Goal: Task Accomplishment & Management: Use online tool/utility

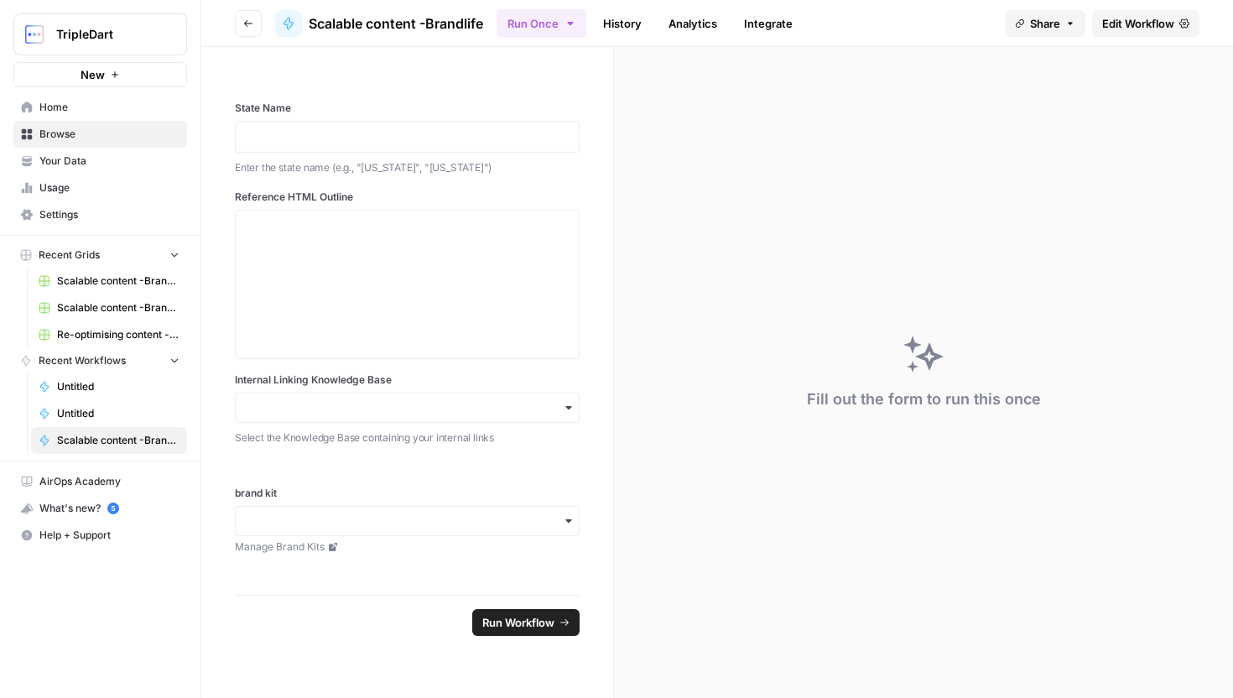
click at [280, 24] on div at bounding box center [288, 23] width 27 height 27
click at [263, 24] on header "Go back Scalable content -Brandlife Run Once History Analytics Integrate Share …" at bounding box center [717, 23] width 1032 height 47
click at [253, 24] on button "Go back" at bounding box center [248, 23] width 27 height 27
click at [250, 29] on button "Go back" at bounding box center [248, 23] width 27 height 27
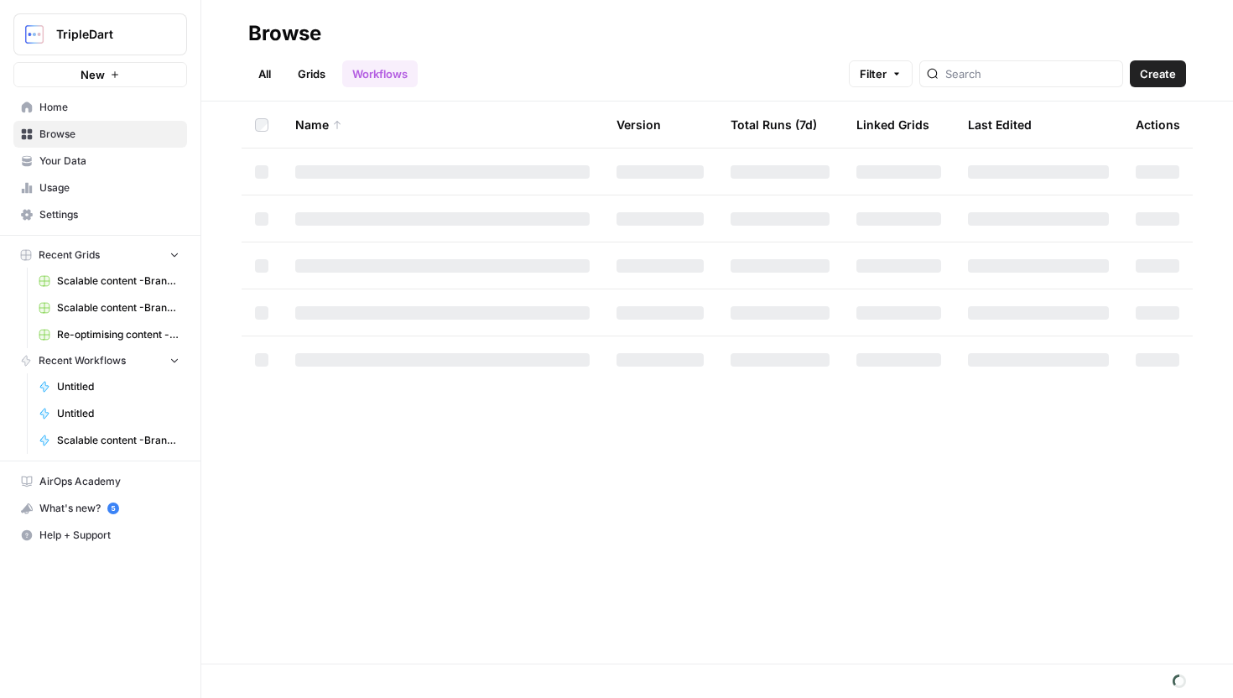
click at [1027, 82] on div at bounding box center [1021, 73] width 204 height 27
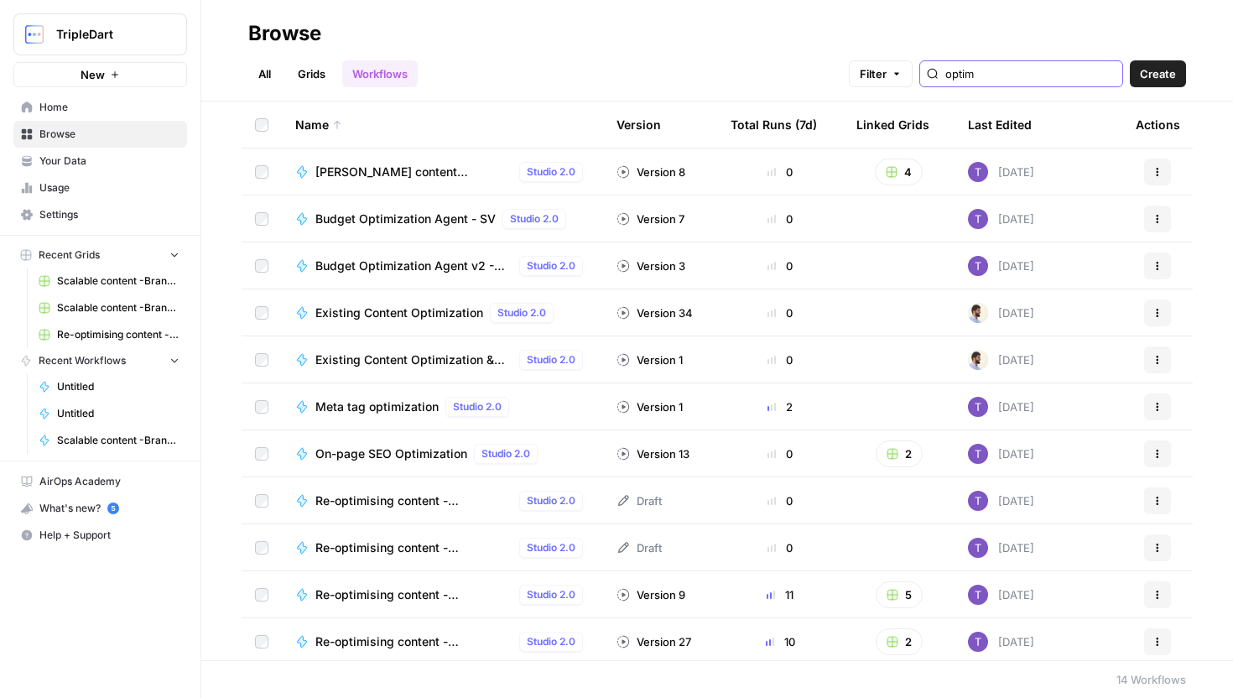
type input "optim"
click at [312, 75] on link "Grids" at bounding box center [312, 73] width 48 height 27
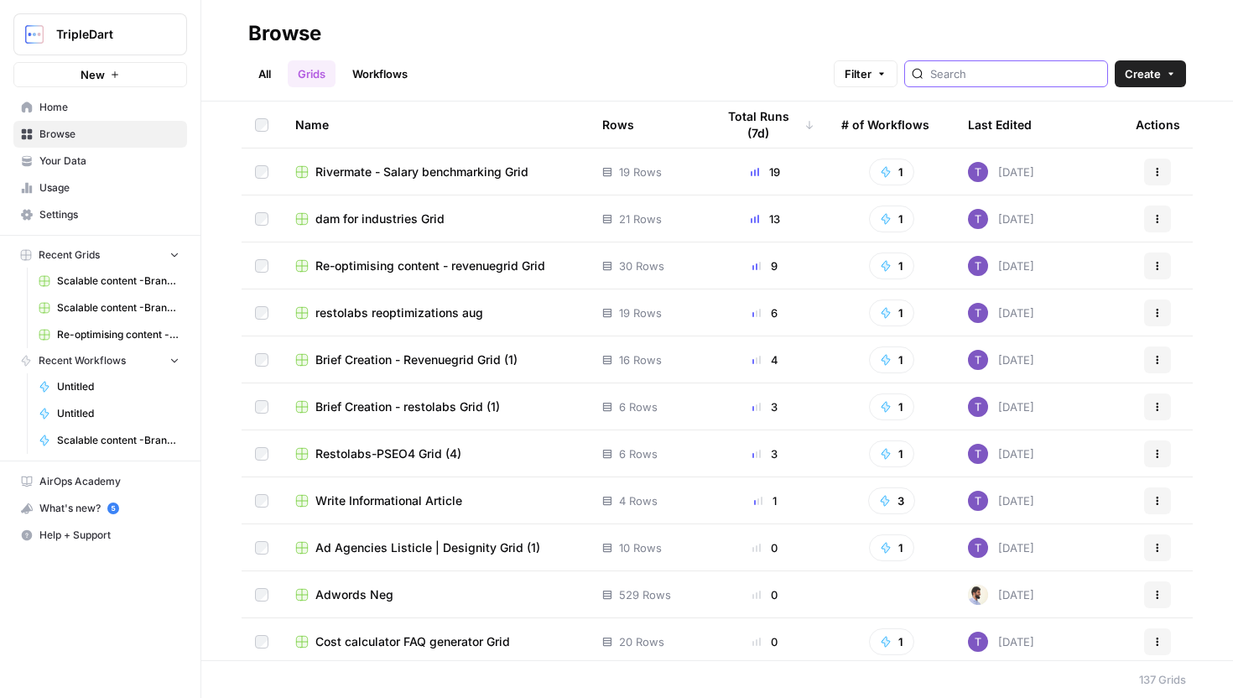
click at [1022, 75] on input "search" at bounding box center [1015, 73] width 170 height 17
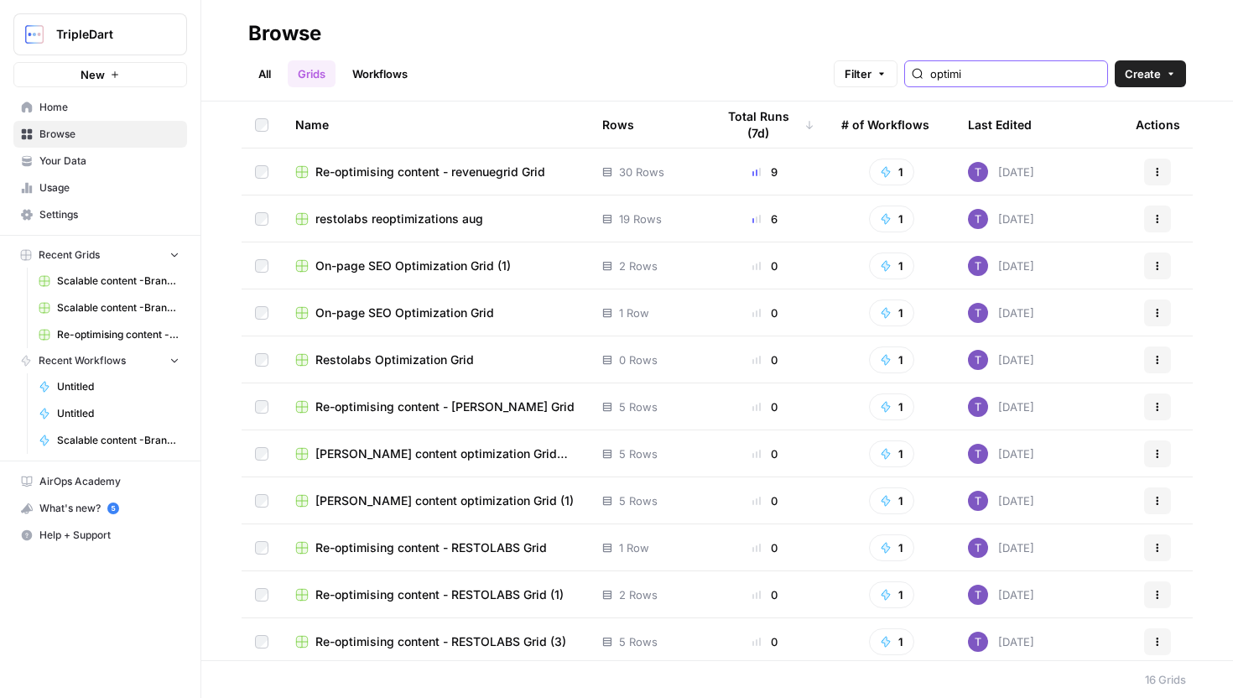
type input "optimi"
click at [445, 219] on span "restolabs reoptimizations aug" at bounding box center [399, 219] width 168 height 17
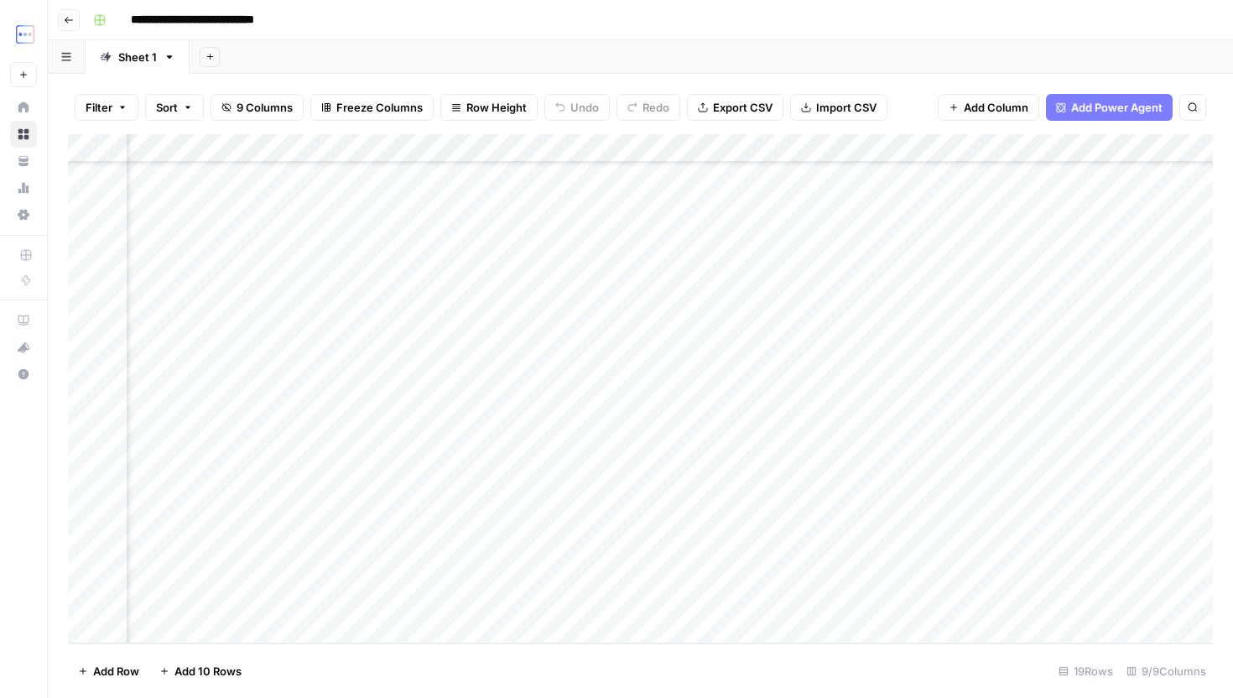
scroll to position [88, 491]
click at [1013, 576] on div "Add Column" at bounding box center [640, 388] width 1145 height 509
click at [1023, 575] on body "**********" at bounding box center [616, 349] width 1233 height 698
click at [957, 574] on textarea "**********" at bounding box center [1056, 582] width 335 height 40
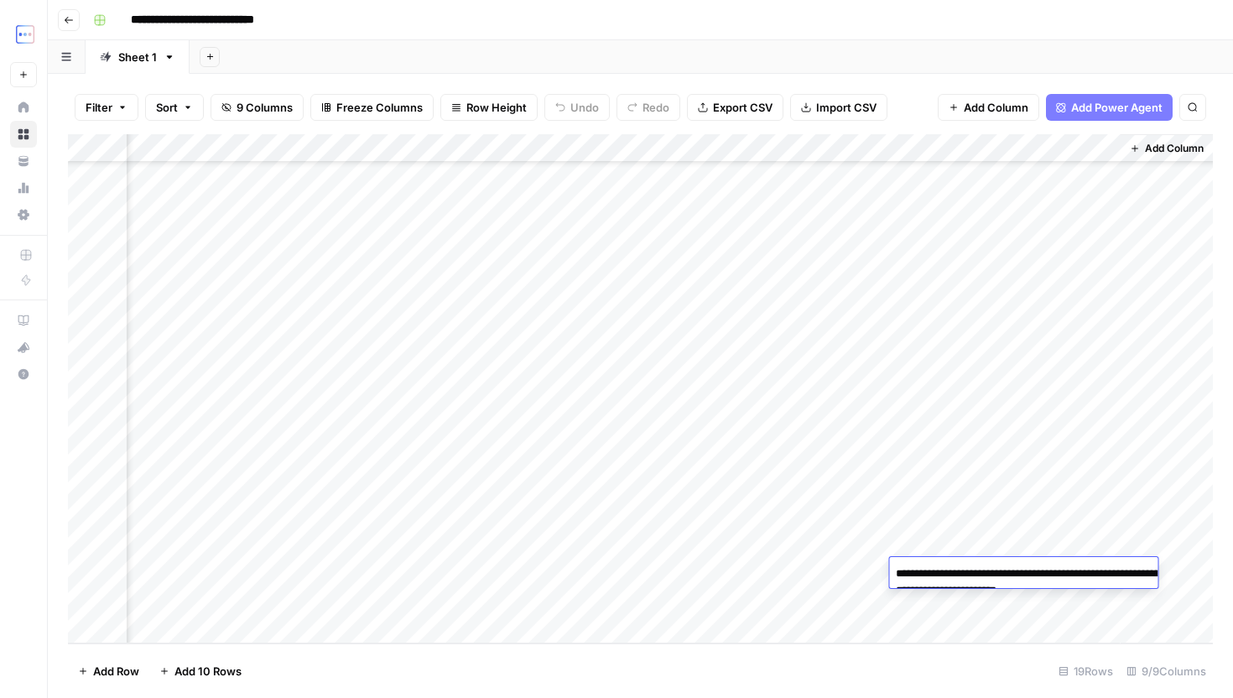
click at [953, 574] on textarea "**********" at bounding box center [1056, 582] width 335 height 40
click at [1132, 591] on textarea "**********" at bounding box center [1056, 582] width 335 height 40
click at [1022, 614] on div "Add Column" at bounding box center [640, 388] width 1145 height 509
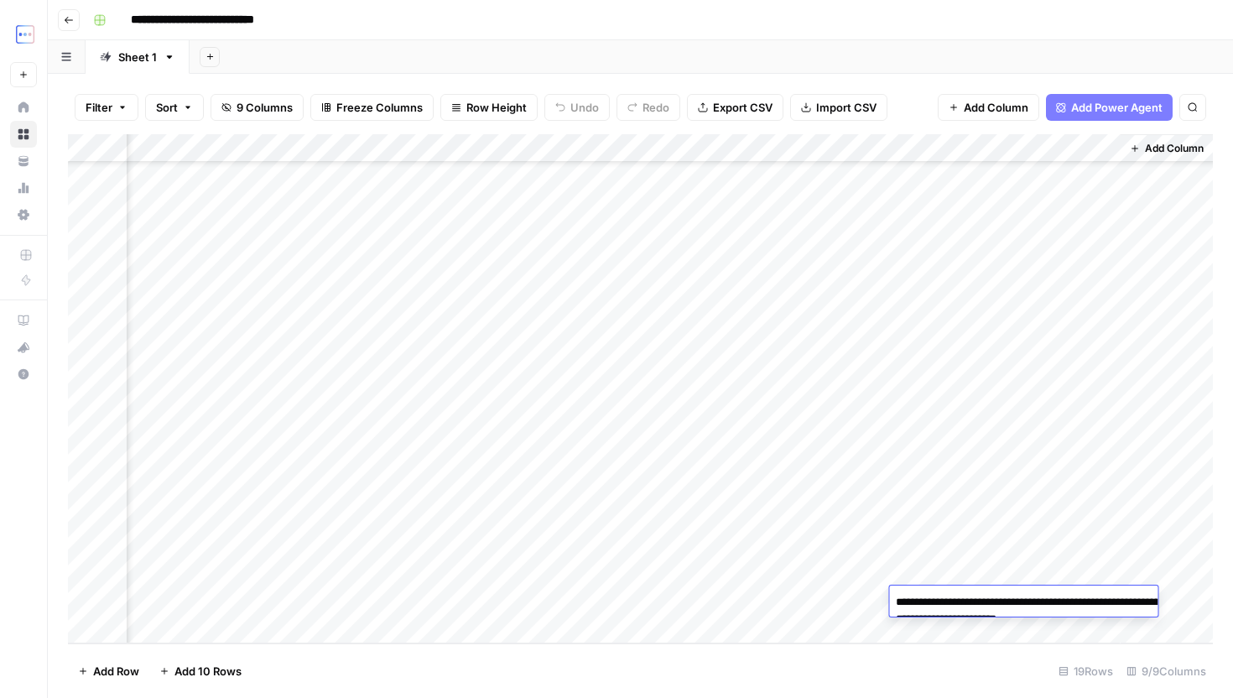
drag, startPoint x: 954, startPoint y: 601, endPoint x: 1082, endPoint y: 603, distance: 128.3
click at [1081, 603] on textarea "**********" at bounding box center [1056, 610] width 335 height 40
click at [1196, 622] on textarea "**********" at bounding box center [1056, 610] width 335 height 40
click at [788, 591] on div "Add Column" at bounding box center [640, 388] width 1145 height 509
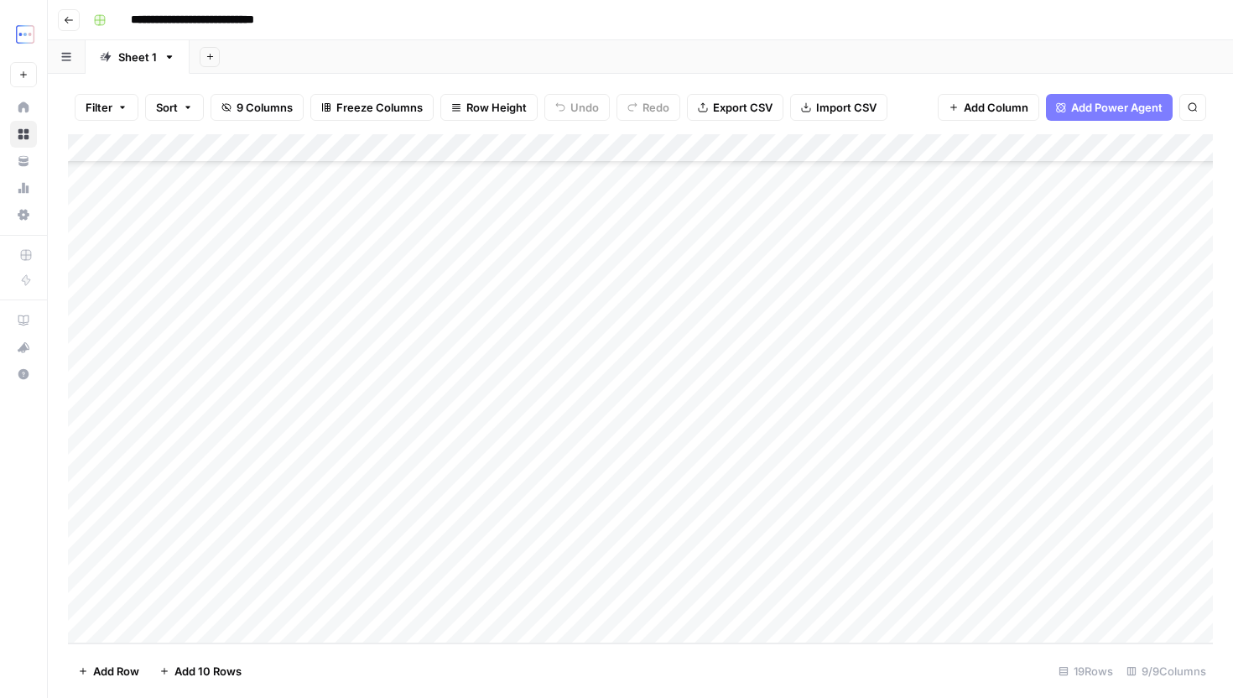
click at [334, 627] on div "Add Column" at bounding box center [640, 388] width 1145 height 509
click at [306, 597] on textarea at bounding box center [265, 601] width 278 height 23
paste textarea "**********"
type textarea "**********"
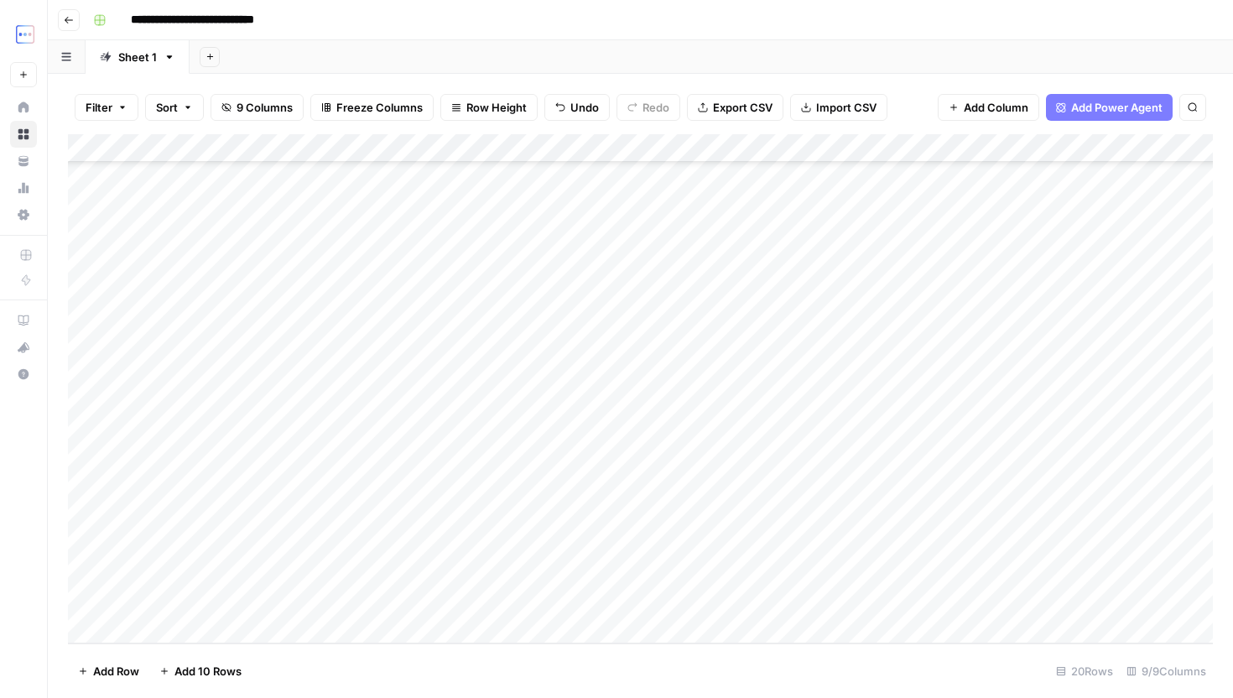
click at [209, 639] on div "Add Column" at bounding box center [640, 388] width 1145 height 509
click at [252, 601] on div "Add Column" at bounding box center [640, 388] width 1145 height 509
click at [494, 598] on div "Add Column" at bounding box center [640, 388] width 1145 height 509
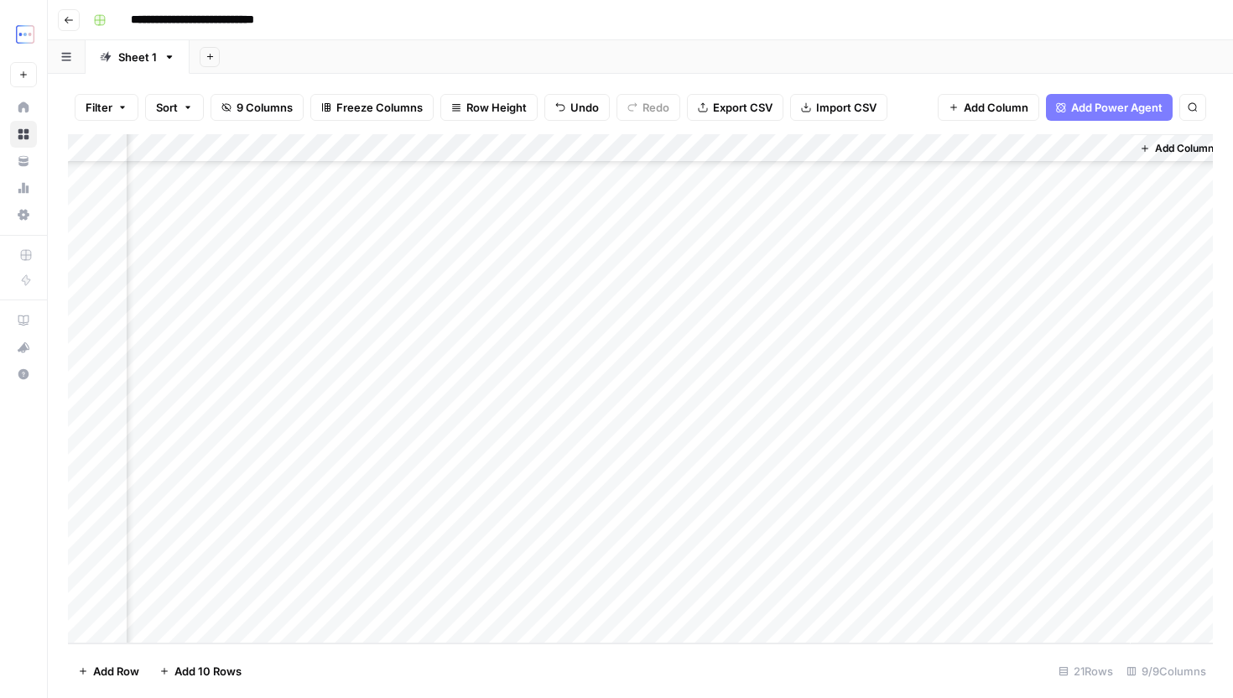
scroll to position [145, 491]
click at [954, 516] on div "Add Column" at bounding box center [640, 388] width 1145 height 509
click at [946, 509] on div "Add Column" at bounding box center [640, 388] width 1145 height 509
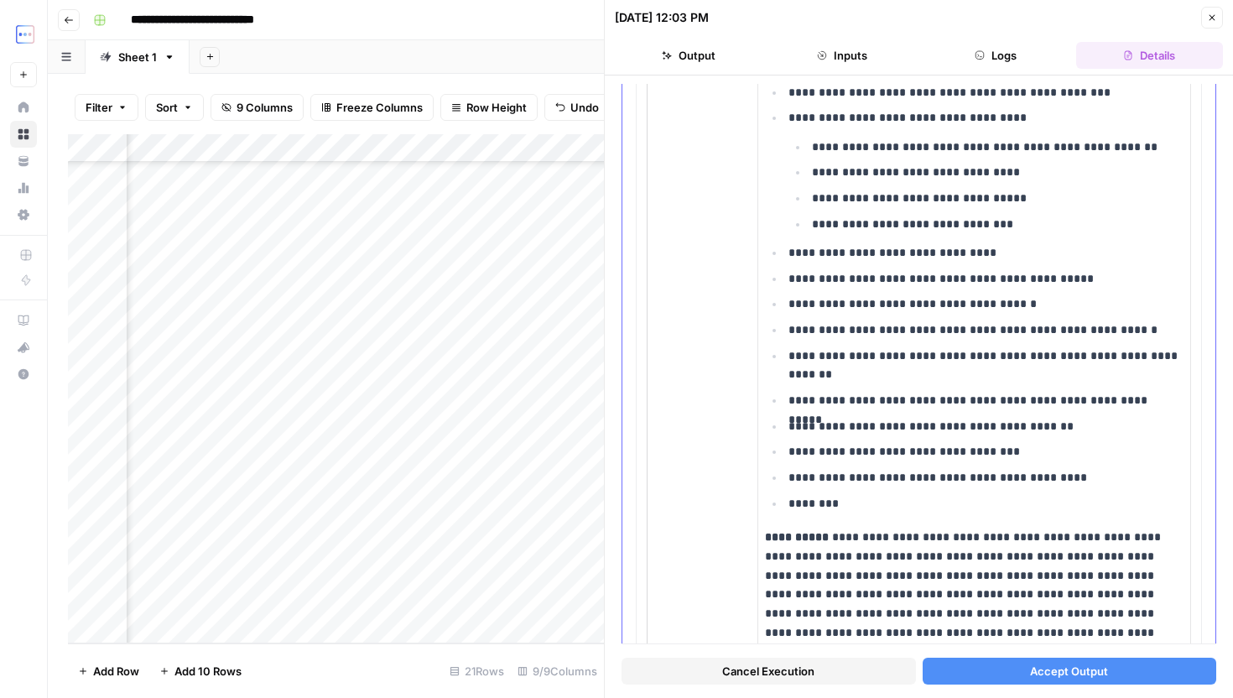
scroll to position [1187, 0]
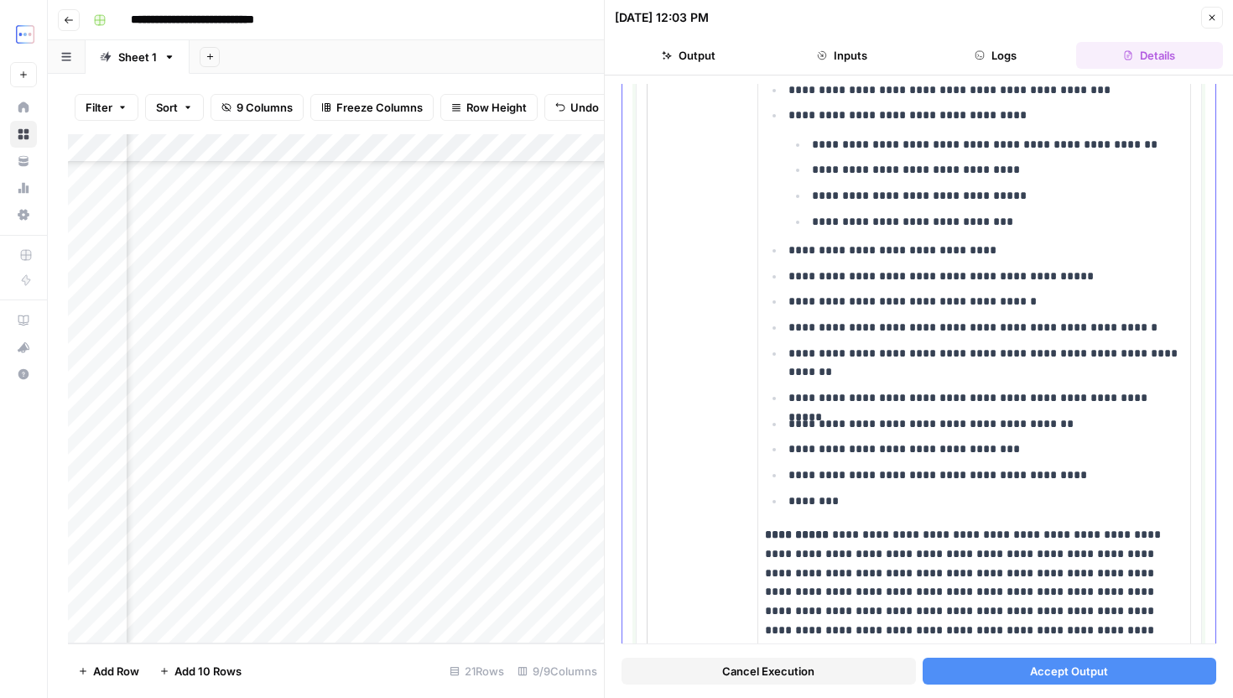
click at [1096, 477] on p "**********" at bounding box center [985, 474] width 395 height 19
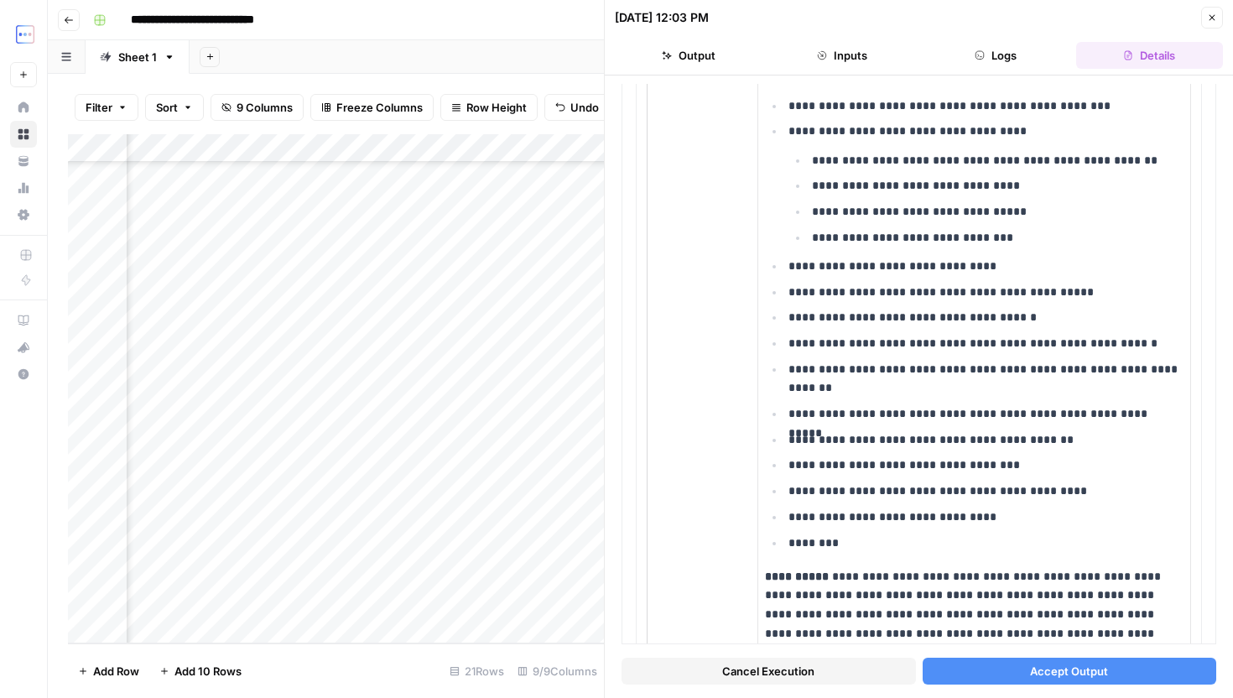
click at [1089, 680] on button "Accept Output" at bounding box center [1070, 671] width 294 height 27
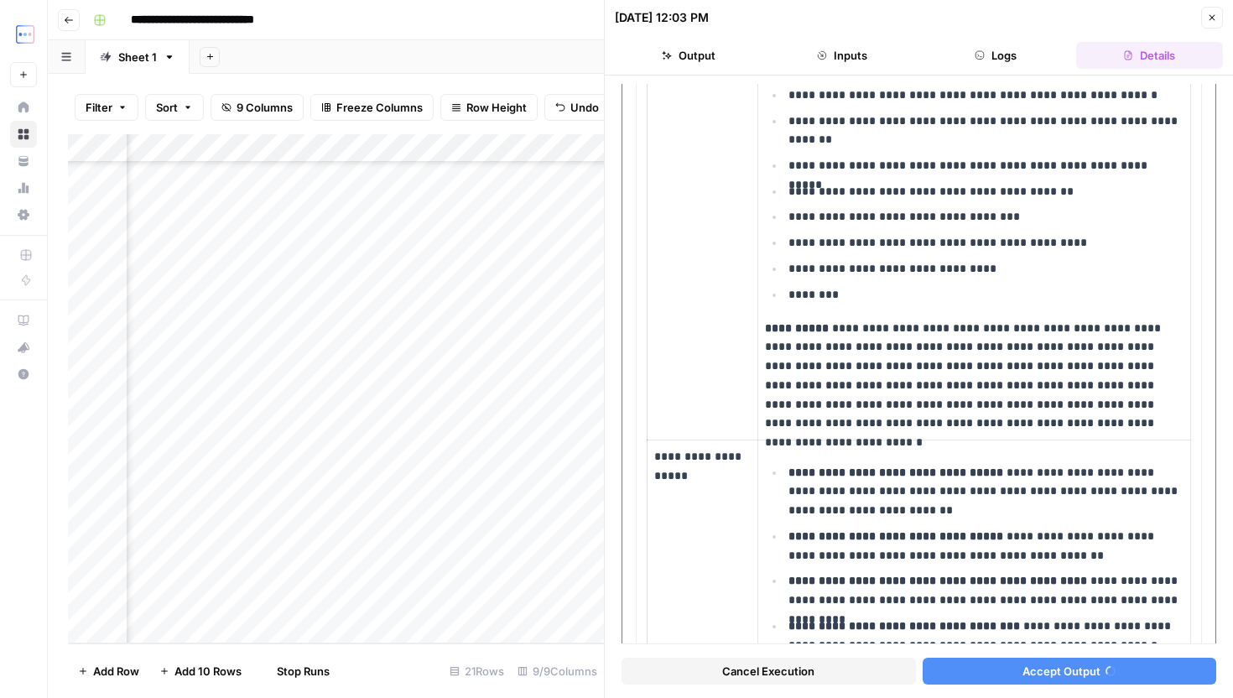
scroll to position [1485, 0]
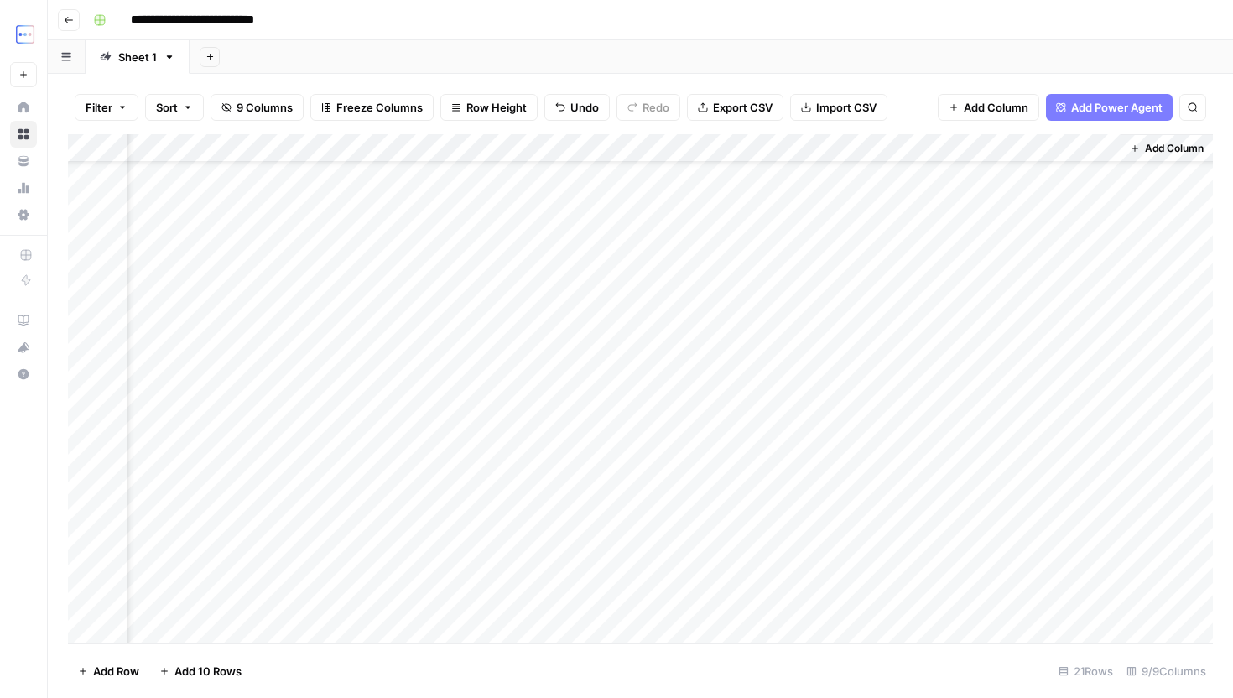
scroll to position [145, 491]
click at [1022, 524] on div "Add Column" at bounding box center [640, 388] width 1145 height 509
drag, startPoint x: 954, startPoint y: 516, endPoint x: 1134, endPoint y: 531, distance: 180.1
click at [1134, 531] on textarea "**********" at bounding box center [1056, 525] width 335 height 40
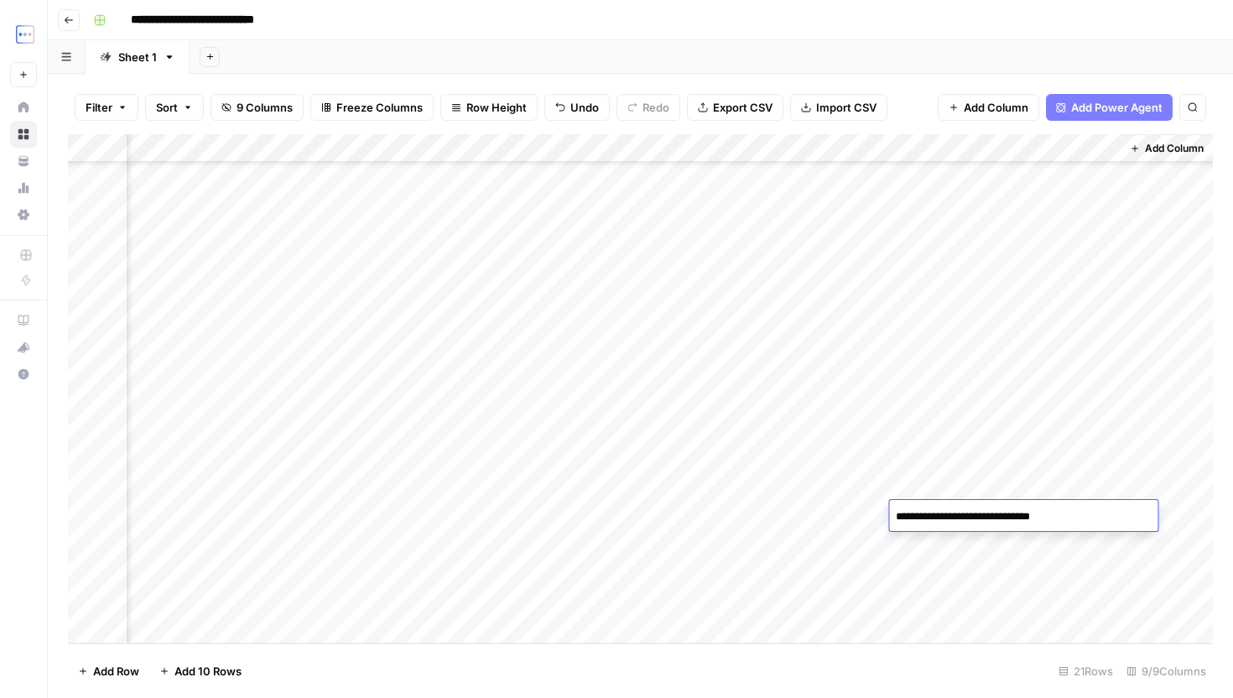
type textarea "**********"
click at [601, 544] on div "Add Column" at bounding box center [640, 388] width 1145 height 509
click at [273, 574] on div "Add Column" at bounding box center [640, 388] width 1145 height 509
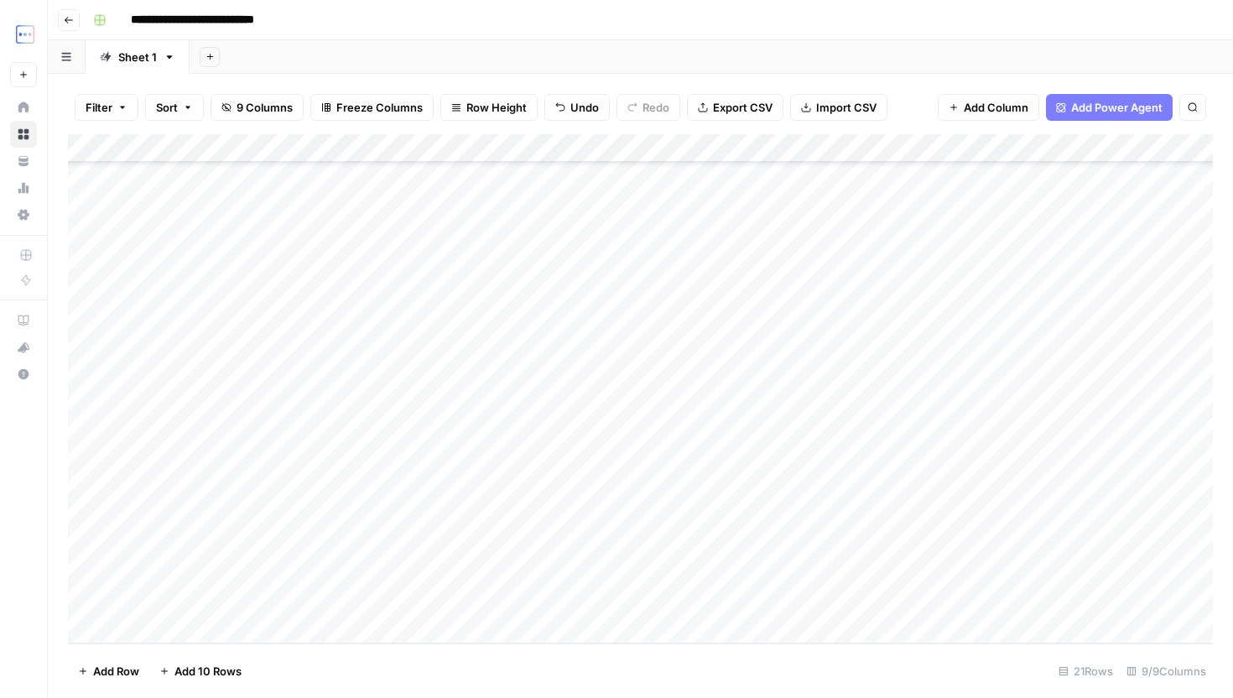
click at [499, 547] on div "Add Column" at bounding box center [640, 388] width 1145 height 509
click at [499, 573] on div "Add Column" at bounding box center [640, 388] width 1145 height 509
click at [342, 606] on div "Add Column" at bounding box center [640, 388] width 1145 height 509
click at [506, 595] on div "Add Column" at bounding box center [640, 388] width 1145 height 509
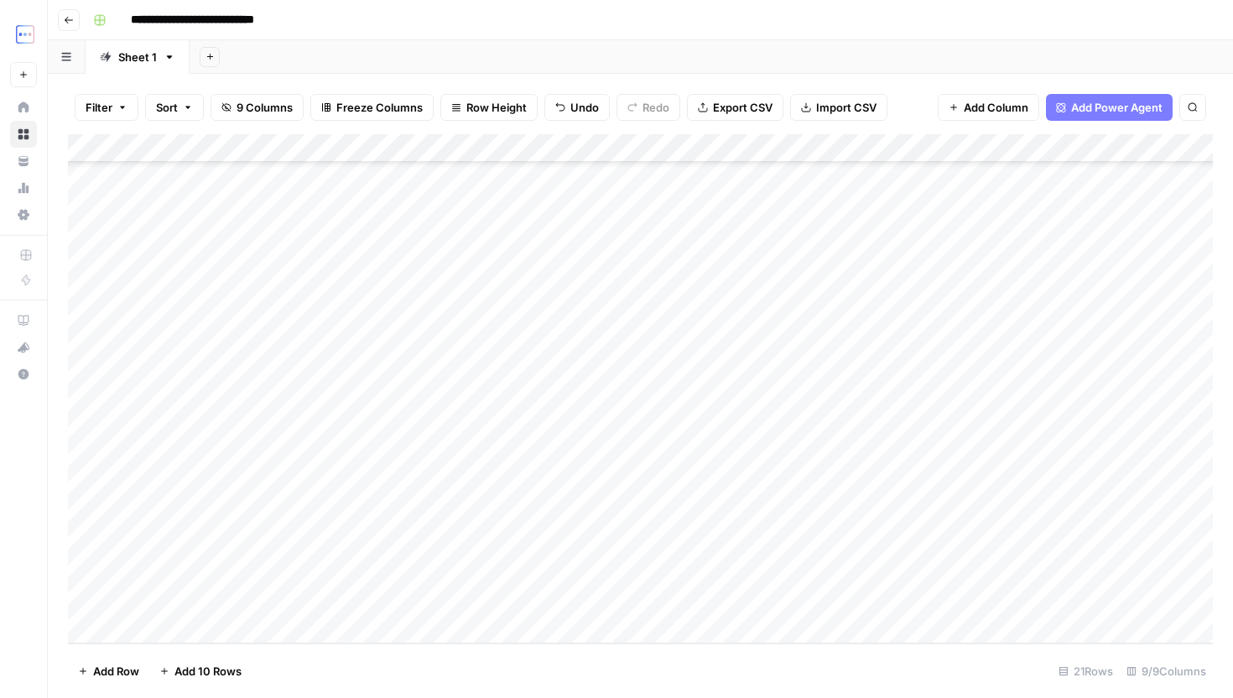
click at [684, 610] on div "Add Column" at bounding box center [640, 388] width 1145 height 509
click at [774, 608] on div "Add Column" at bounding box center [640, 388] width 1145 height 509
click at [943, 607] on div "Add Column" at bounding box center [640, 388] width 1145 height 509
type textarea "**********"
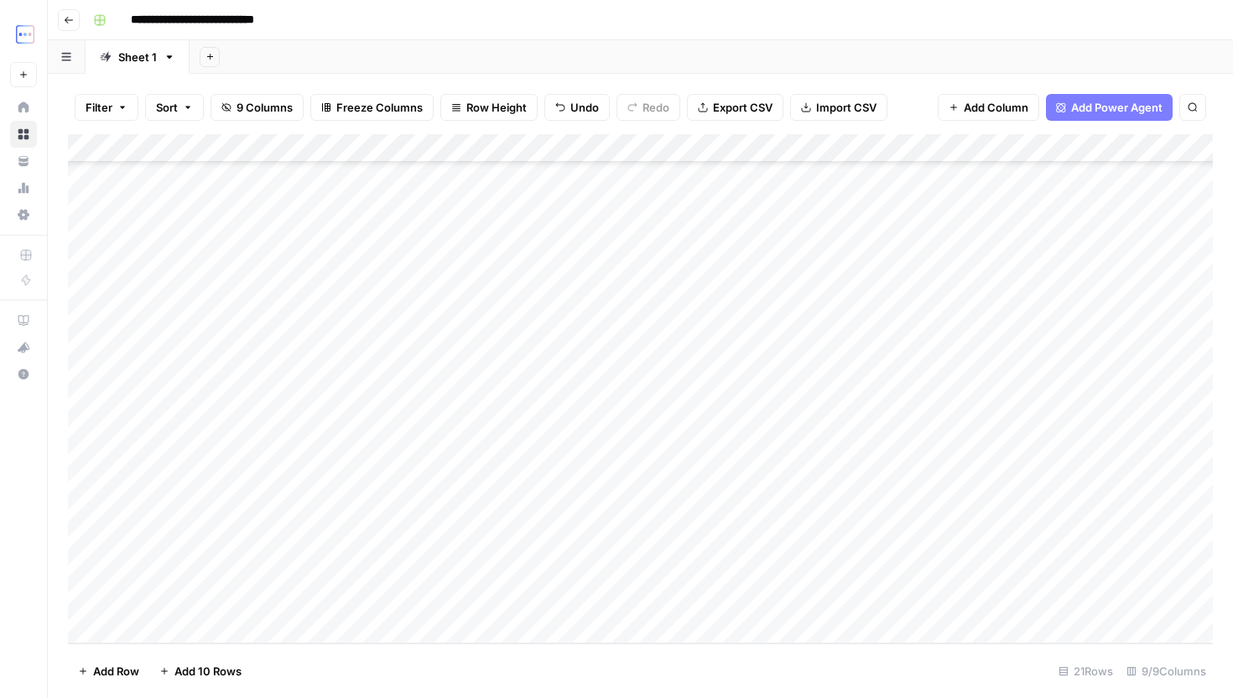
click at [1137, 601] on div "Add Column" at bounding box center [640, 388] width 1145 height 509
click at [967, 600] on div "Add Column" at bounding box center [640, 388] width 1145 height 509
click at [1063, 601] on div "Add Column" at bounding box center [640, 388] width 1145 height 509
click at [970, 590] on div "Add Column" at bounding box center [640, 388] width 1145 height 509
click at [811, 534] on div "Add Column" at bounding box center [640, 388] width 1145 height 509
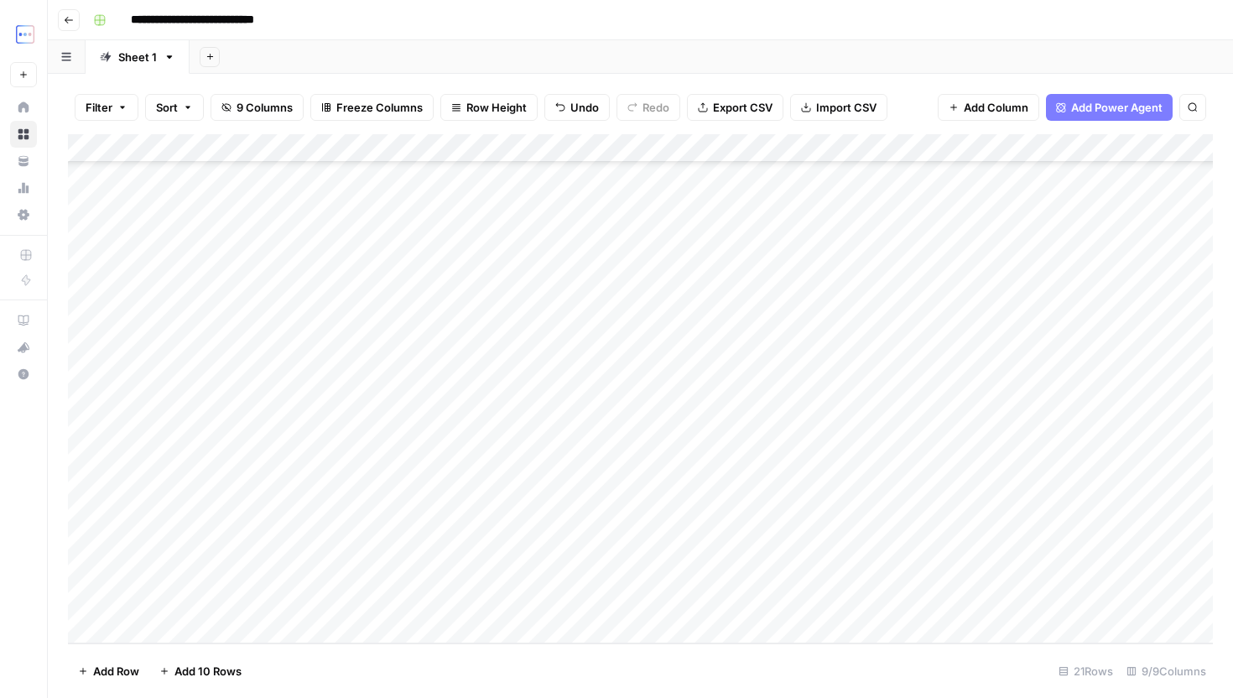
drag, startPoint x: 852, startPoint y: 557, endPoint x: 851, endPoint y: 612, distance: 55.4
click at [851, 613] on div "Add Column" at bounding box center [640, 388] width 1145 height 509
click at [921, 600] on div "Add Column" at bounding box center [640, 388] width 1145 height 509
click at [481, 597] on div "Add Column" at bounding box center [640, 388] width 1145 height 509
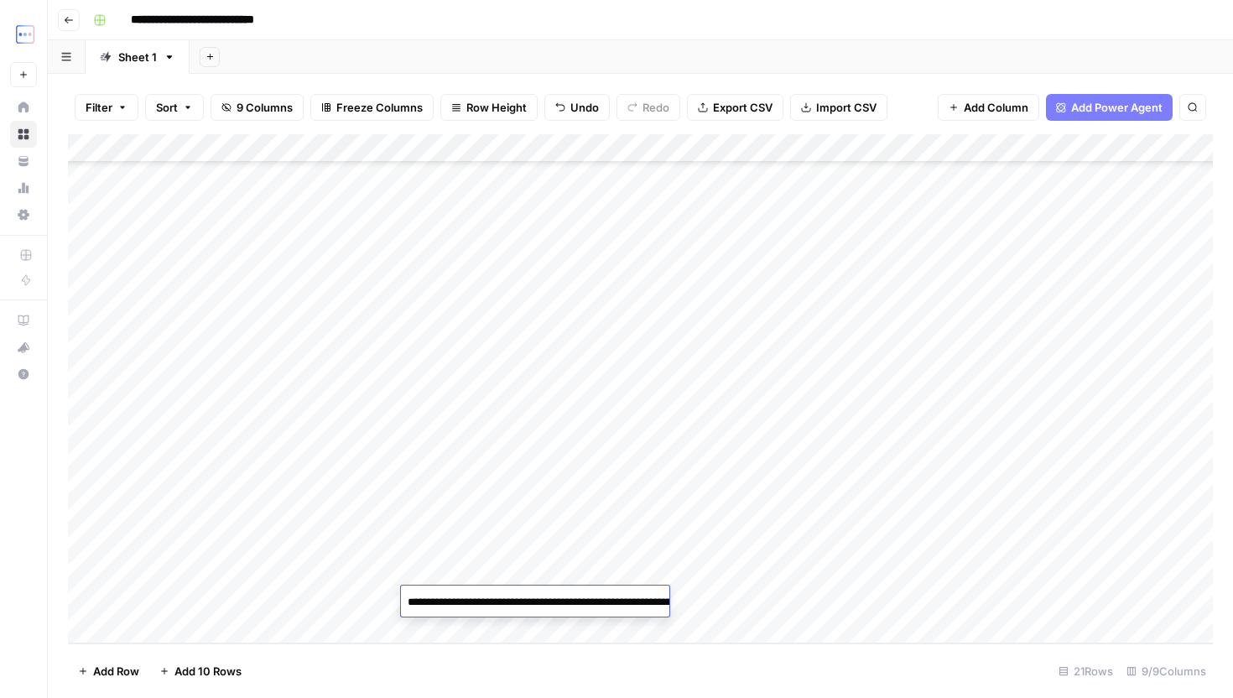
type textarea "**********"
click at [679, 676] on footer "Add Row Add 10 Rows 21 Rows 9/9 Columns" at bounding box center [640, 670] width 1145 height 55
click at [632, 592] on div "Add Column" at bounding box center [640, 388] width 1145 height 509
click at [616, 602] on div "Add Column" at bounding box center [640, 388] width 1145 height 509
type textarea "**********"
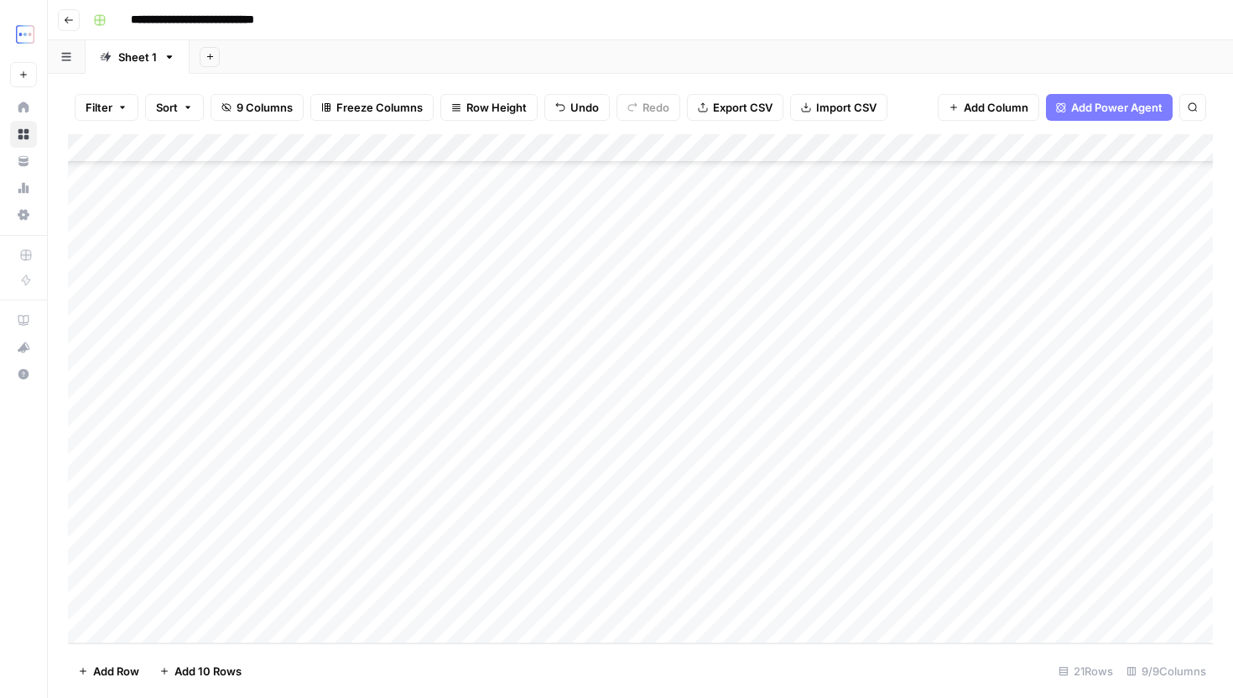
click at [942, 605] on div "Add Column" at bounding box center [640, 388] width 1145 height 509
click at [944, 604] on div "Add Column" at bounding box center [640, 388] width 1145 height 509
click at [1137, 600] on div "Add Column" at bounding box center [640, 388] width 1145 height 509
type textarea "**********"
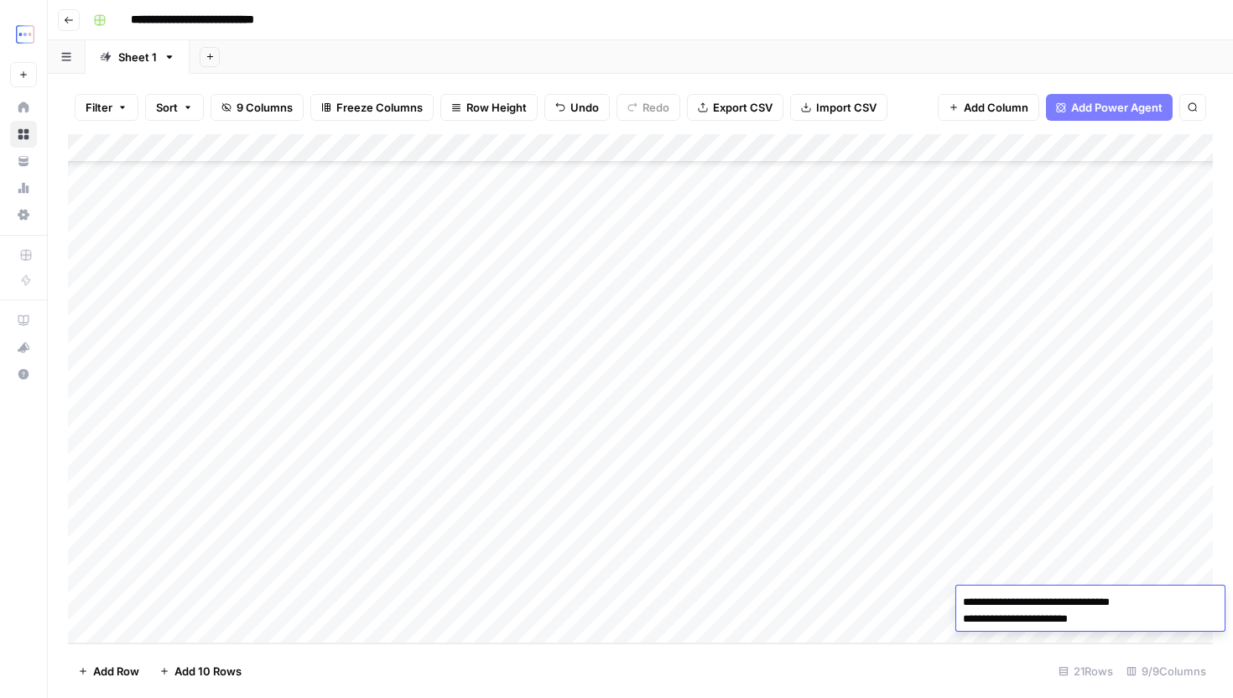
click at [1084, 588] on div "**********" at bounding box center [1090, 607] width 268 height 45
click at [1103, 580] on div "Add Column" at bounding box center [640, 388] width 1145 height 509
click at [985, 612] on div "Add Column" at bounding box center [640, 388] width 1145 height 509
click at [958, 599] on div "Add Column" at bounding box center [640, 388] width 1145 height 509
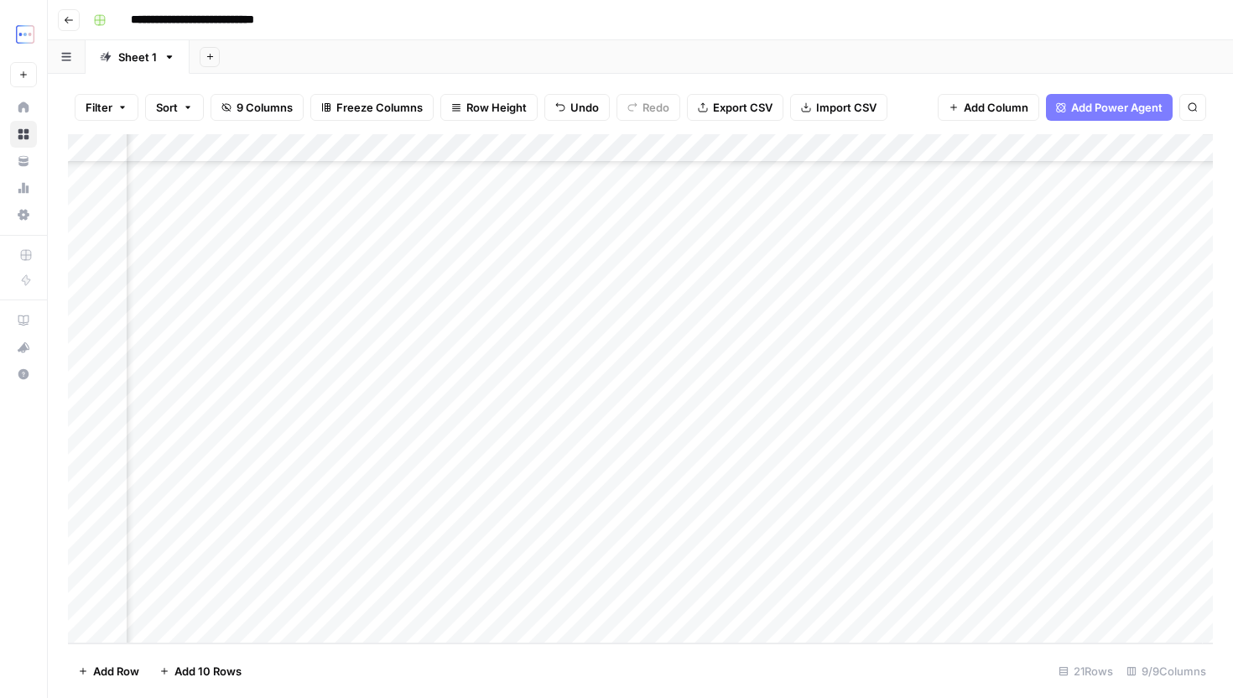
click at [959, 595] on div "Add Column" at bounding box center [640, 388] width 1145 height 509
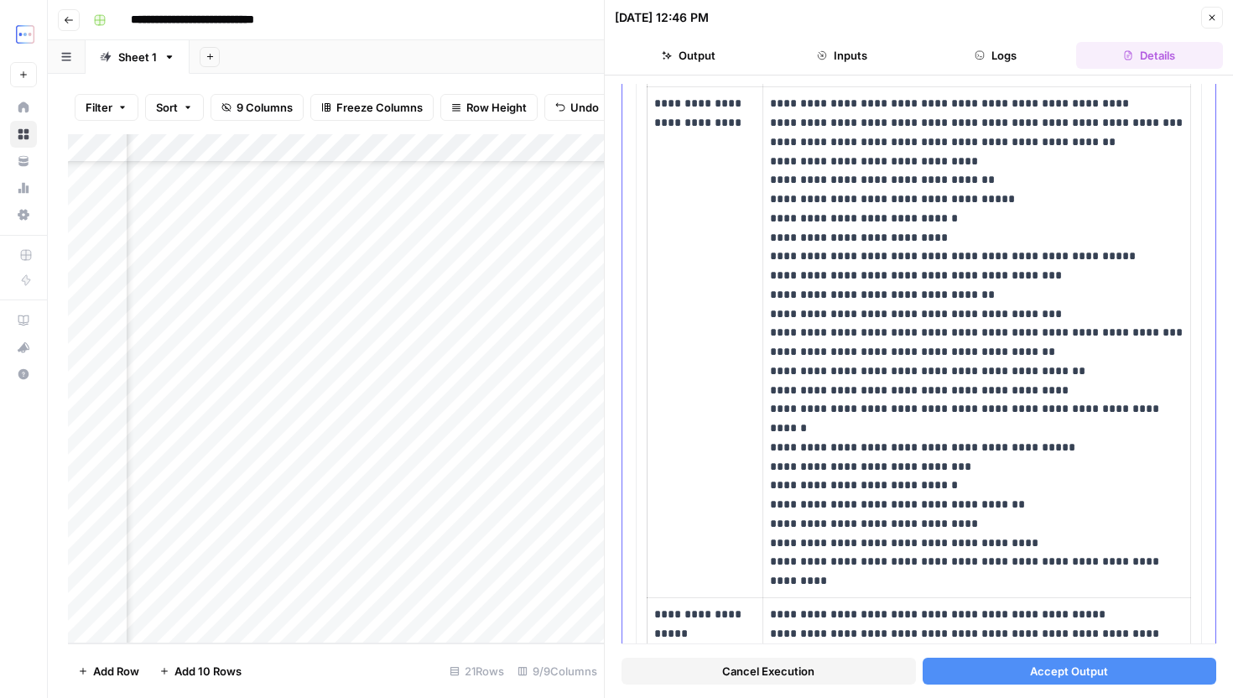
scroll to position [913, 0]
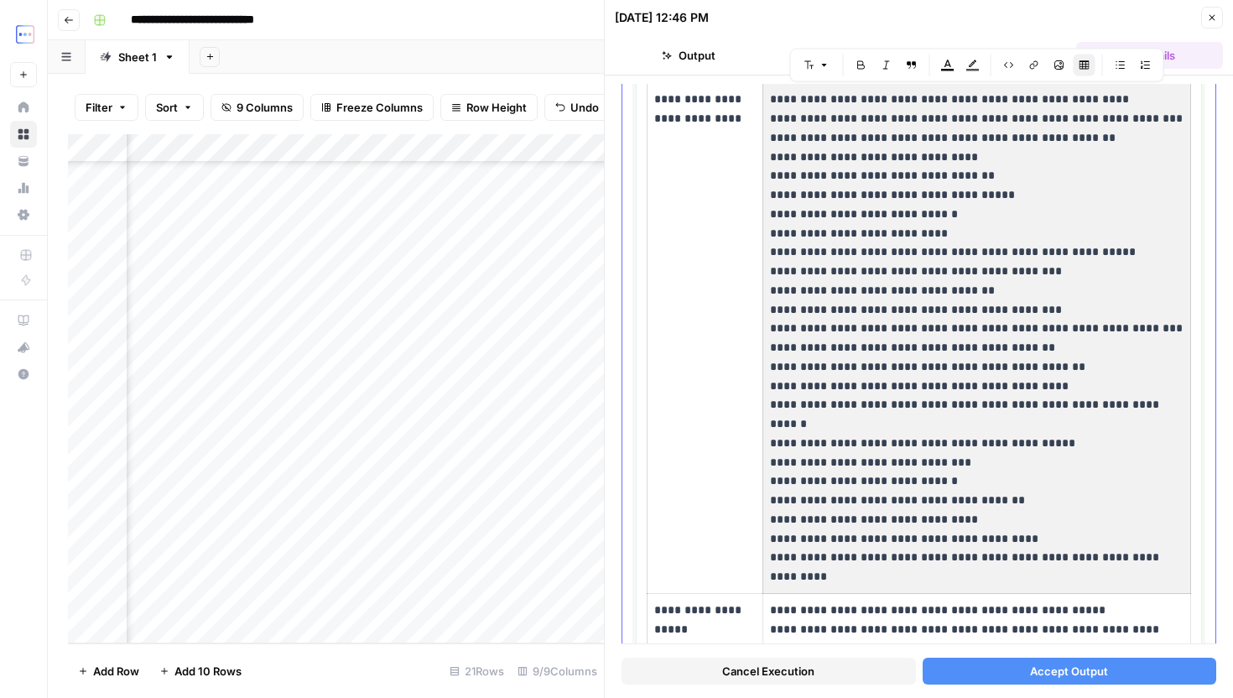
drag, startPoint x: 1029, startPoint y: 538, endPoint x: 766, endPoint y: 537, distance: 263.4
click at [766, 538] on td "**********" at bounding box center [976, 338] width 428 height 511
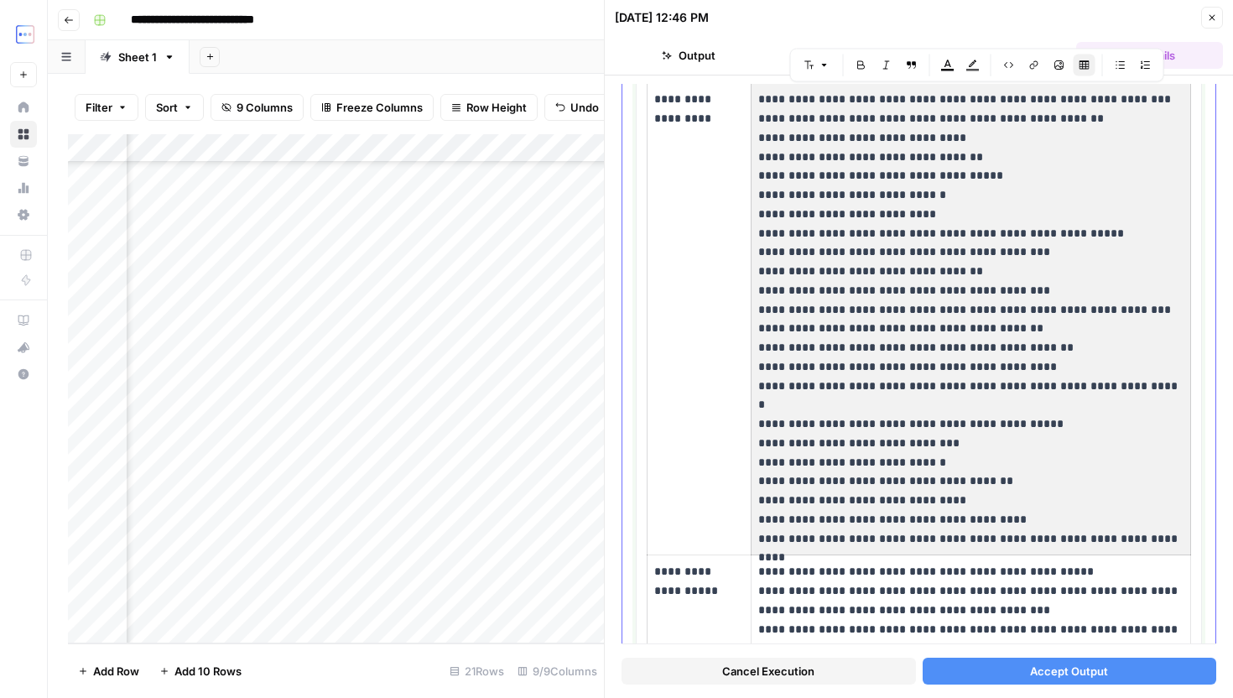
drag, startPoint x: 766, startPoint y: 537, endPoint x: 716, endPoint y: 465, distance: 87.5
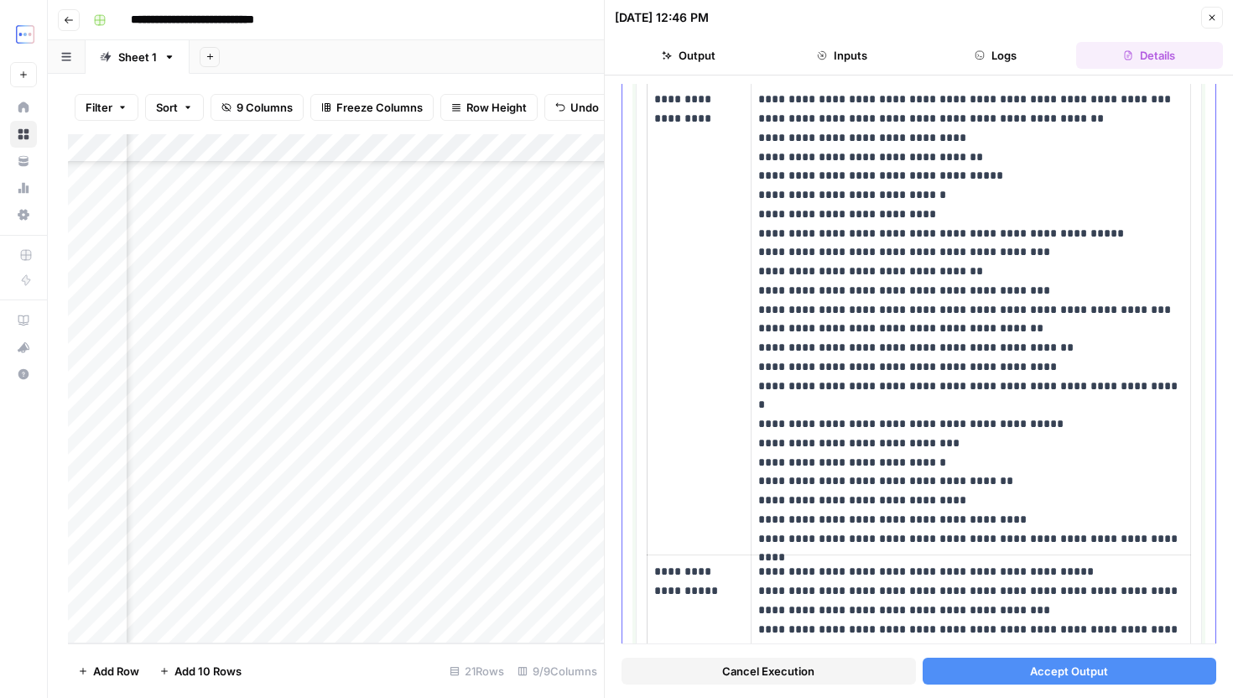
drag, startPoint x: 1020, startPoint y: 516, endPoint x: 755, endPoint y: 518, distance: 265.0
click at [755, 518] on td "**********" at bounding box center [970, 309] width 439 height 491
click at [1183, 543] on p "**********" at bounding box center [970, 309] width 425 height 477
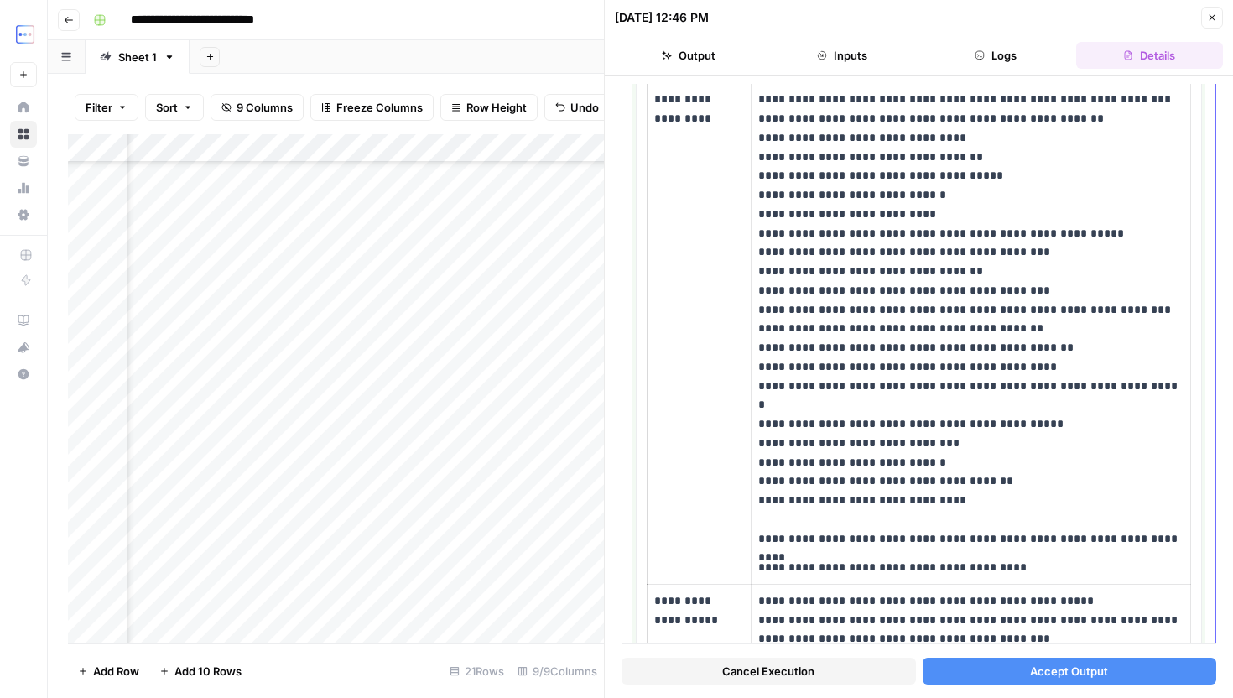
click at [952, 518] on p "**********" at bounding box center [970, 309] width 425 height 477
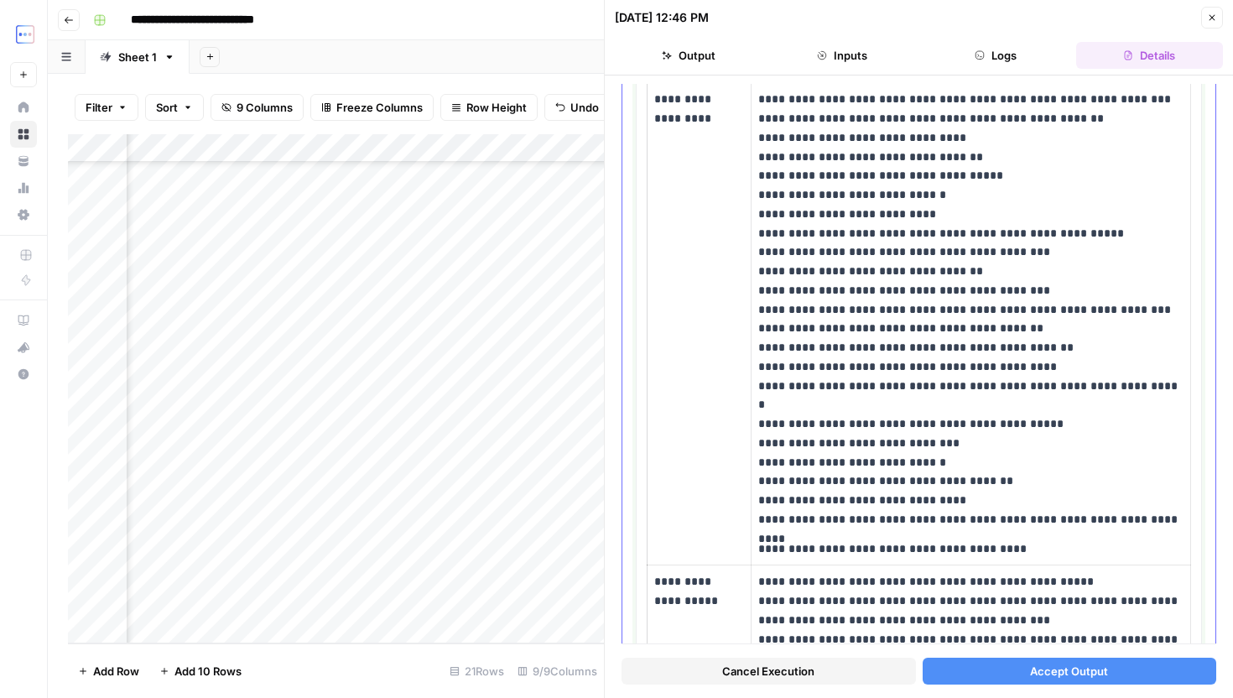
click at [1175, 517] on p "**********" at bounding box center [970, 300] width 425 height 458
click at [1181, 517] on p "**********" at bounding box center [970, 300] width 425 height 458
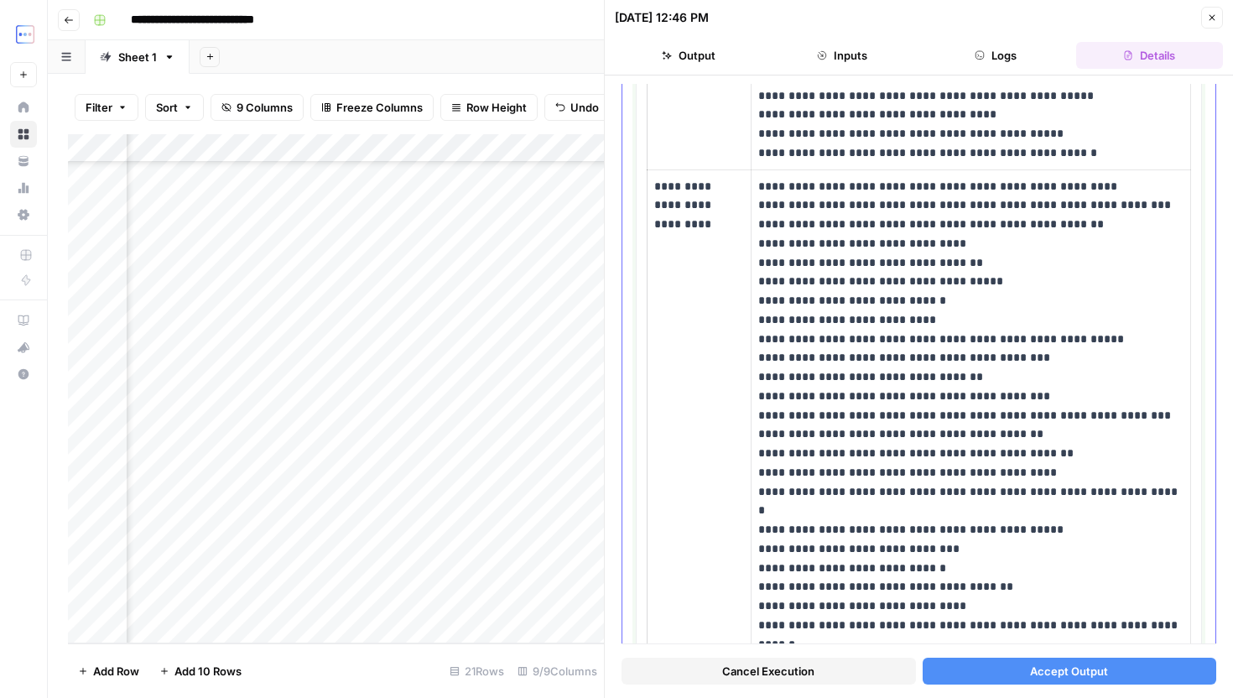
scroll to position [803, 0]
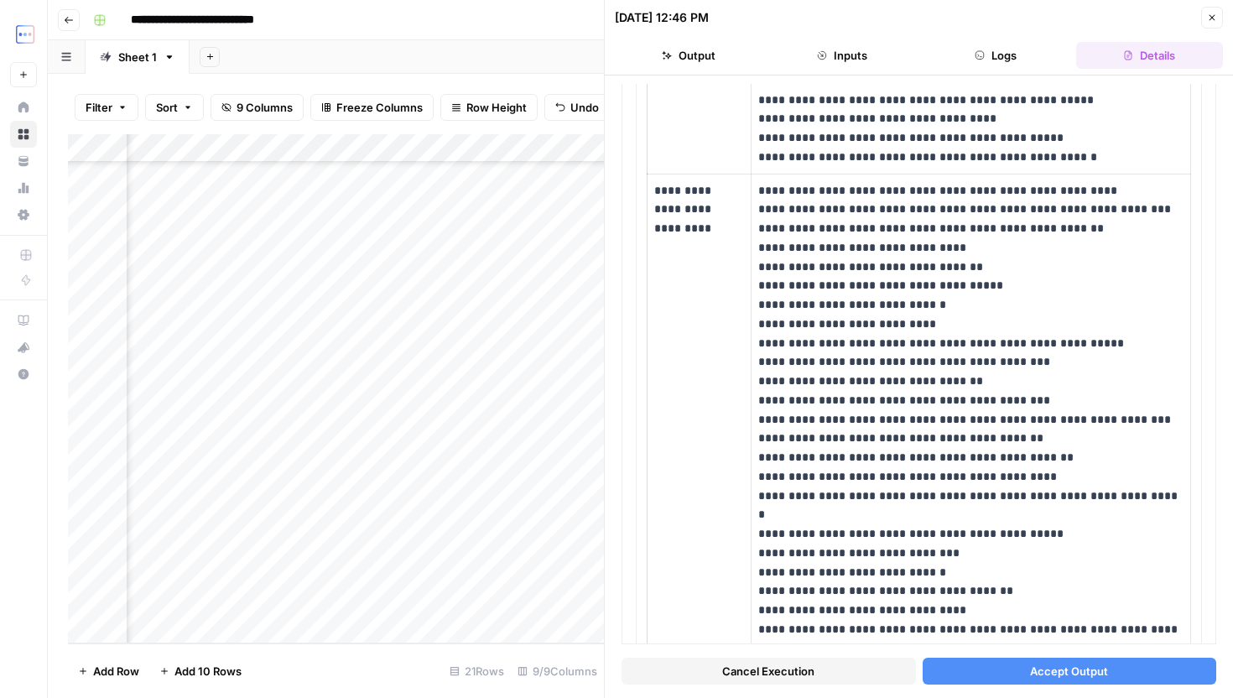
click at [1037, 673] on span "Accept Output" at bounding box center [1069, 671] width 78 height 17
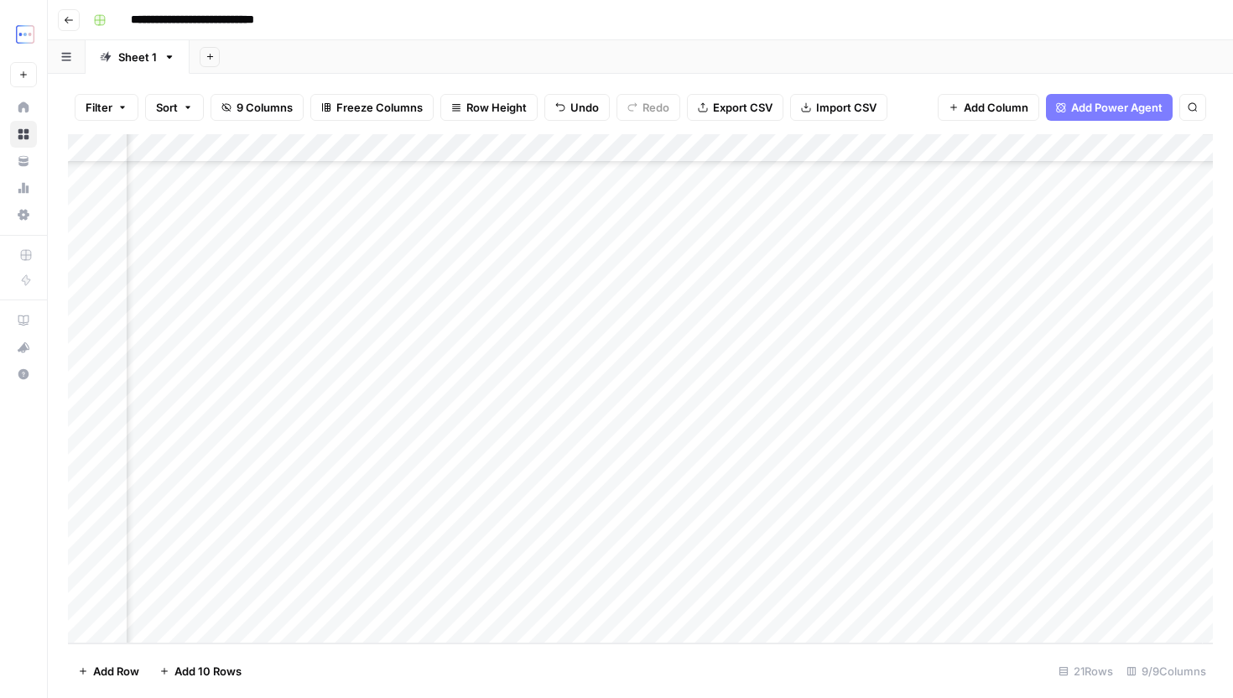
click at [1123, 611] on div "Add Column" at bounding box center [640, 388] width 1145 height 509
drag, startPoint x: 951, startPoint y: 606, endPoint x: 1134, endPoint y: 619, distance: 183.3
click at [1134, 619] on textarea "**********" at bounding box center [1056, 610] width 335 height 40
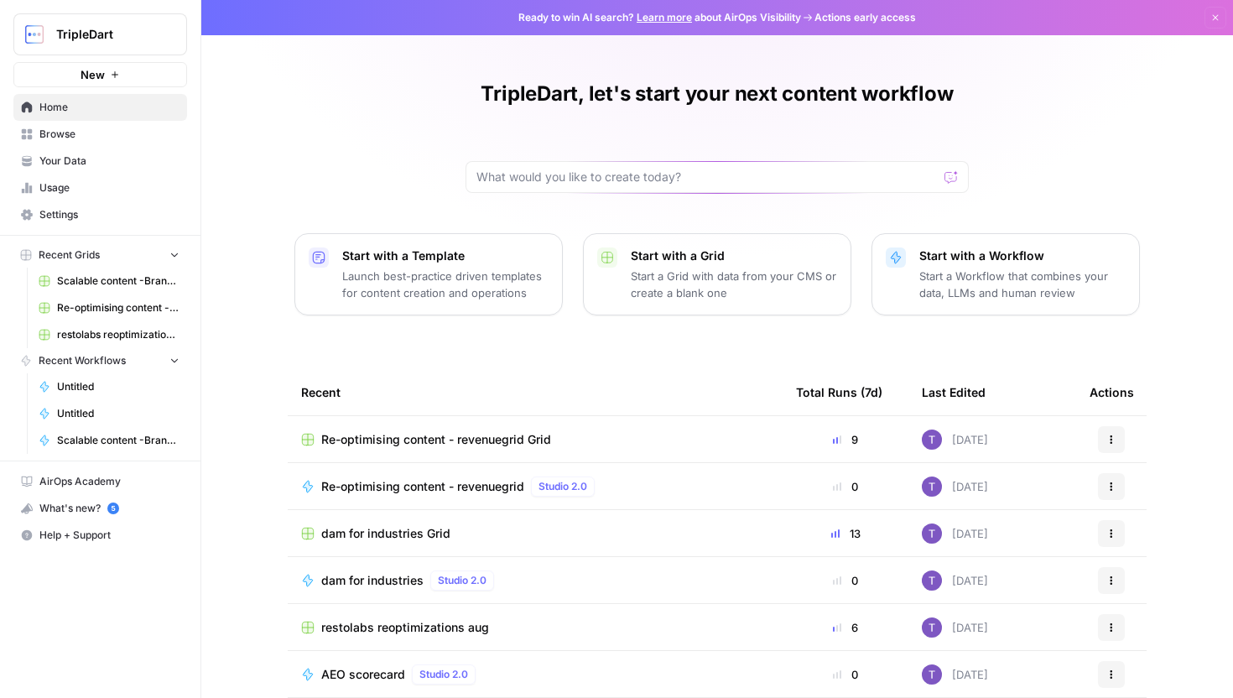
click at [80, 130] on span "Browse" at bounding box center [109, 134] width 140 height 15
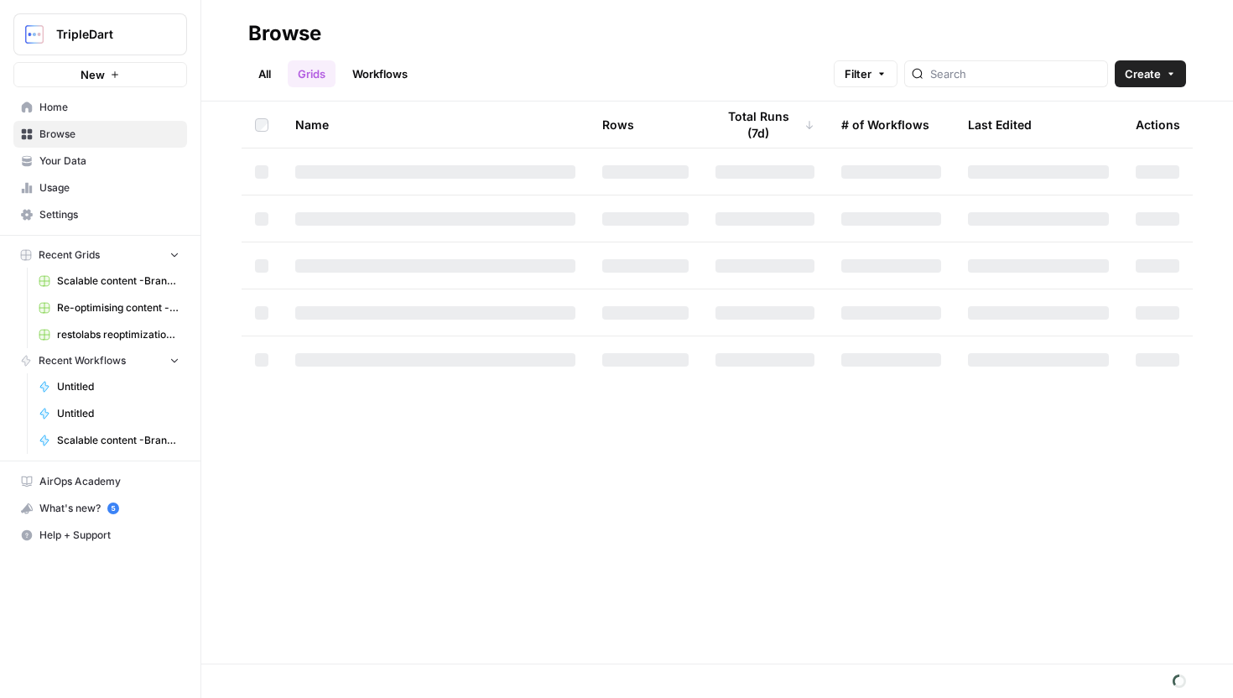
click at [975, 77] on div at bounding box center [1006, 73] width 204 height 27
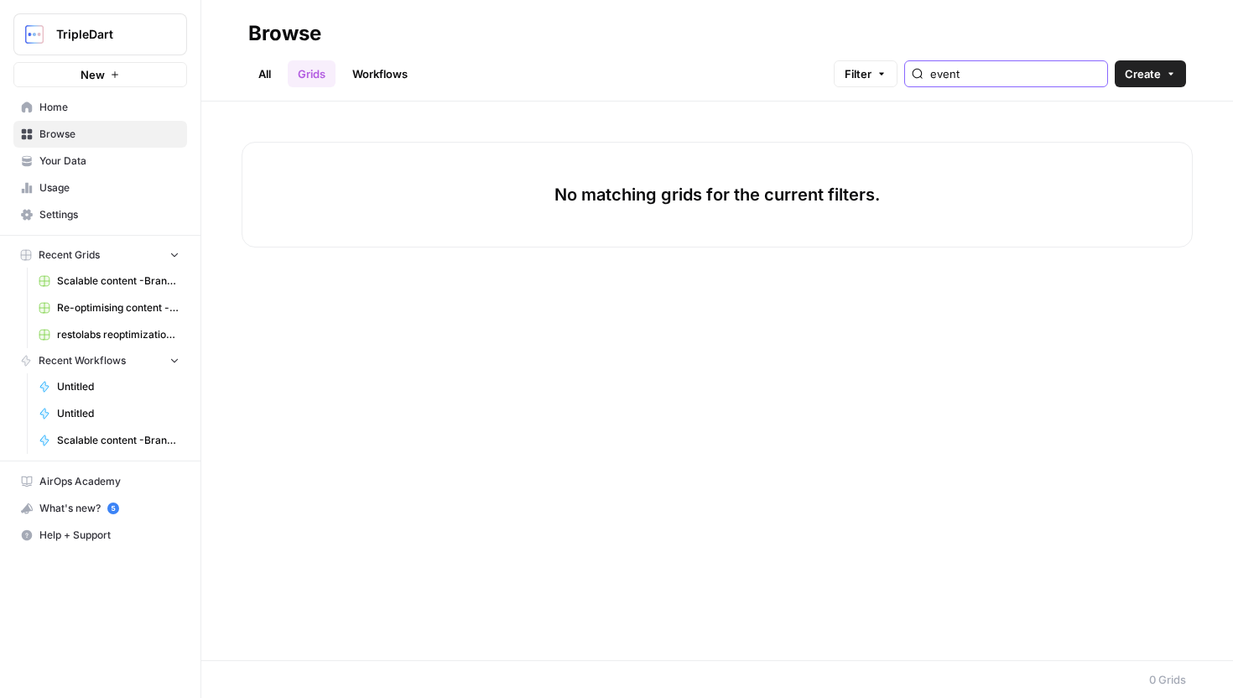
type input "event"
click at [380, 68] on link "Workflows" at bounding box center [379, 73] width 75 height 27
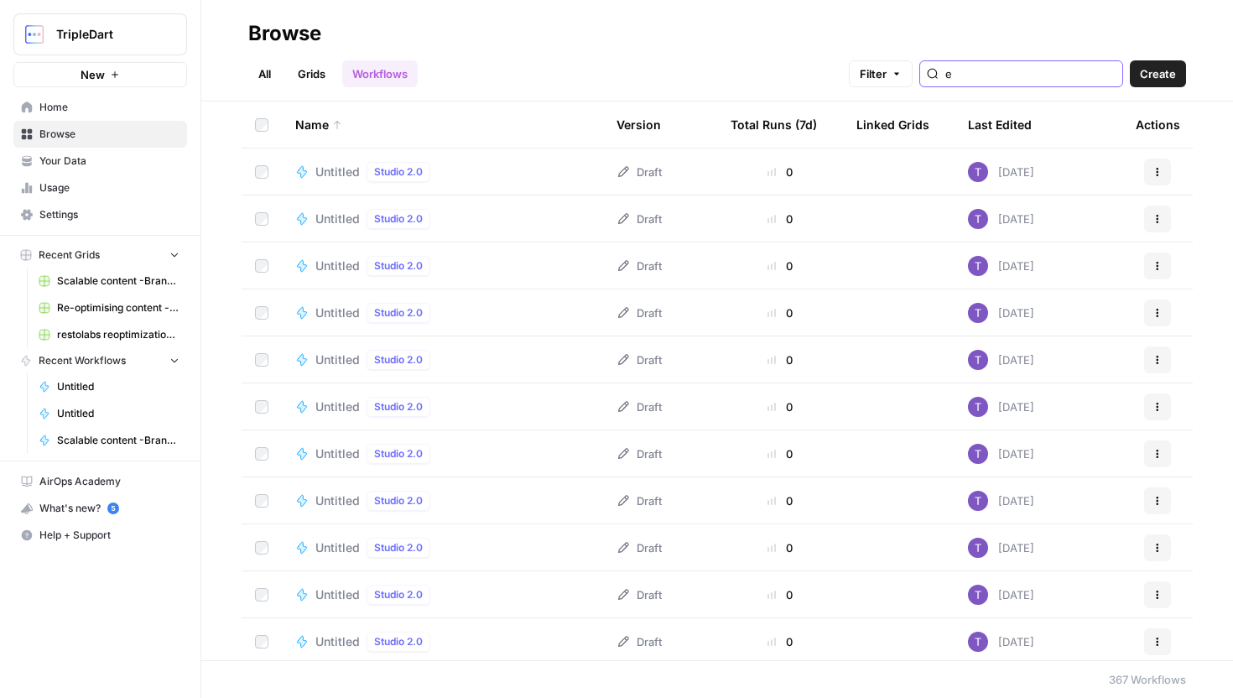
click at [1032, 68] on input "e" at bounding box center [1030, 73] width 170 height 17
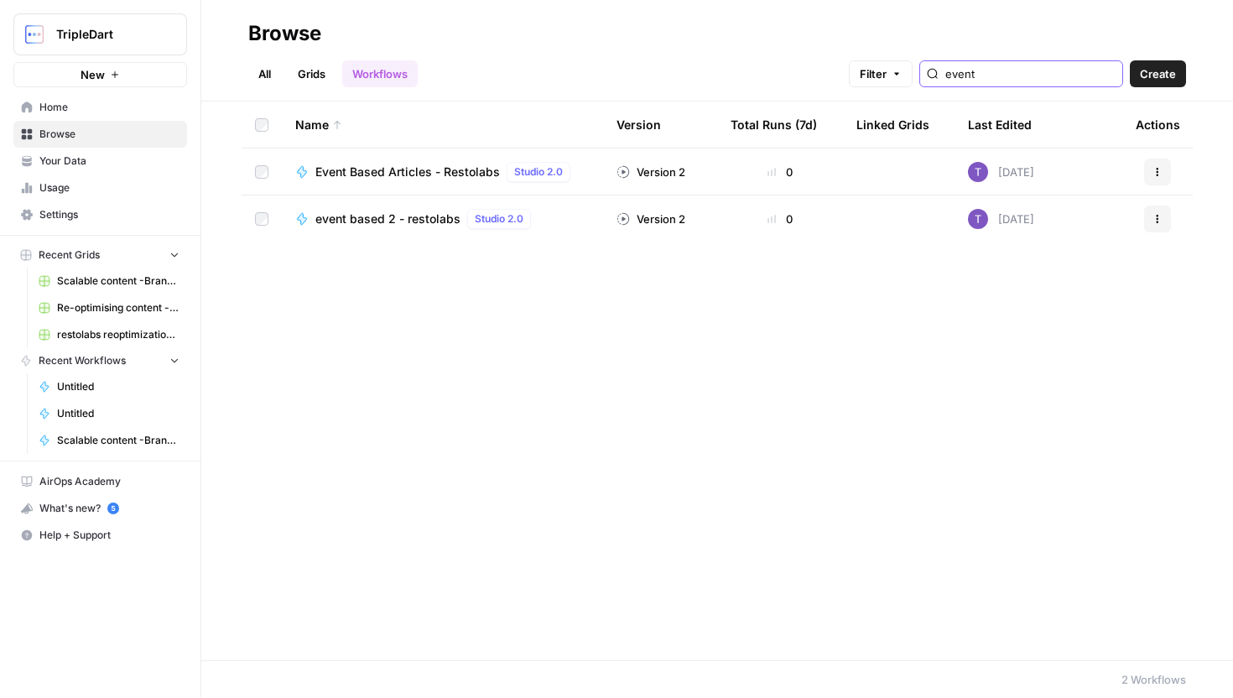
type input "event"
click at [462, 177] on span "Event Based Articles - Restolabs" at bounding box center [407, 172] width 185 height 17
click at [305, 61] on link "Grids" at bounding box center [312, 73] width 48 height 27
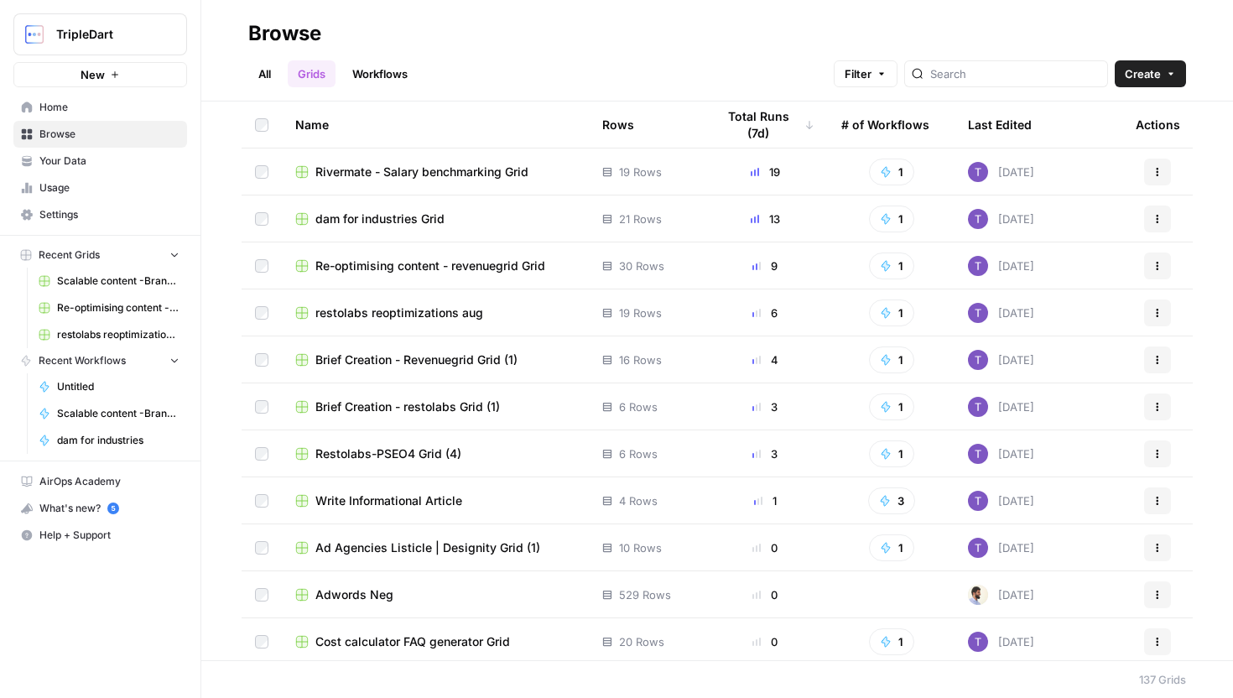
click at [970, 72] on div at bounding box center [1006, 73] width 204 height 27
type input "v"
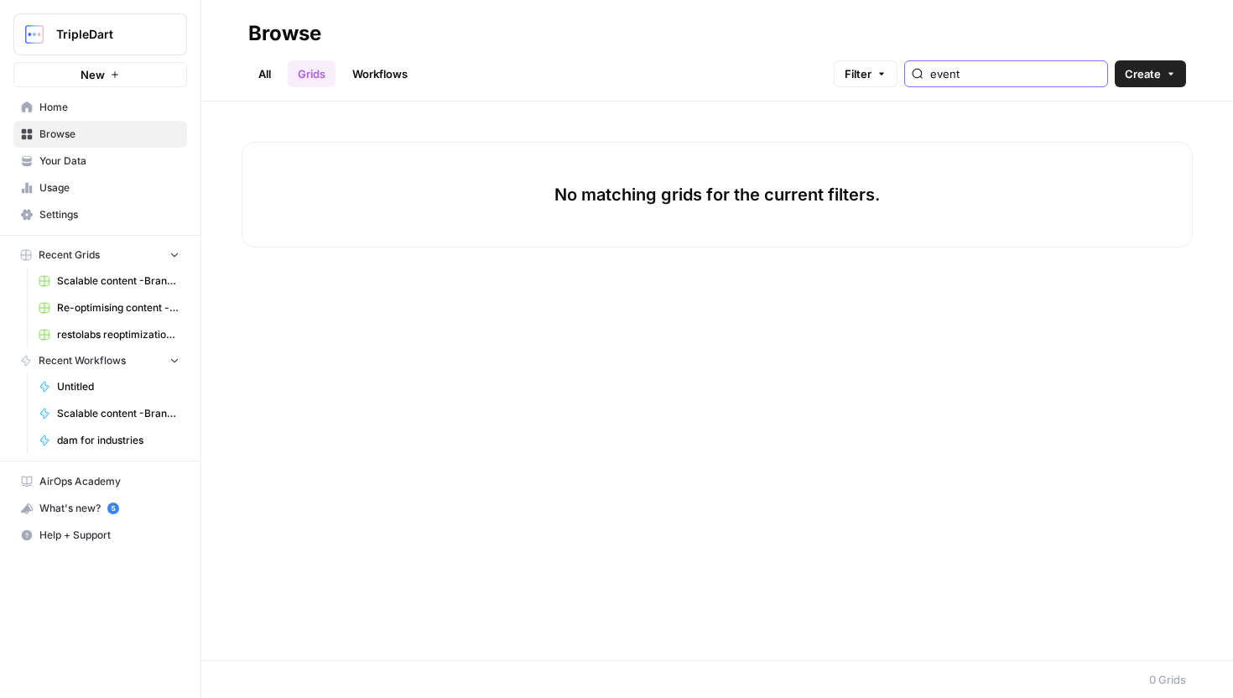
type input "event"
click at [389, 76] on link "Workflows" at bounding box center [379, 73] width 75 height 27
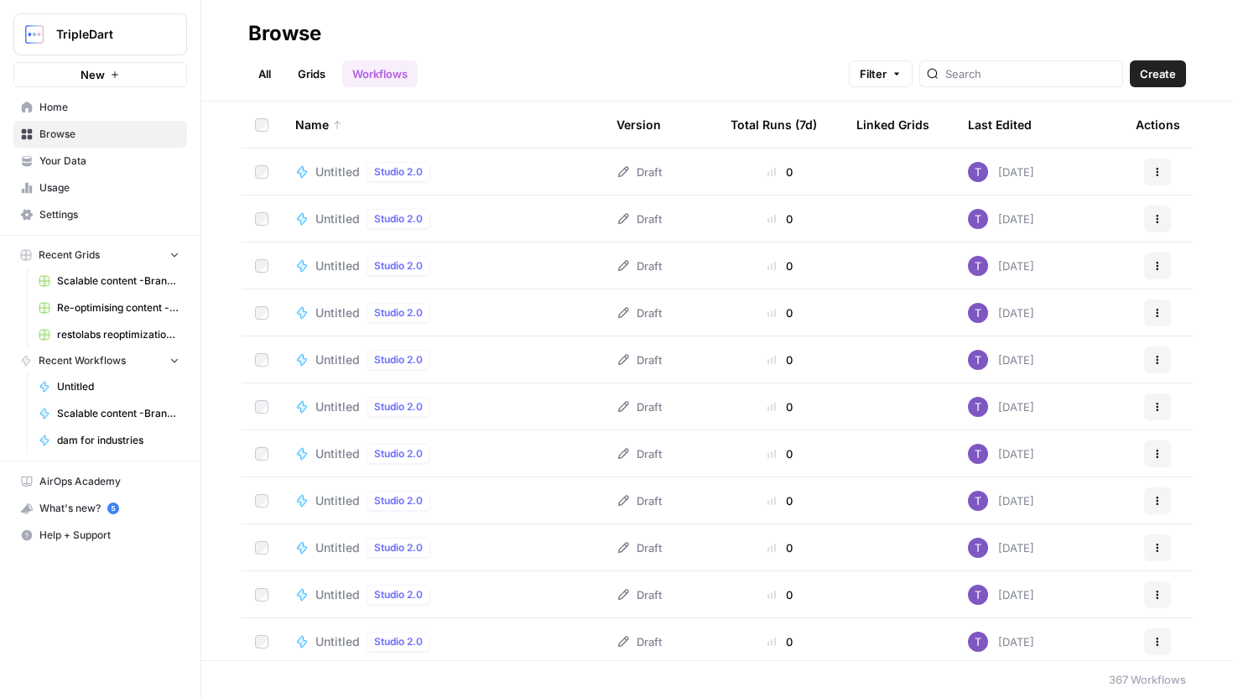
click at [1045, 85] on div at bounding box center [1021, 73] width 204 height 27
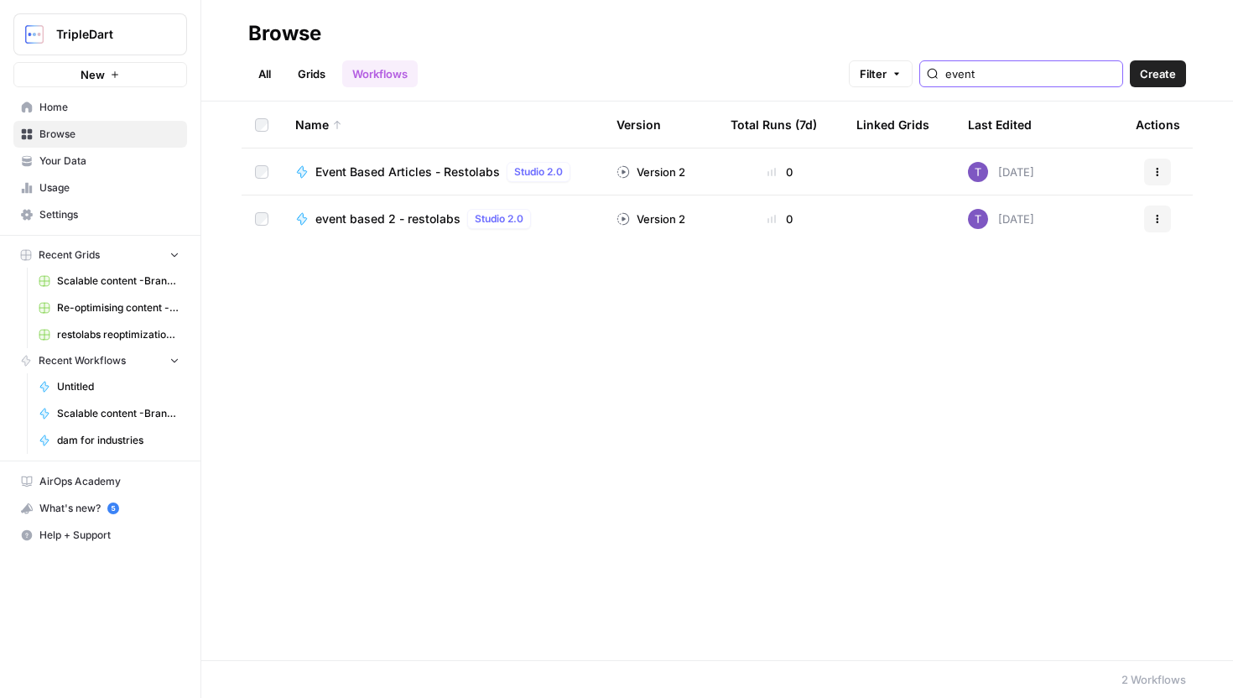
type input "event"
click at [440, 173] on span "Event Based Articles - Restolabs" at bounding box center [407, 172] width 185 height 17
click at [419, 236] on td "event based 2 - restolabs Studio 2.0" at bounding box center [442, 218] width 321 height 47
click at [419, 221] on span "event based 2 - restolabs" at bounding box center [387, 219] width 145 height 17
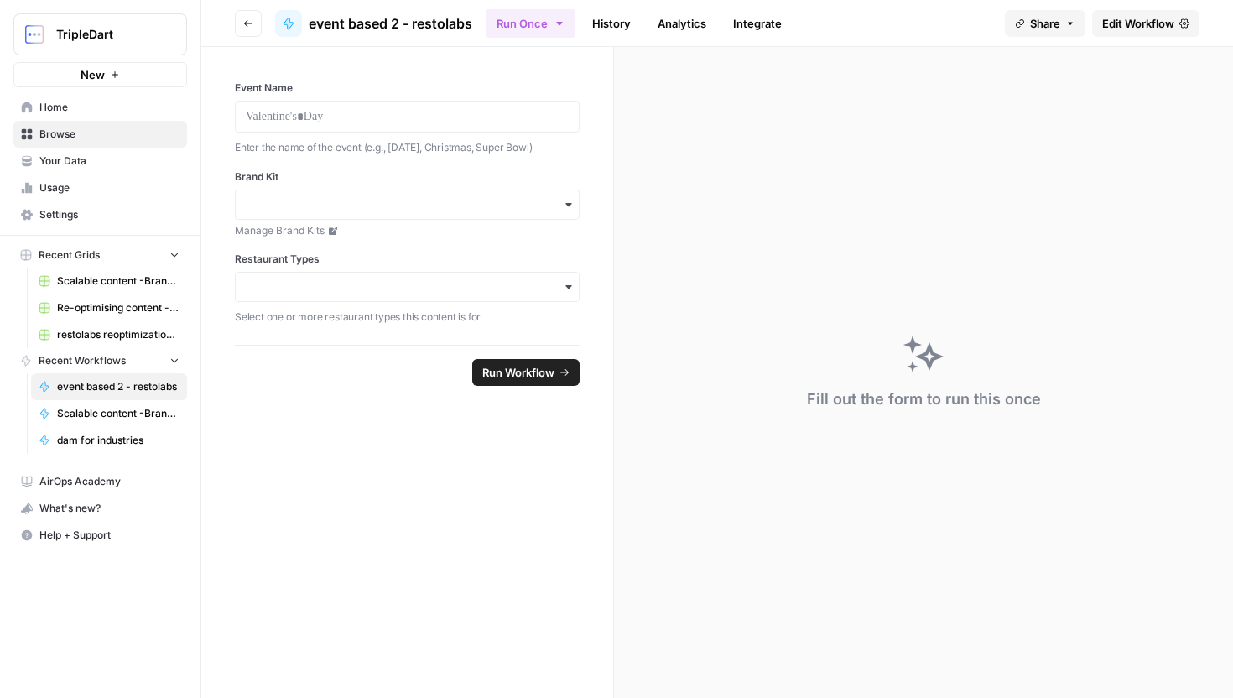
click at [617, 23] on link "History" at bounding box center [611, 23] width 59 height 27
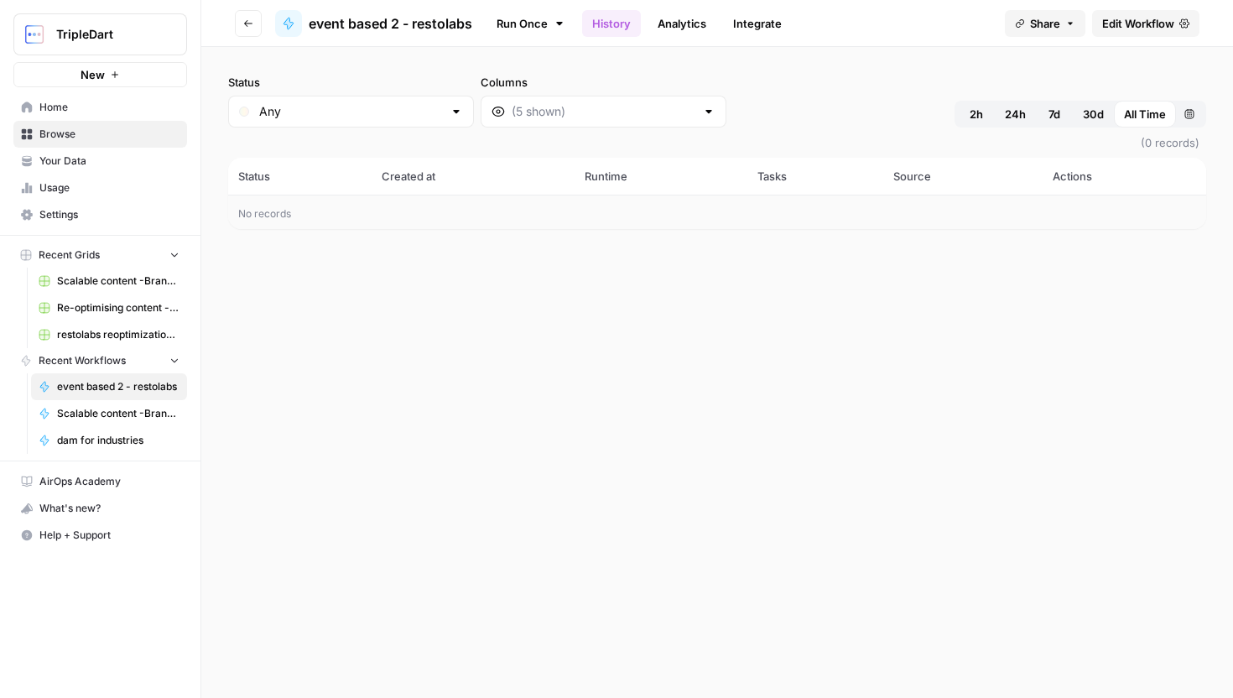
click at [1098, 20] on link "Edit Workflow" at bounding box center [1145, 23] width 107 height 27
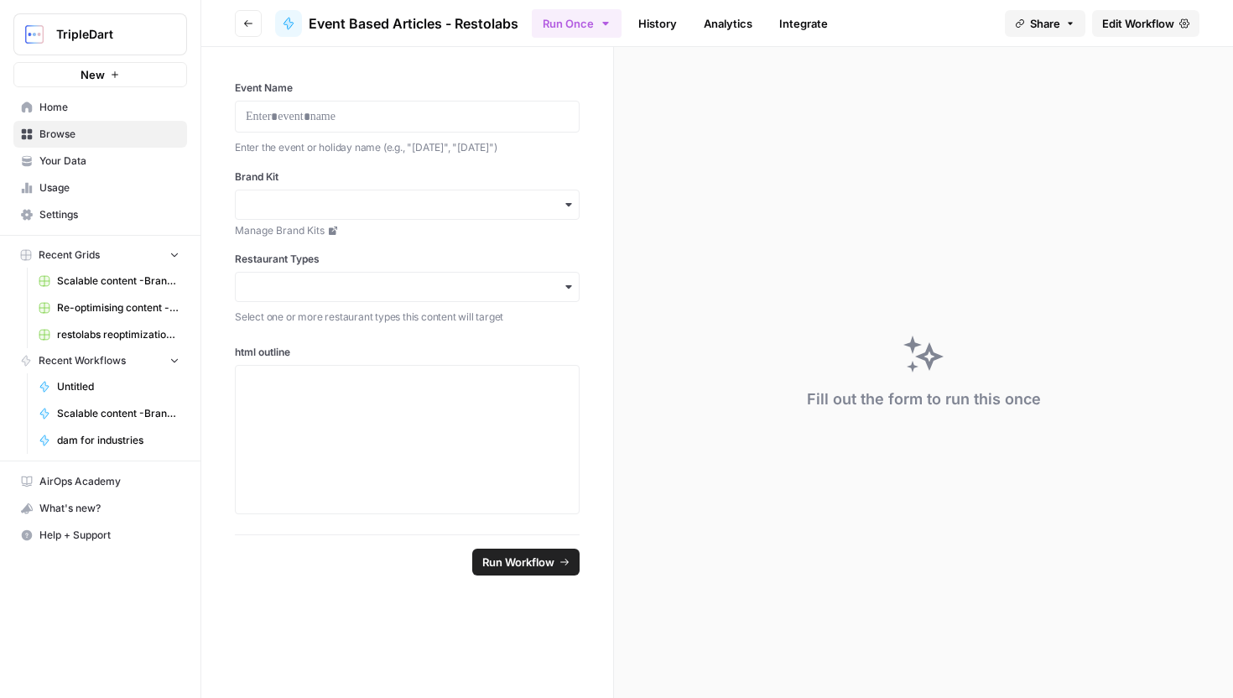
click at [640, 26] on link "History" at bounding box center [657, 23] width 59 height 27
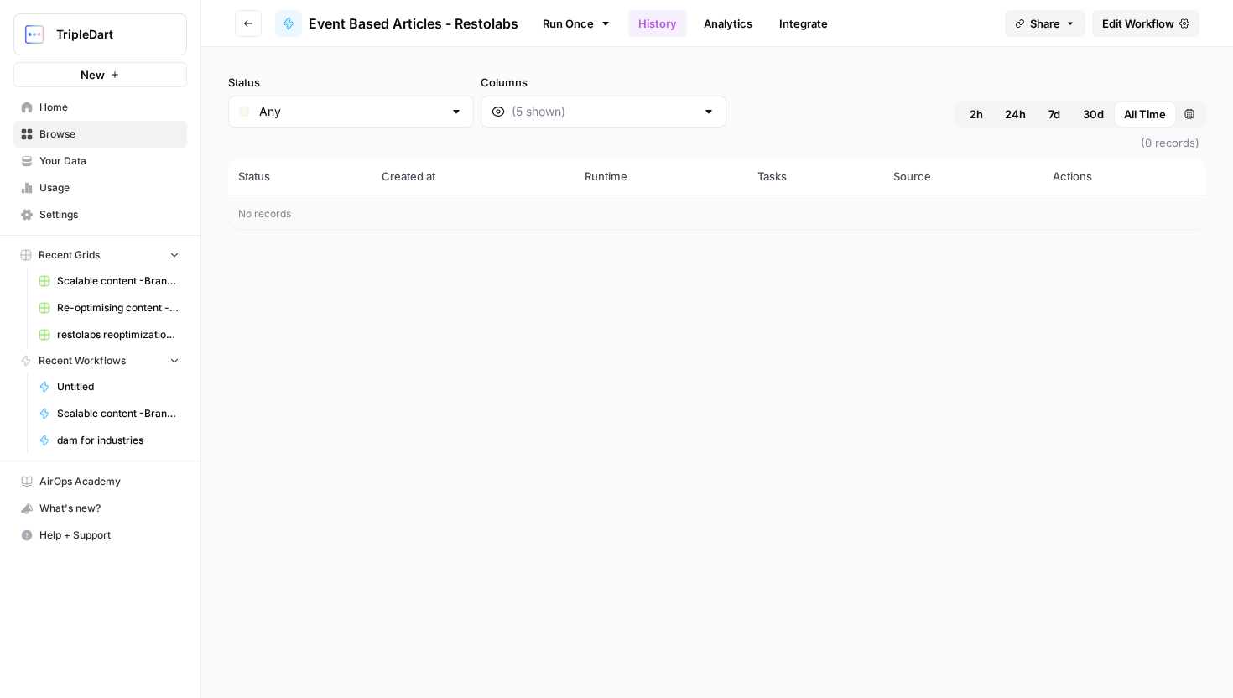
click at [564, 29] on link "Run Once" at bounding box center [577, 23] width 90 height 29
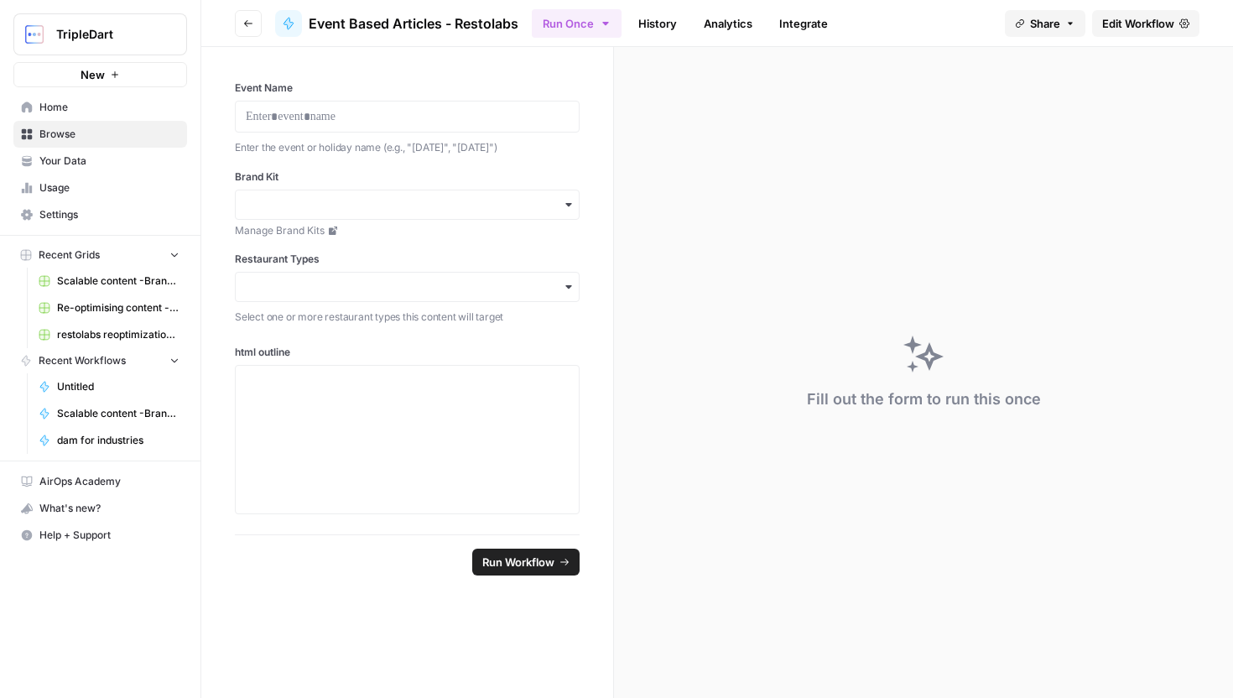
click at [1111, 15] on span "Edit Workflow" at bounding box center [1138, 23] width 72 height 17
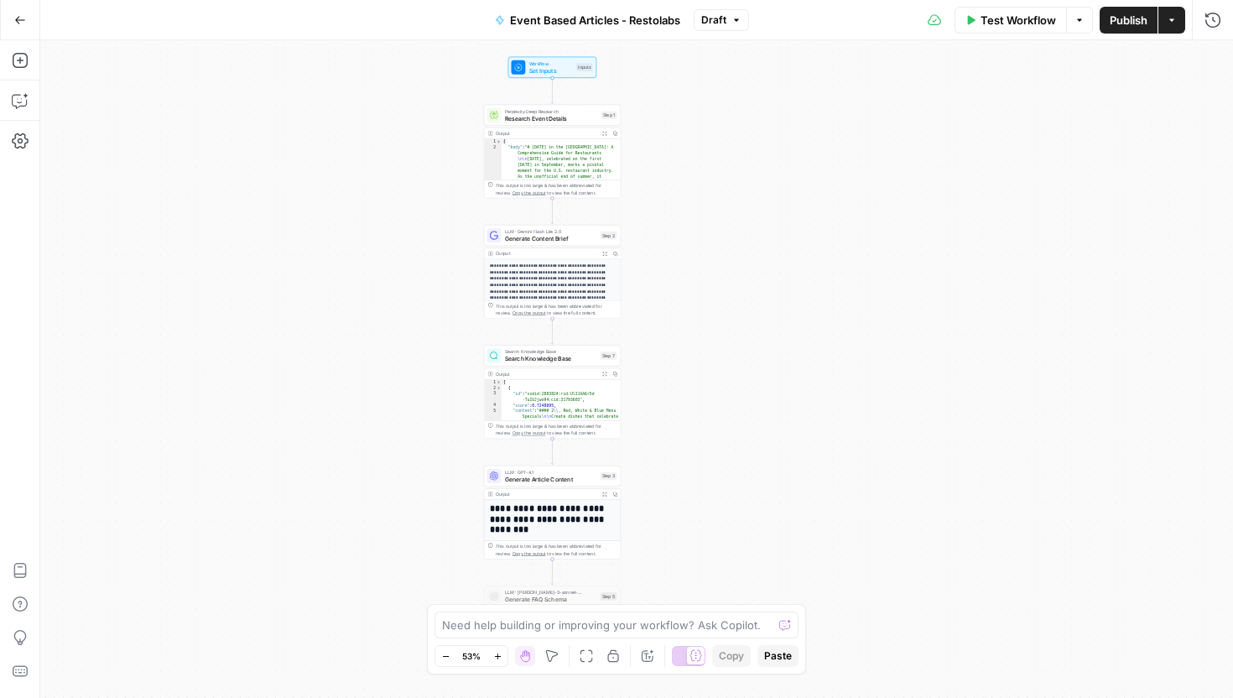
click at [13, 15] on button "Go Back" at bounding box center [20, 20] width 30 height 30
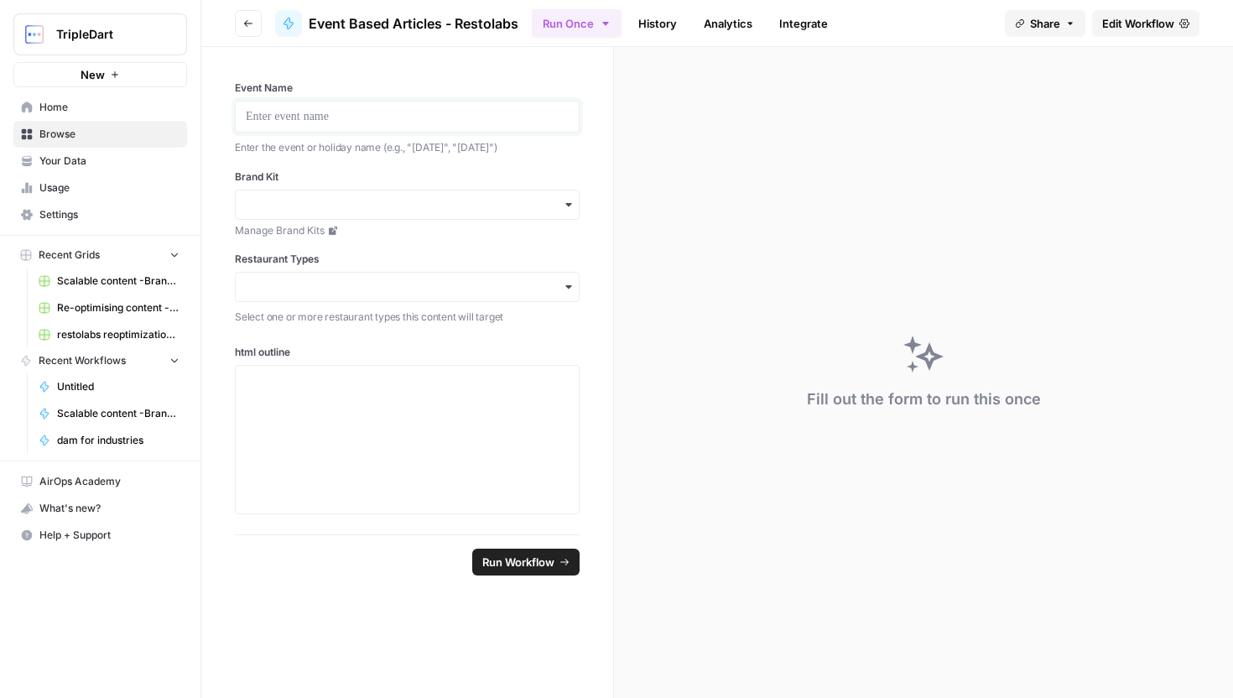
click at [419, 124] on p at bounding box center [407, 116] width 323 height 17
click at [450, 209] on input "Brand Kit" at bounding box center [407, 204] width 323 height 17
type input "res"
click at [403, 252] on div "Restolabs" at bounding box center [407, 250] width 343 height 32
click at [380, 290] on input "Restaurant Types" at bounding box center [407, 286] width 323 height 17
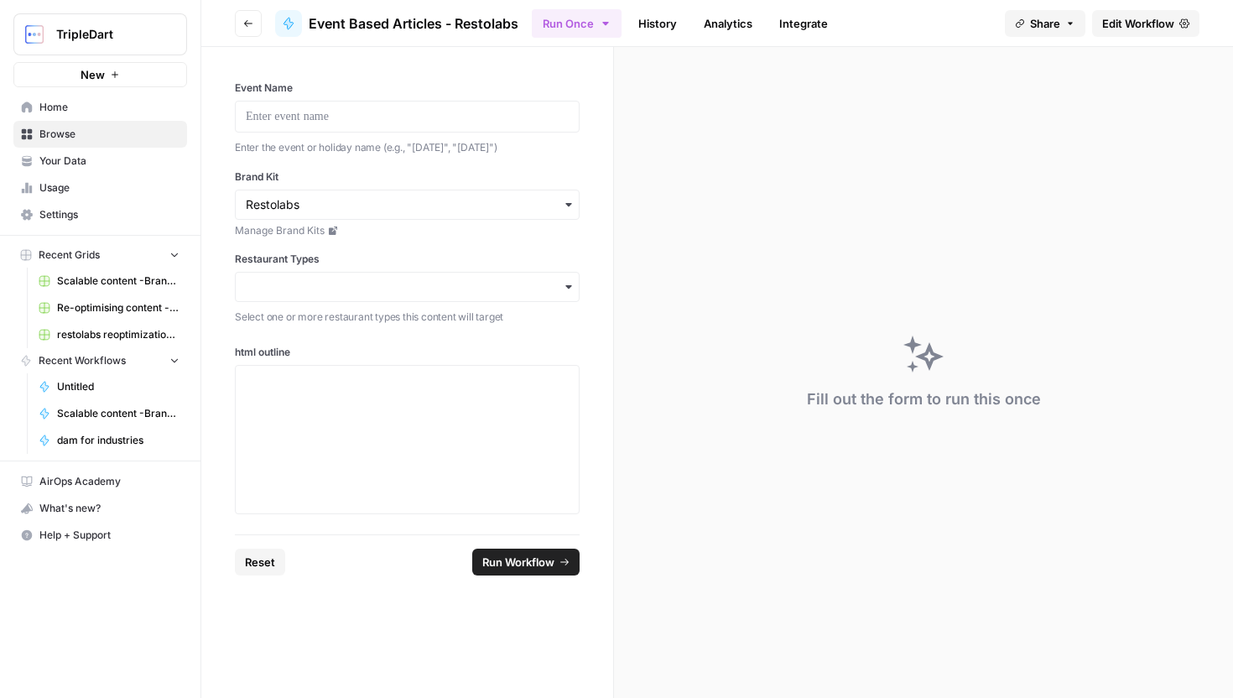
click at [381, 230] on link "Manage Brand Kits" at bounding box center [407, 230] width 345 height 15
click at [372, 437] on div at bounding box center [407, 439] width 323 height 134
click at [1142, 22] on span "Edit Workflow" at bounding box center [1138, 23] width 72 height 17
click at [408, 348] on label "html outline" at bounding box center [407, 352] width 345 height 15
click at [393, 390] on div at bounding box center [407, 439] width 323 height 134
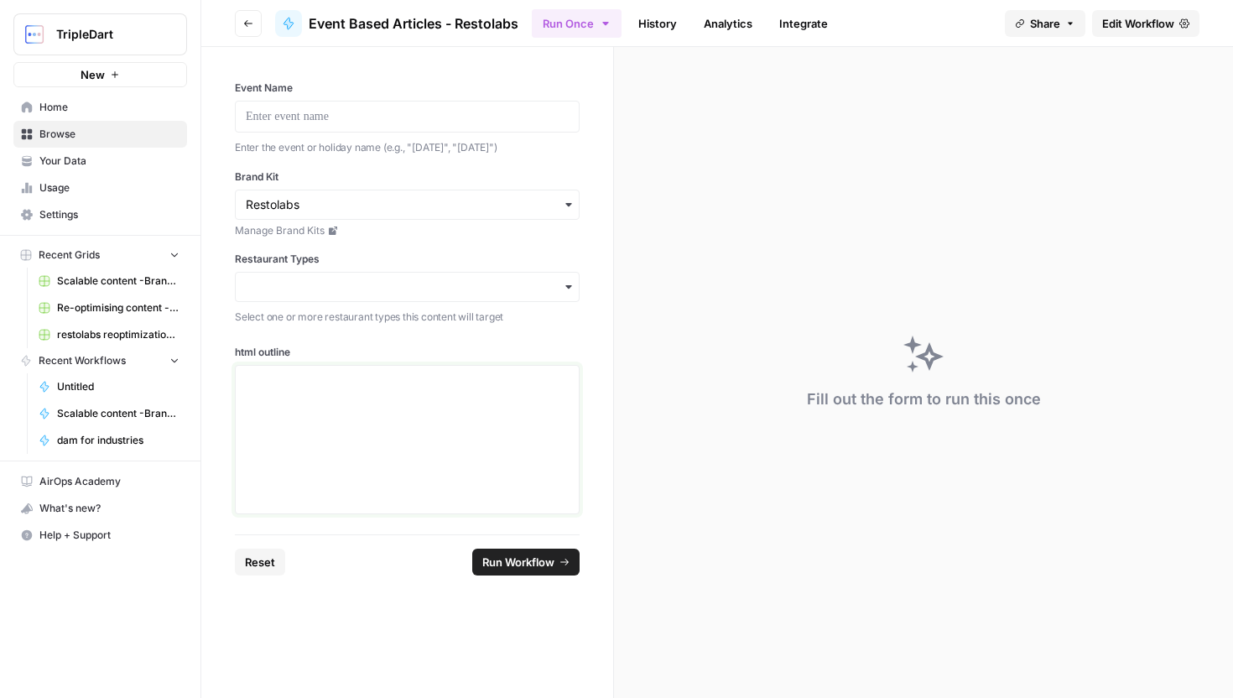
paste div
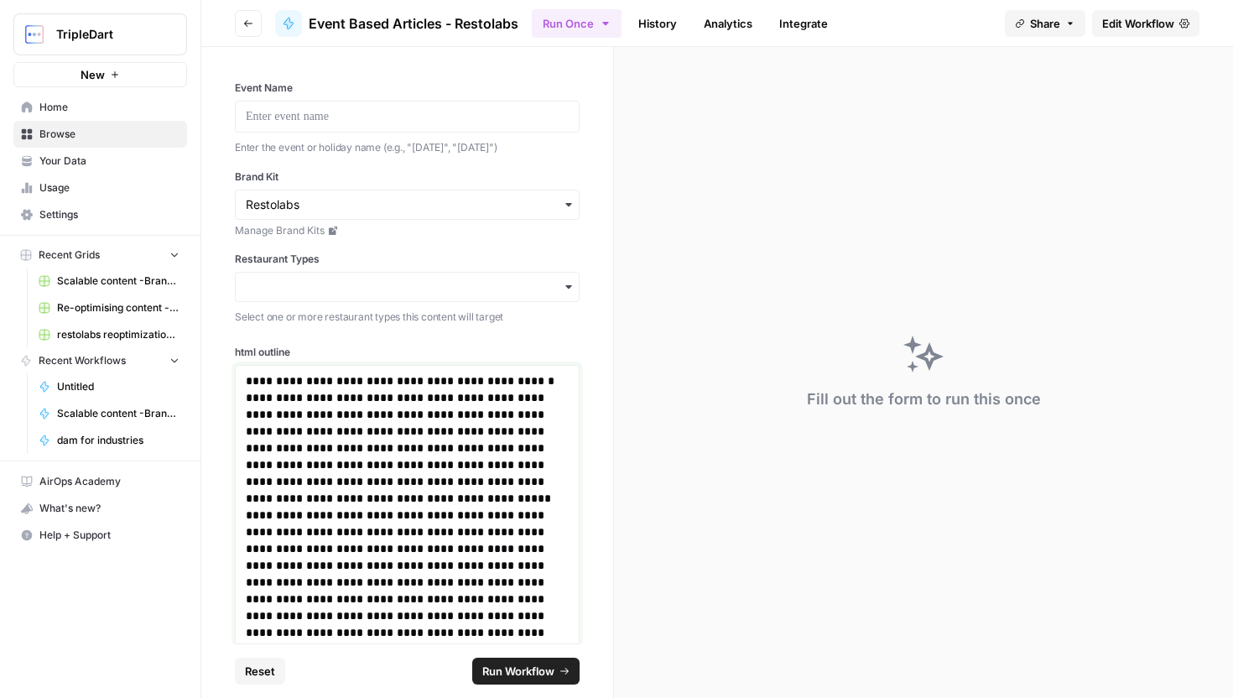
click at [283, 378] on p "**********" at bounding box center [407, 380] width 323 height 17
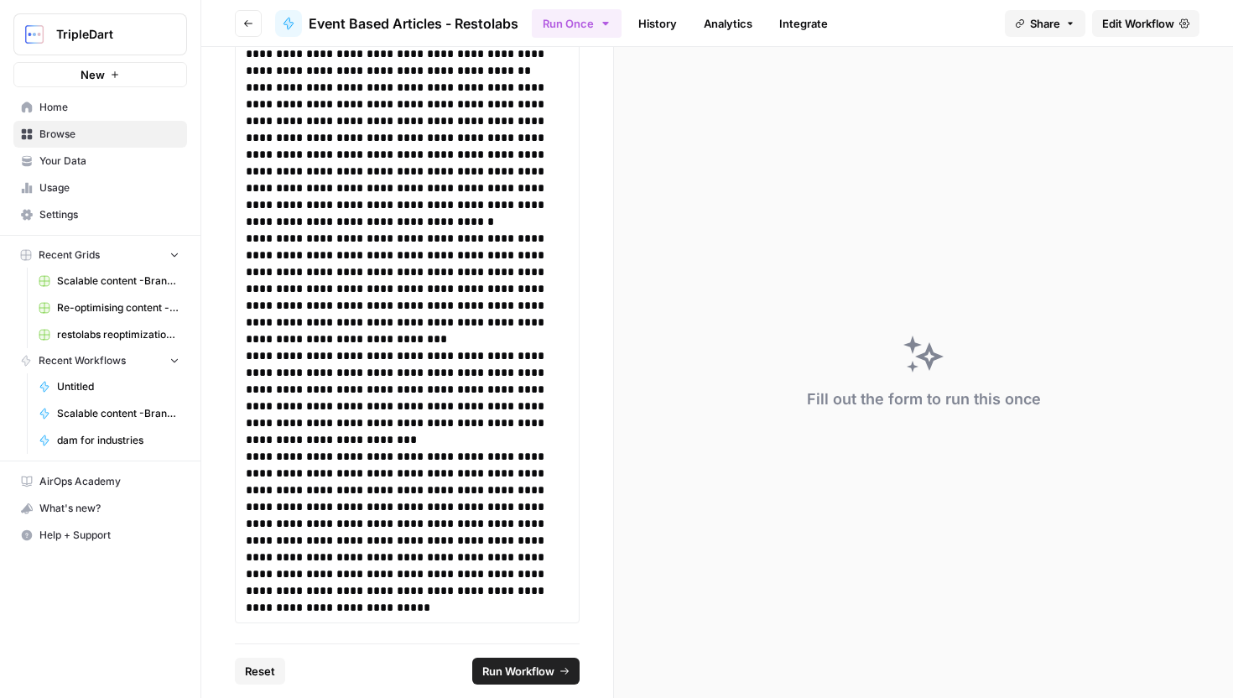
click at [543, 674] on span "Run Workflow" at bounding box center [518, 671] width 72 height 17
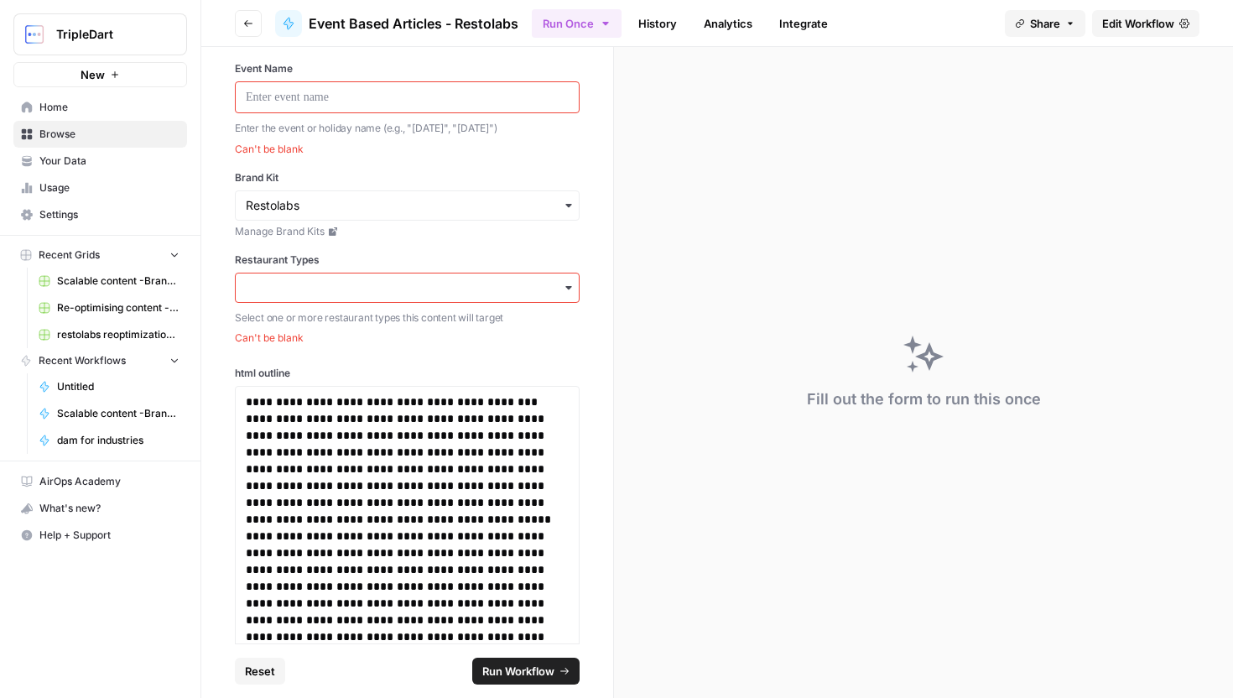
scroll to position [0, 0]
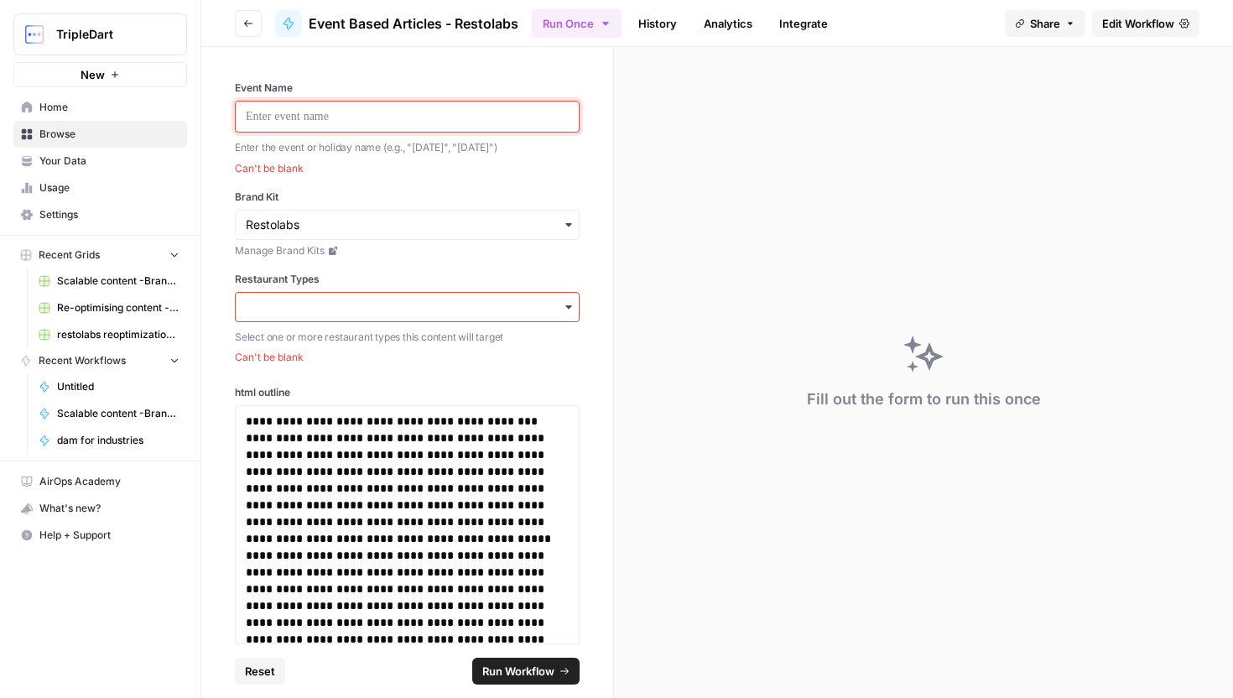
click at [403, 115] on p at bounding box center [407, 116] width 323 height 17
click at [416, 314] on input "Restaurant Types" at bounding box center [407, 307] width 323 height 17
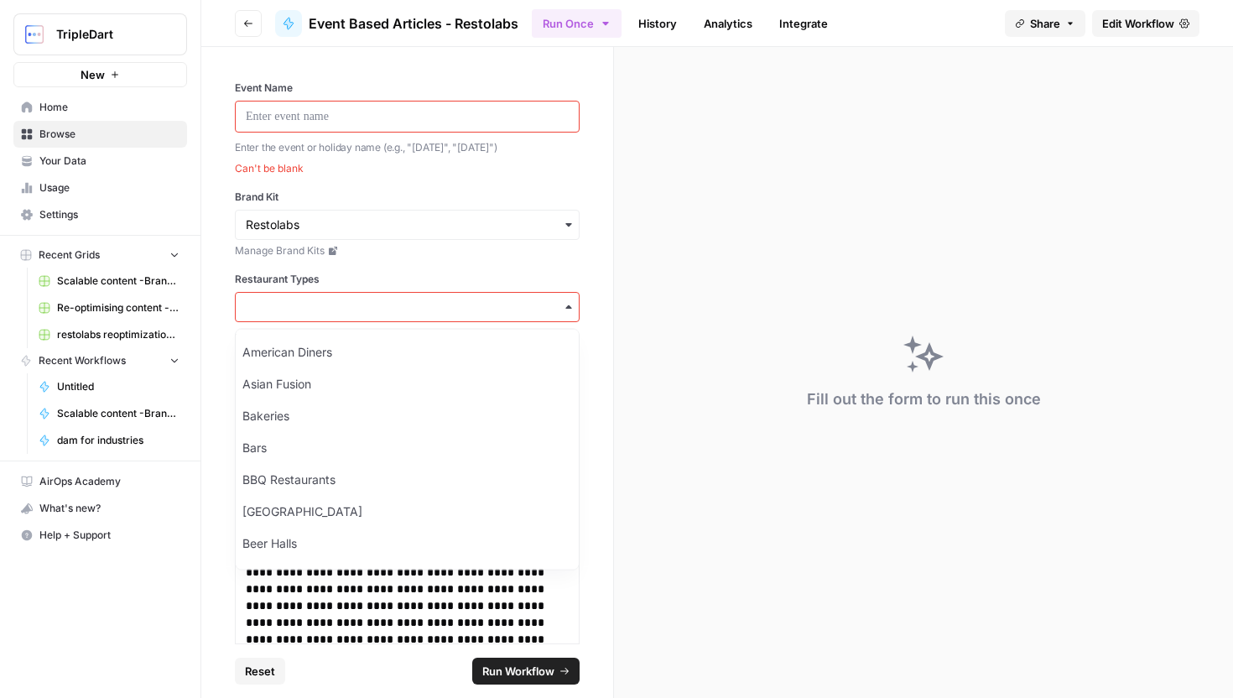
click at [398, 265] on div "Event Name Enter the event or holiday name (e.g., "Valentine's Day", "Thanksgiv…" at bounding box center [407, 223] width 345 height 284
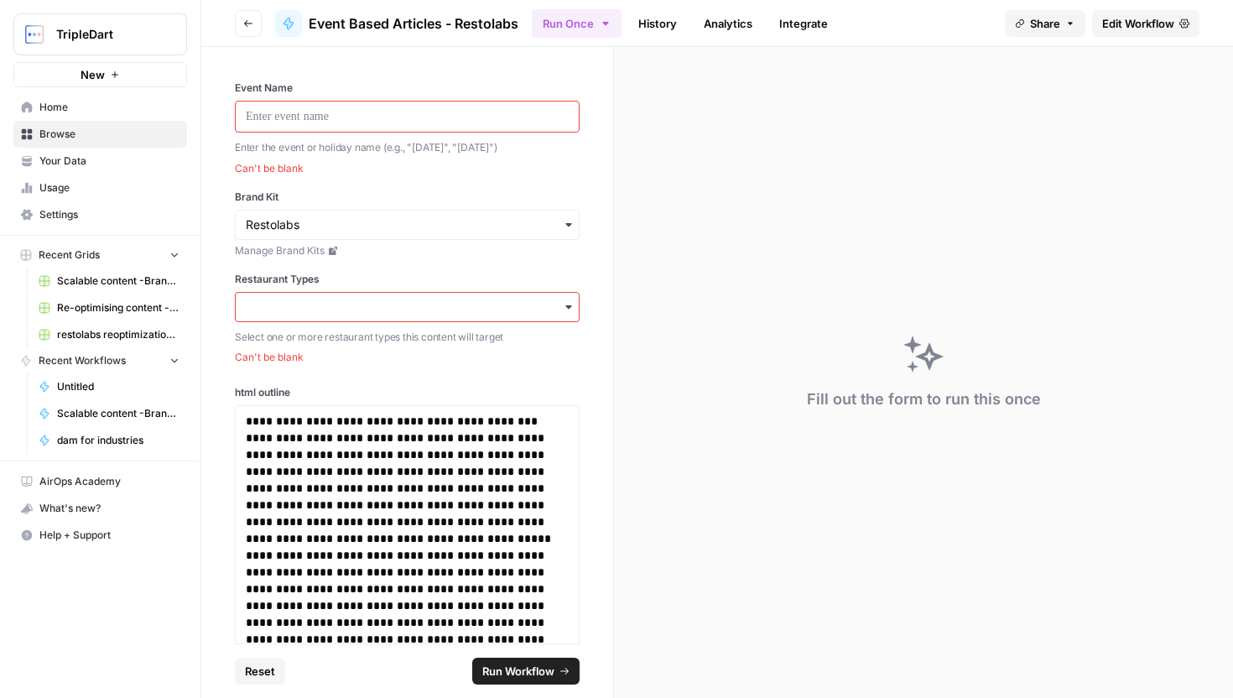
click at [1121, 20] on span "Edit Workflow" at bounding box center [1138, 23] width 72 height 17
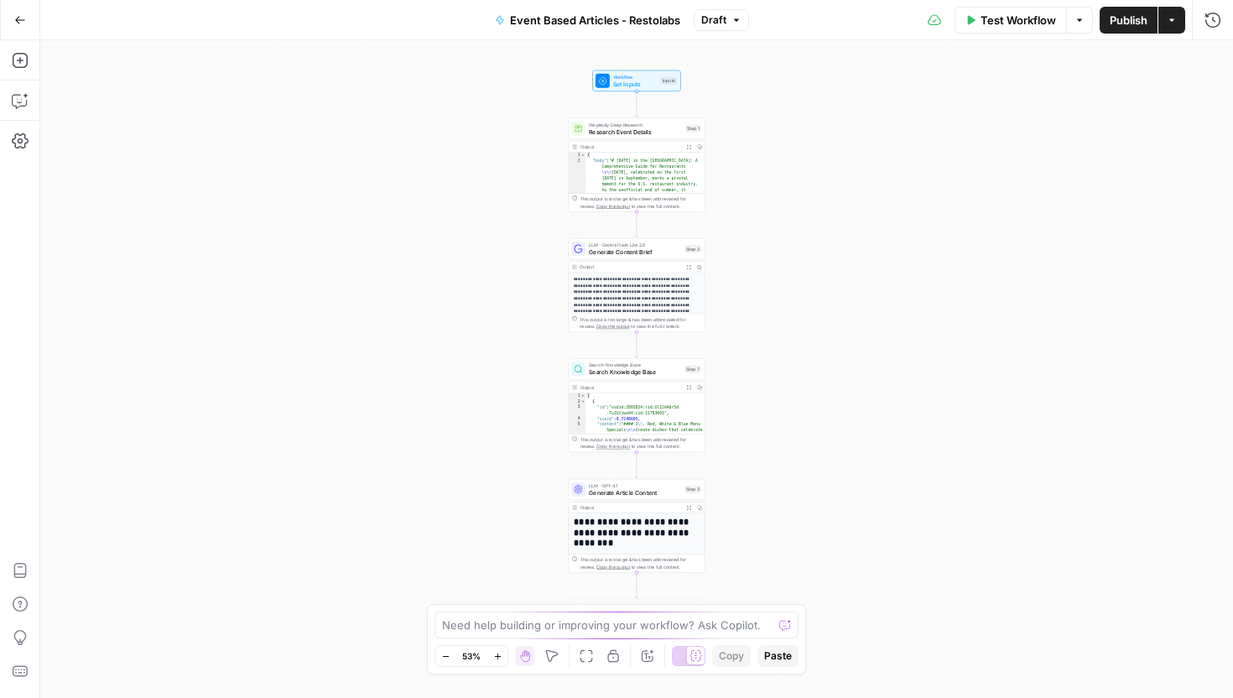
click at [650, 74] on span "Workflow" at bounding box center [635, 76] width 44 height 7
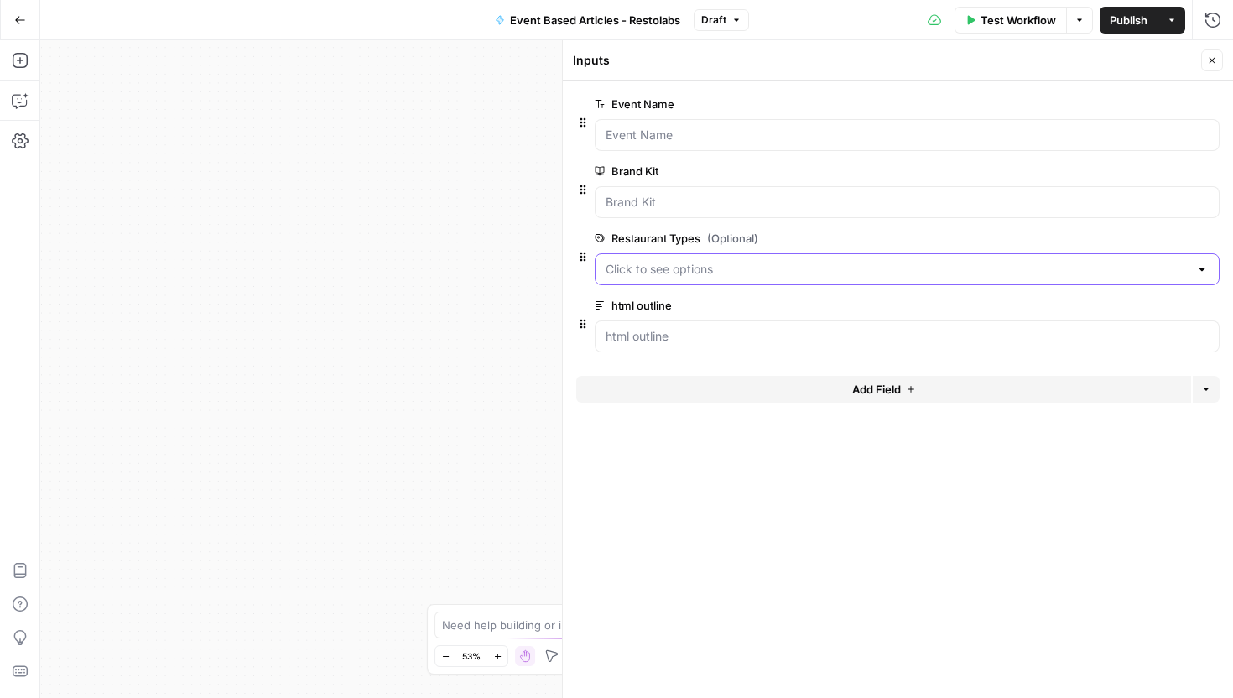
click at [1006, 270] on Types "Restaurant Types (Optional)" at bounding box center [897, 269] width 583 height 17
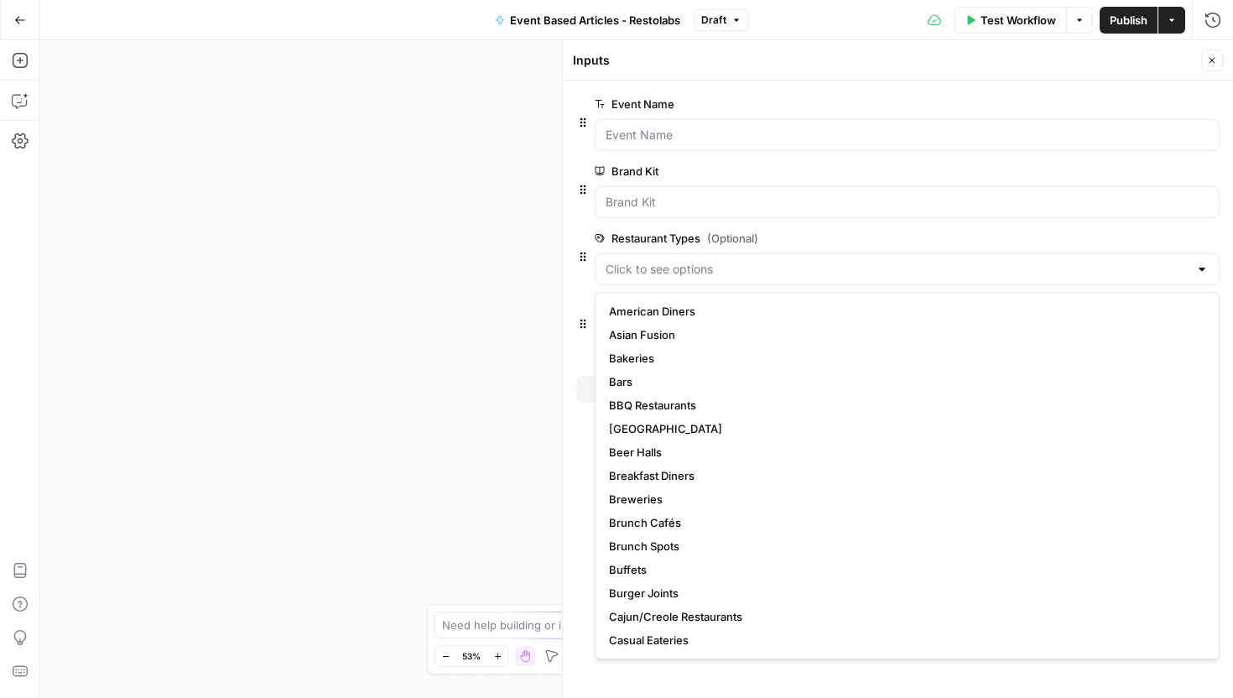
click at [1184, 235] on icon "button" at bounding box center [1184, 238] width 9 height 8
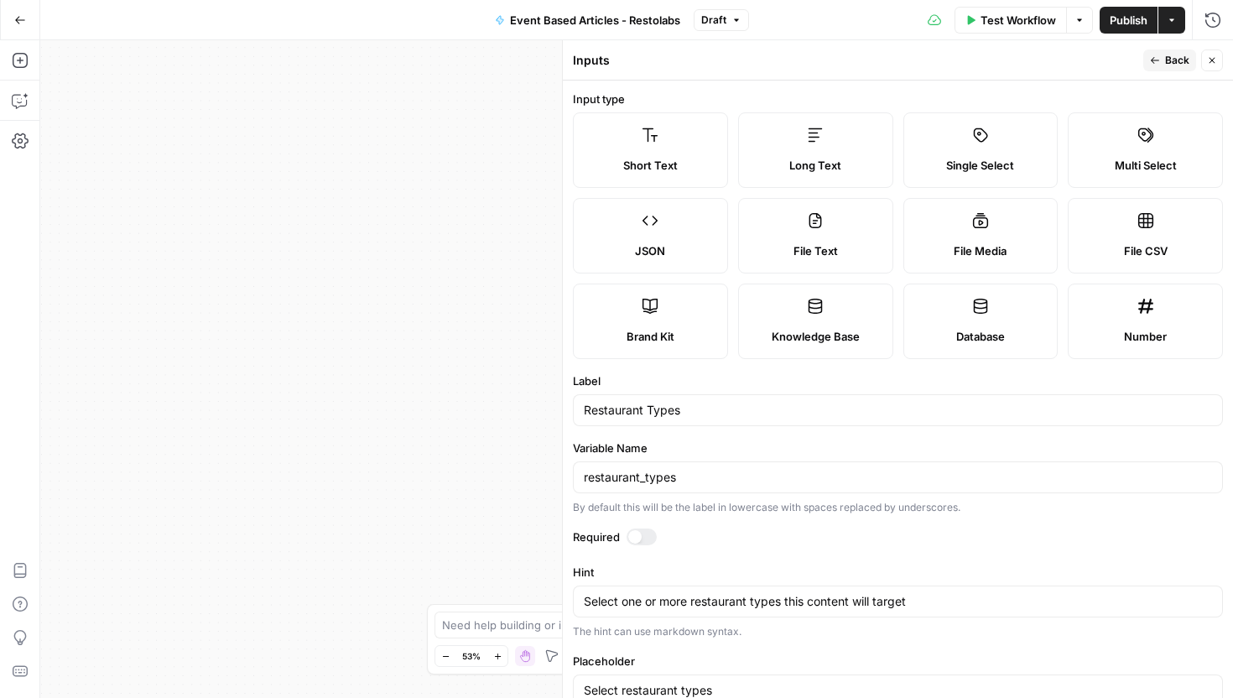
click at [1166, 49] on header "Inputs Back Close" at bounding box center [898, 60] width 670 height 40
click at [1166, 55] on span "Back" at bounding box center [1177, 60] width 24 height 15
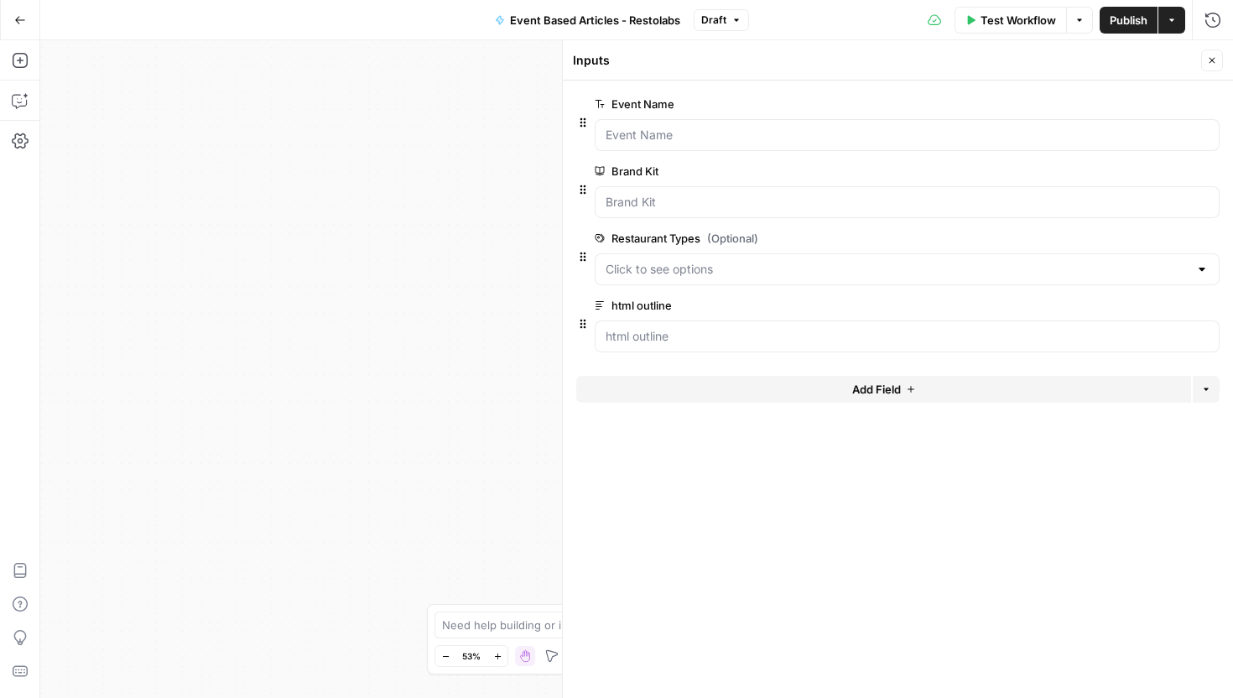
click at [1215, 228] on button "Delete group" at bounding box center [1209, 238] width 20 height 20
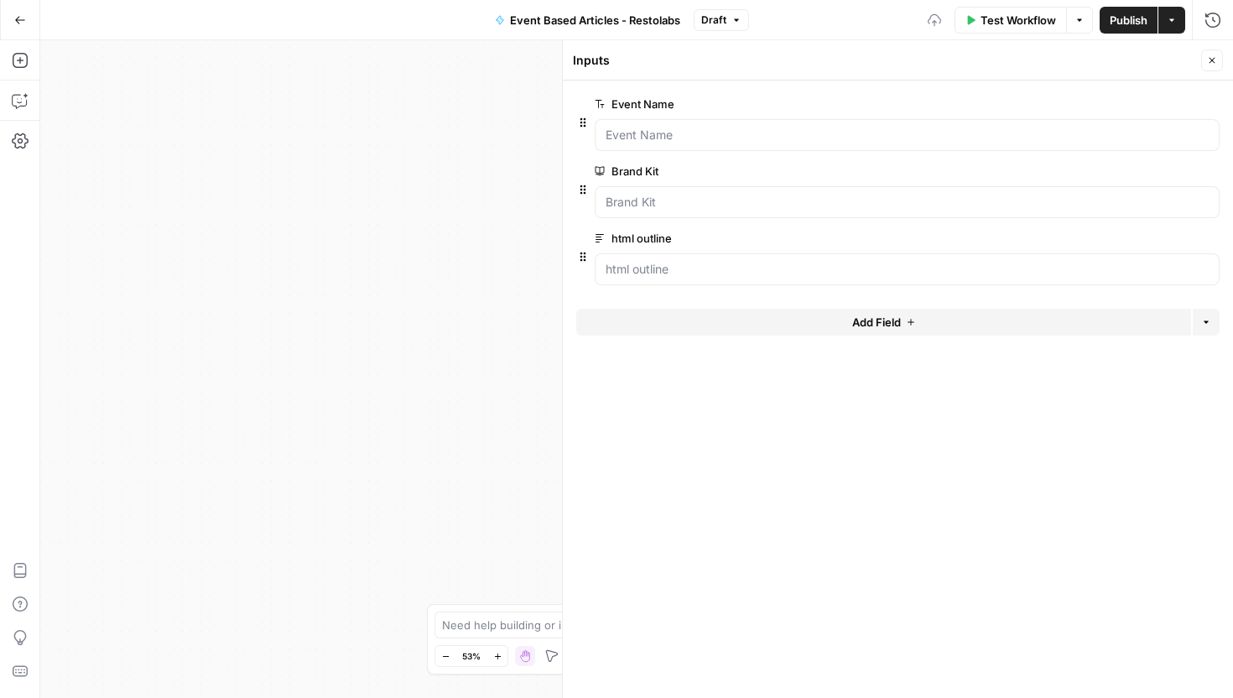
click at [1209, 57] on icon "button" at bounding box center [1212, 60] width 10 height 10
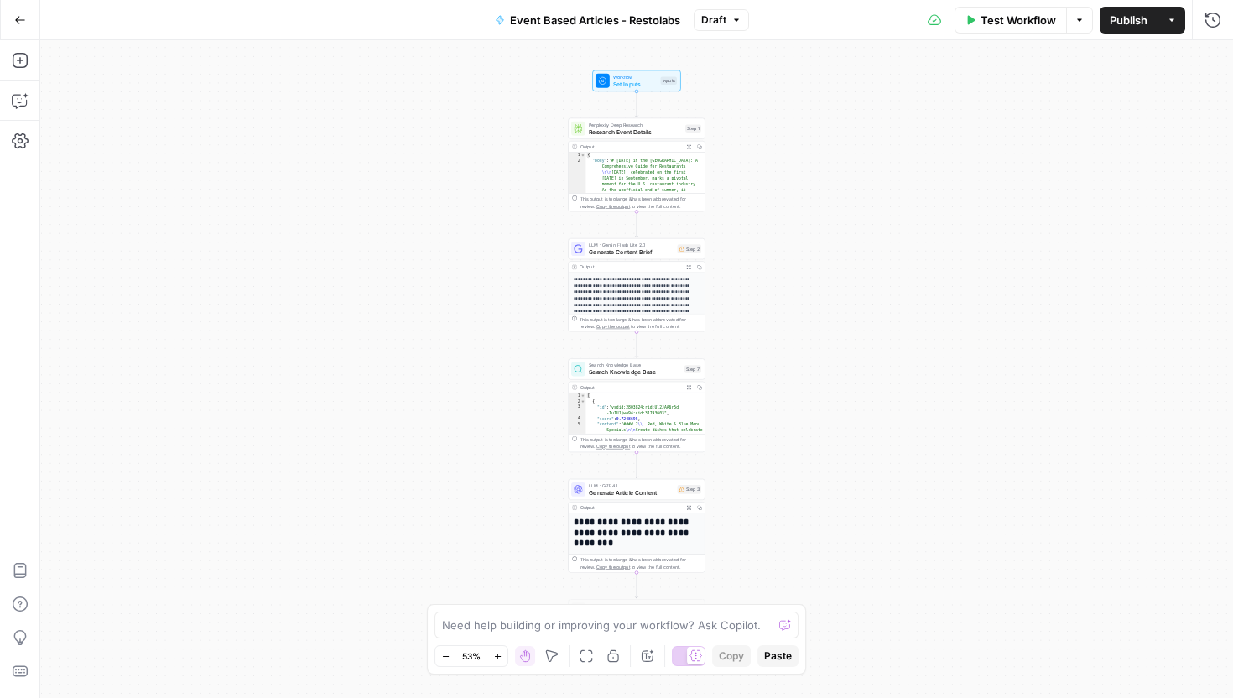
click at [1107, 19] on button "Publish" at bounding box center [1129, 20] width 58 height 27
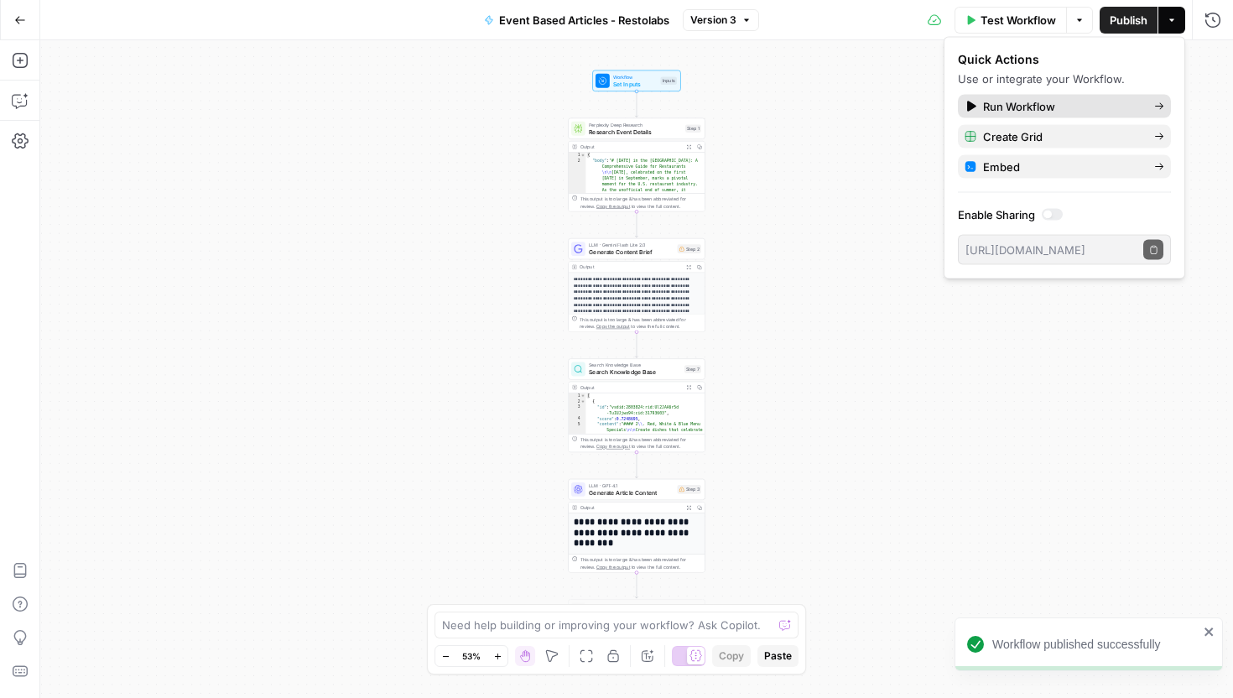
click at [1009, 106] on span "Run Workflow" at bounding box center [1062, 106] width 158 height 17
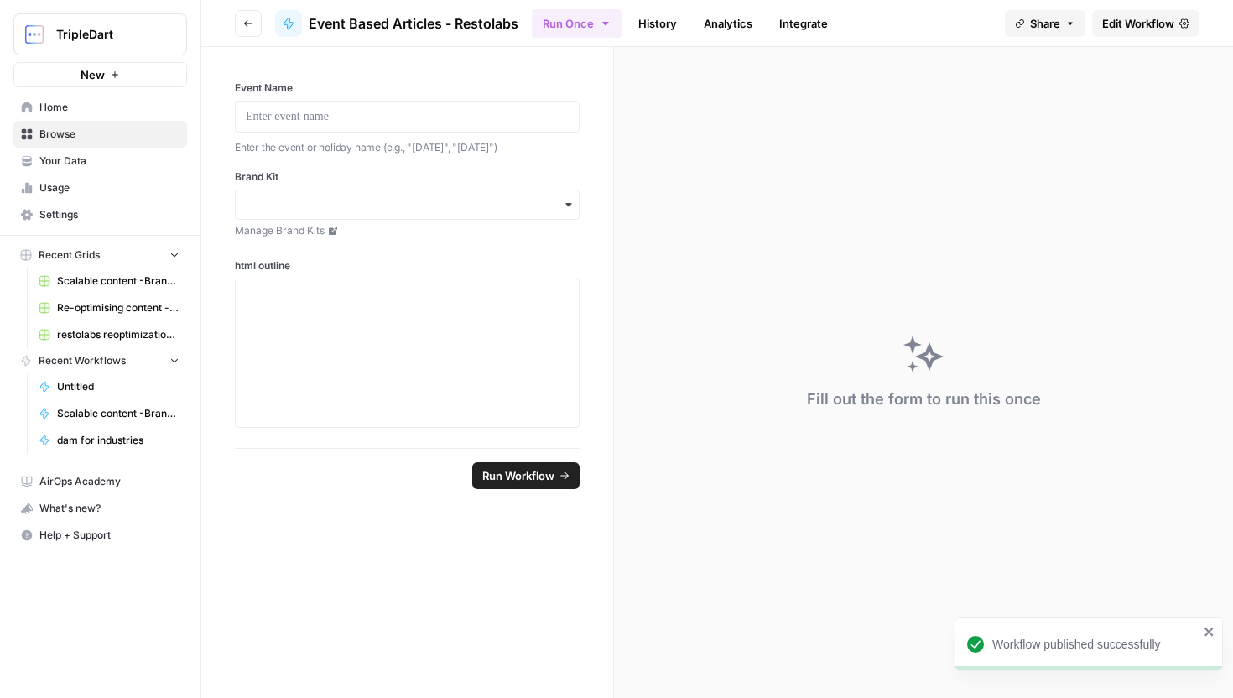
click at [449, 104] on div at bounding box center [407, 117] width 345 height 32
click at [449, 114] on p at bounding box center [407, 116] width 323 height 17
click at [350, 343] on div at bounding box center [407, 353] width 323 height 134
paste div
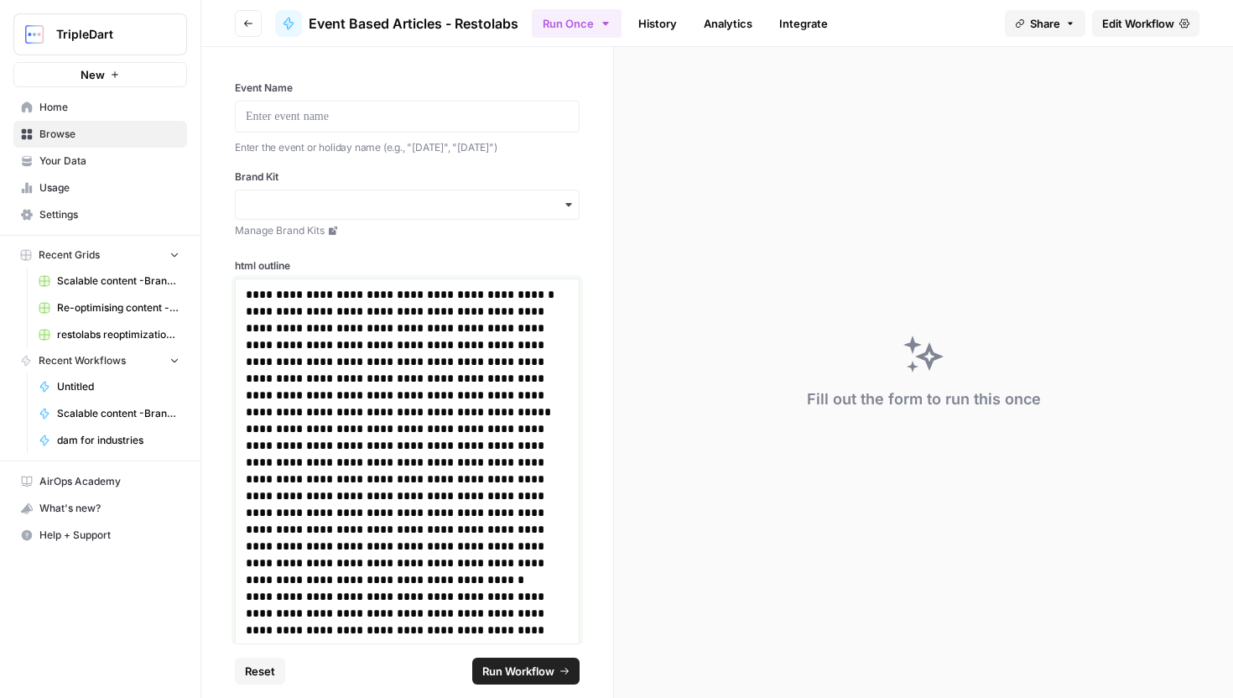
click at [288, 297] on p "**********" at bounding box center [407, 294] width 323 height 17
click at [425, 132] on div at bounding box center [407, 117] width 345 height 32
click at [420, 123] on p at bounding box center [407, 116] width 323 height 17
click at [406, 200] on input "Brand Kit" at bounding box center [407, 204] width 323 height 17
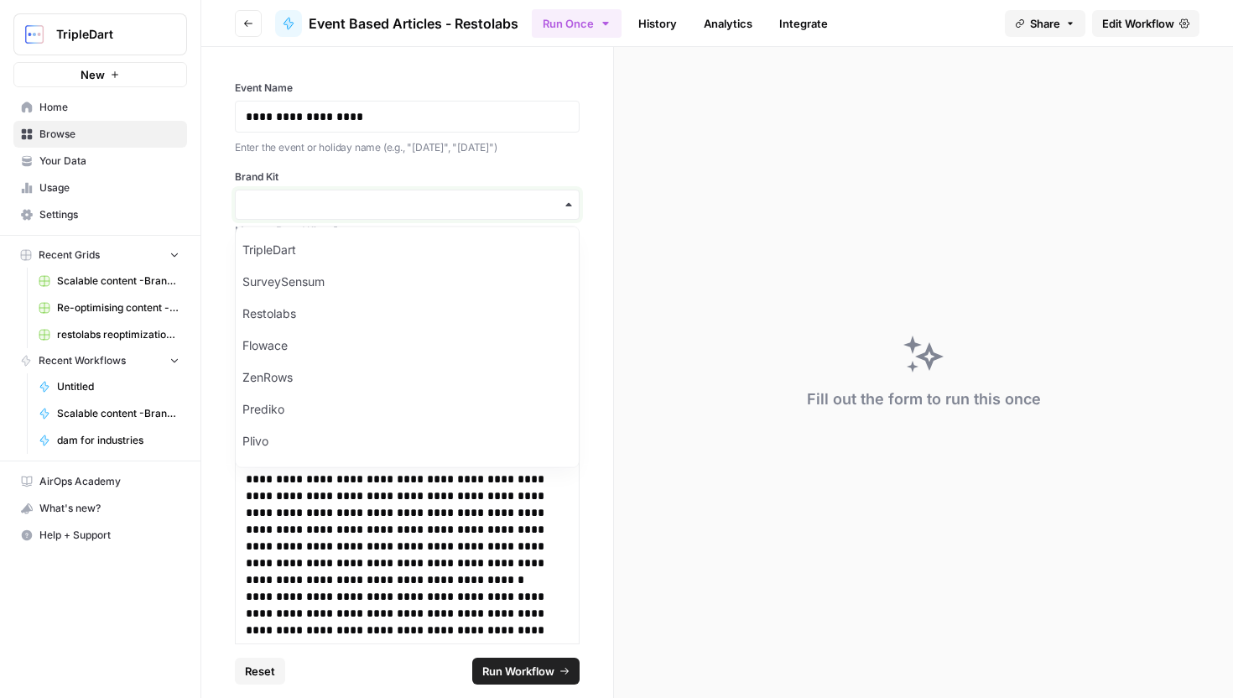
click at [351, 200] on input "Brand Kit" at bounding box center [407, 204] width 323 height 17
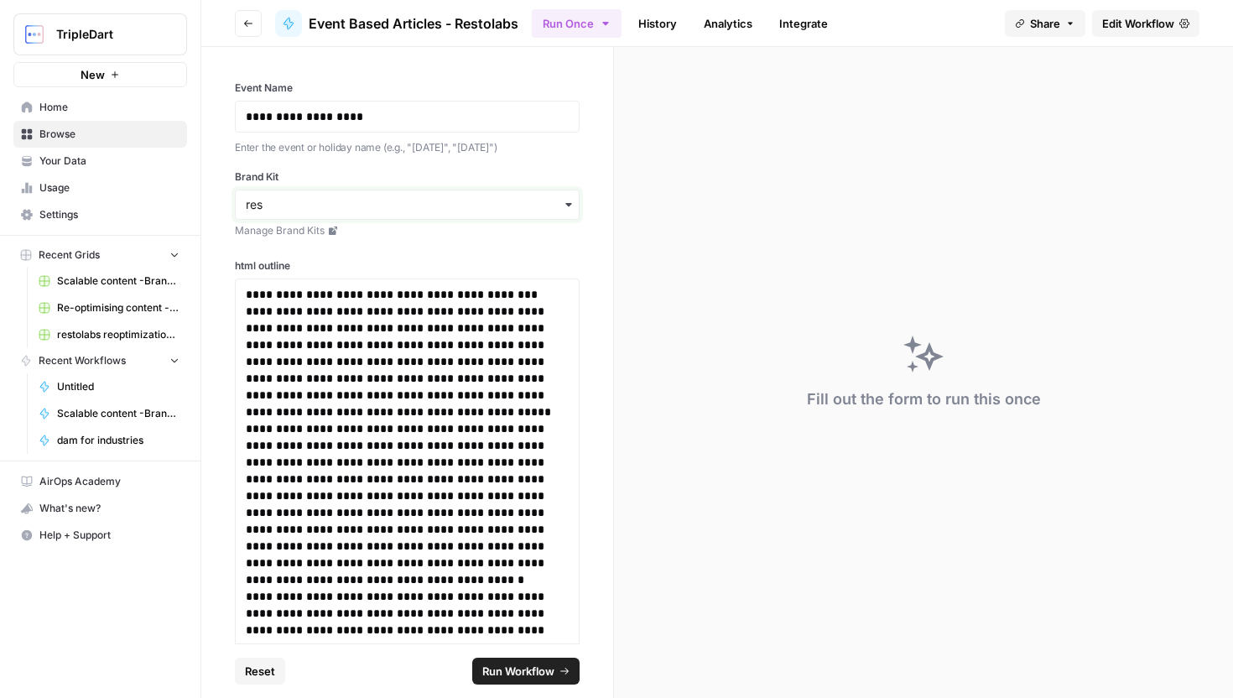
type input "res"
click at [353, 248] on div "Restolabs" at bounding box center [407, 250] width 343 height 32
click at [557, 673] on button "Run Workflow" at bounding box center [525, 671] width 107 height 27
click at [507, 249] on div "**********" at bounding box center [407, 345] width 412 height 596
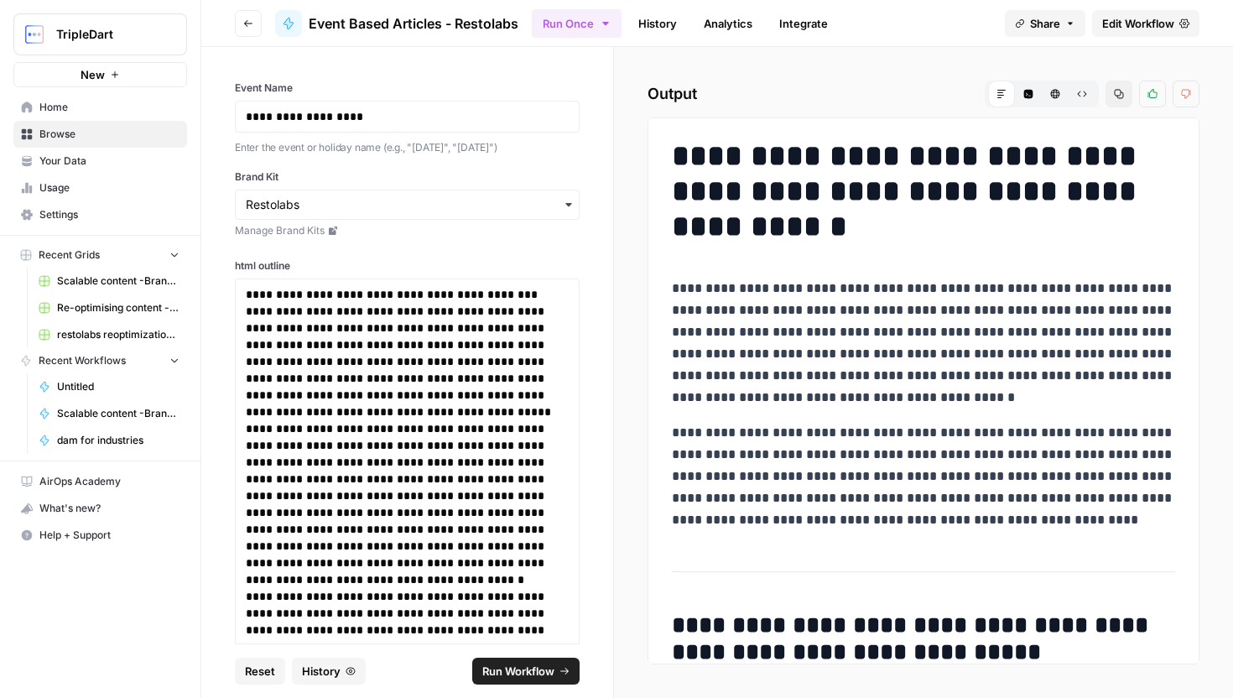
click at [602, 20] on icon "button" at bounding box center [605, 23] width 13 height 13
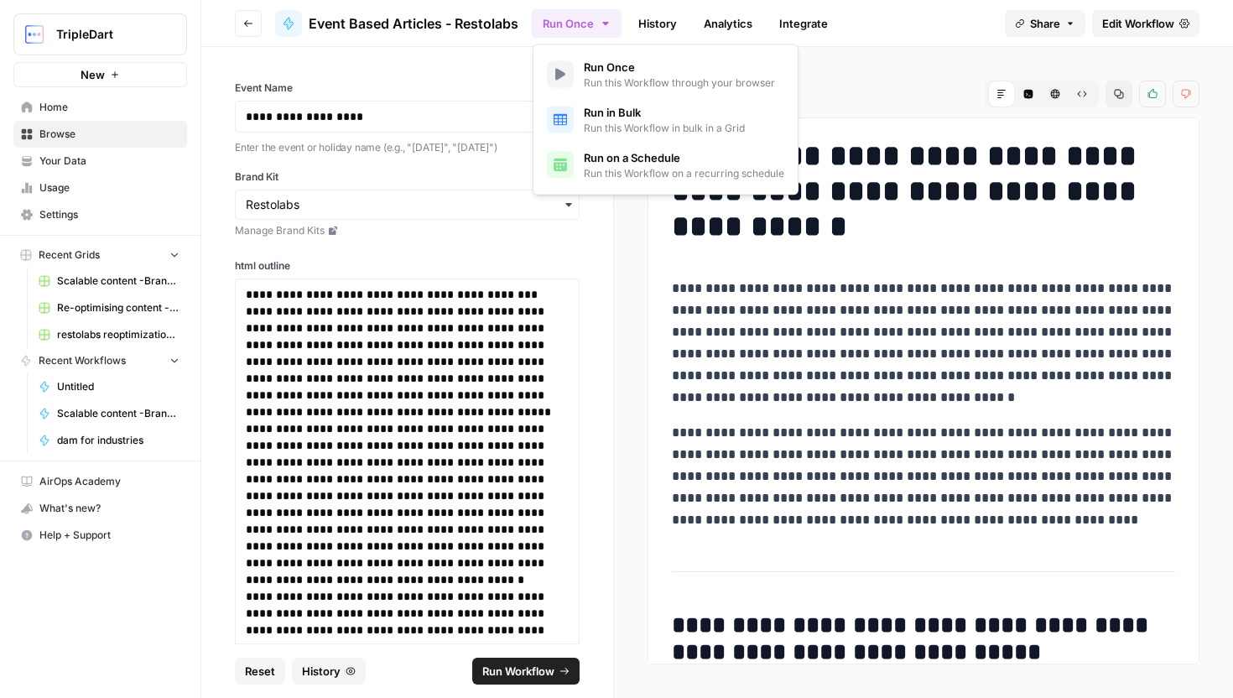
click at [602, 20] on icon "button" at bounding box center [605, 23] width 13 height 13
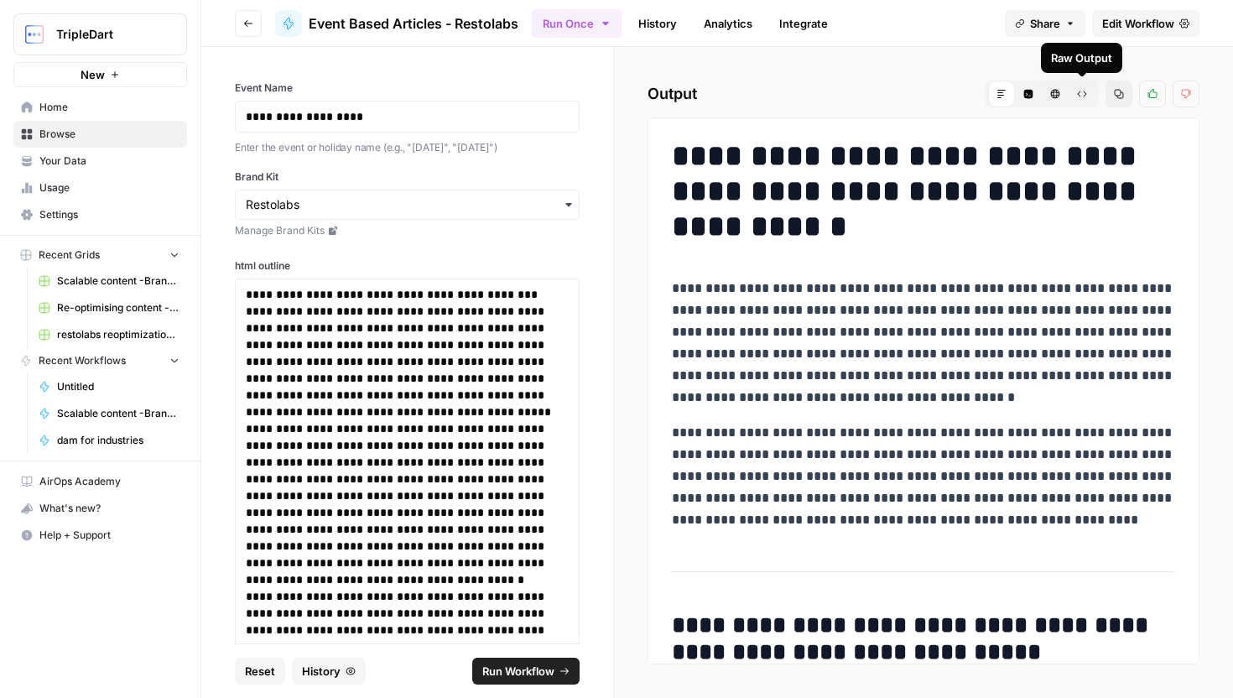
click at [1046, 91] on button "HTML Viewer" at bounding box center [1055, 94] width 27 height 27
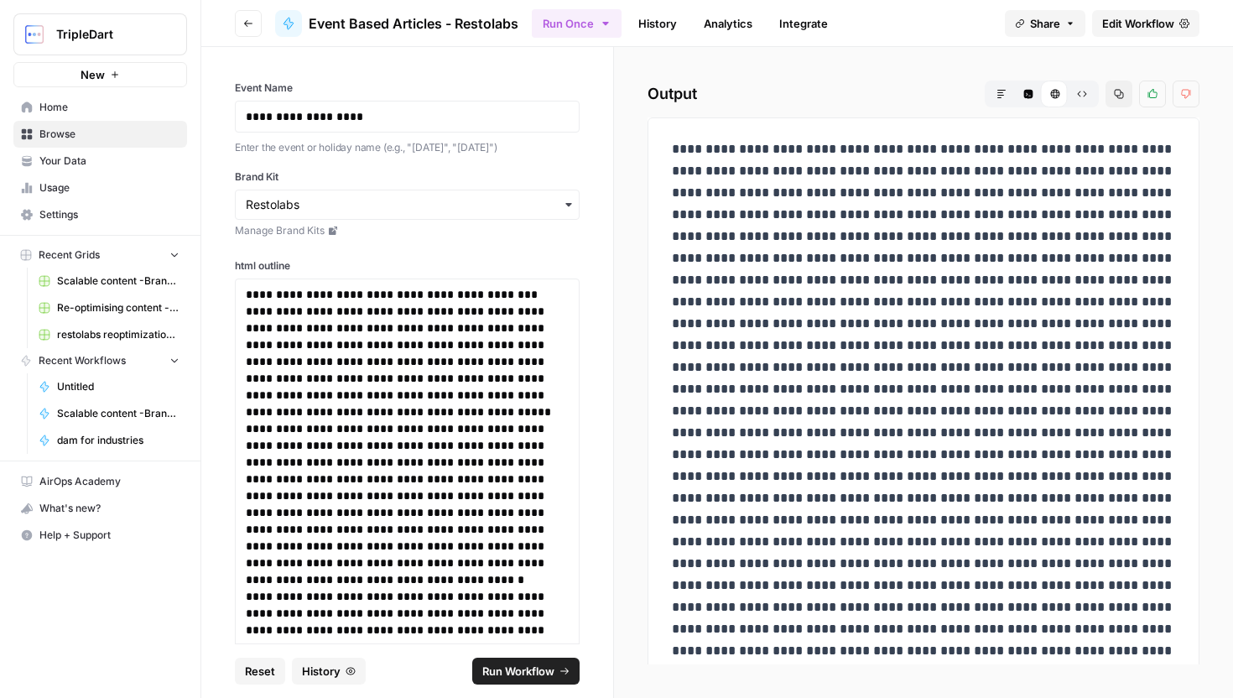
click at [1031, 91] on icon "button" at bounding box center [1028, 94] width 9 height 9
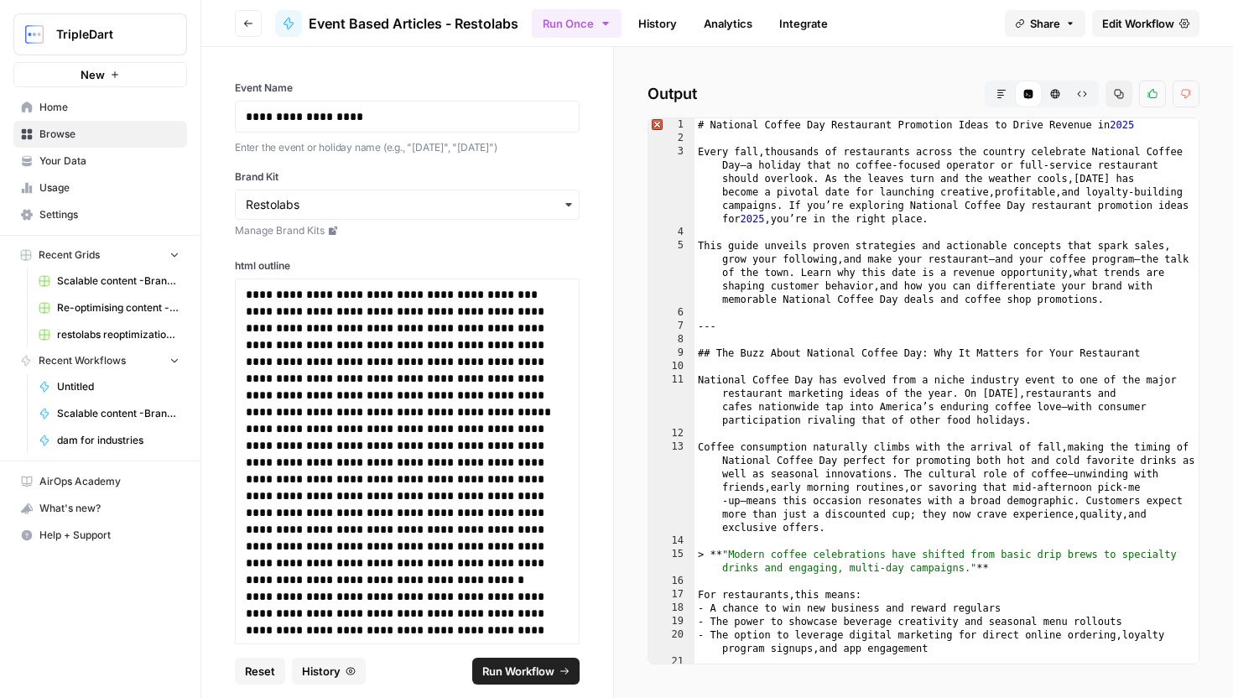
click at [1085, 90] on icon "button" at bounding box center [1082, 94] width 10 height 10
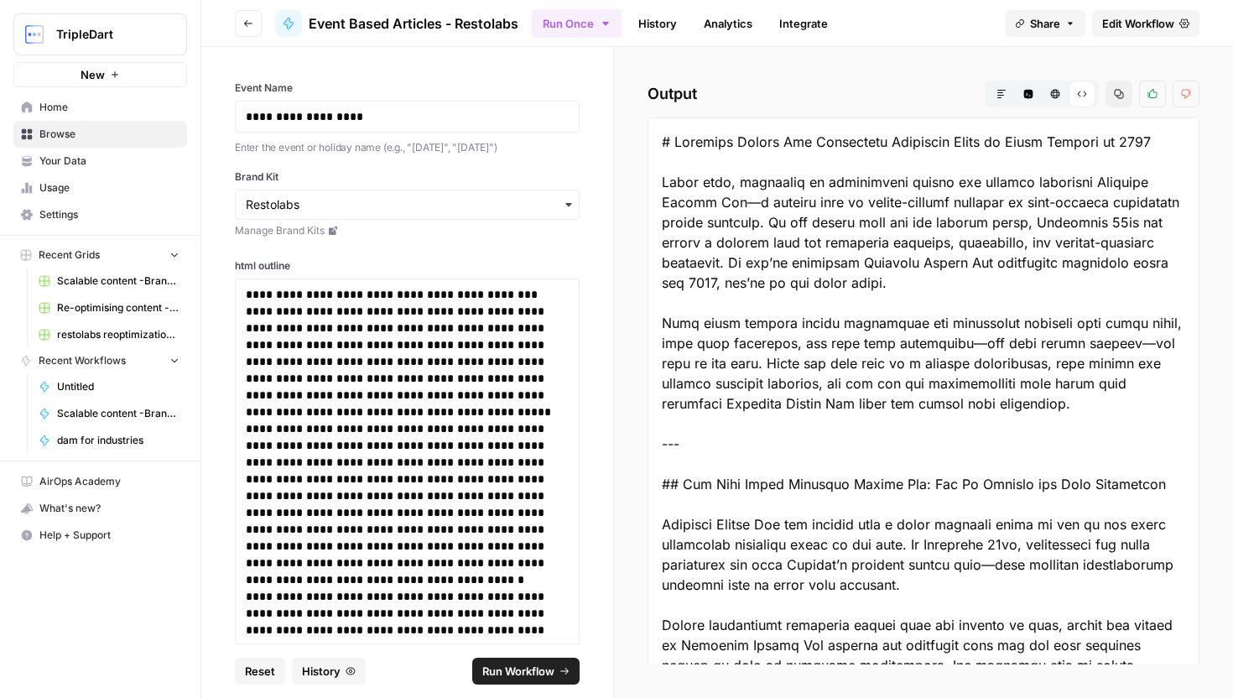
click at [1022, 87] on button "Code Editor" at bounding box center [1028, 94] width 27 height 27
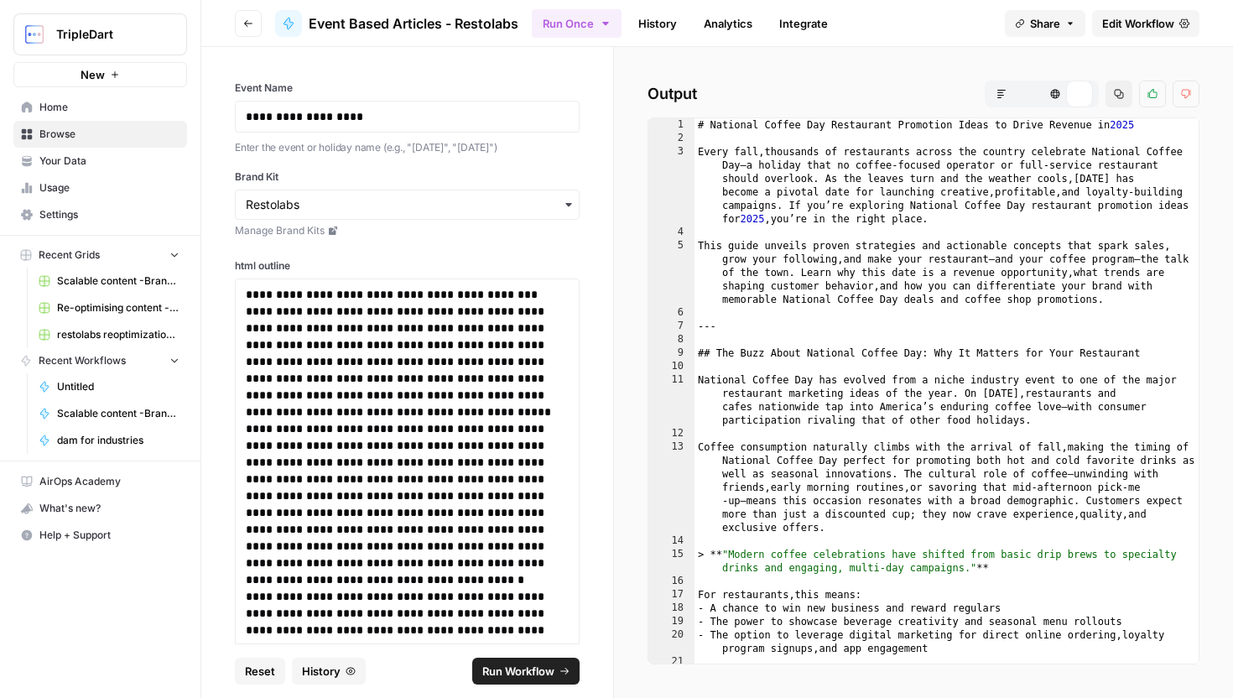
click at [1005, 87] on button "Markdown" at bounding box center [1001, 94] width 27 height 27
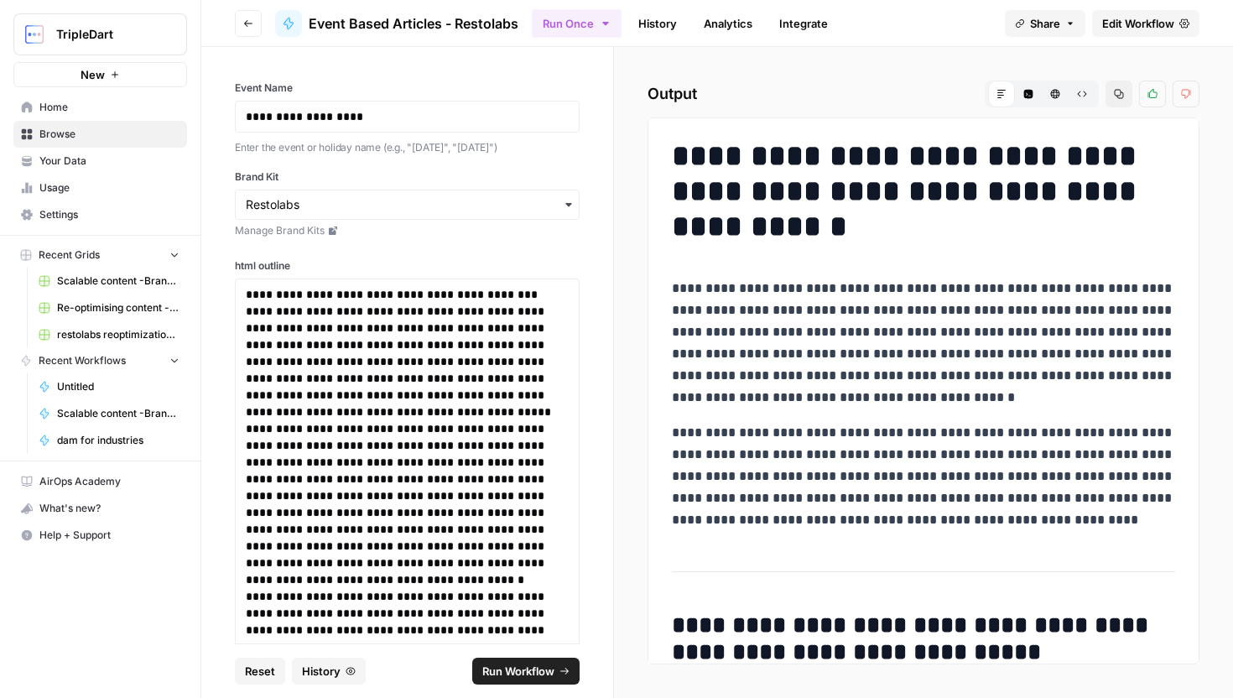
drag, startPoint x: 672, startPoint y: 154, endPoint x: 918, endPoint y: 365, distance: 324.2
click at [1121, 88] on button "Copy" at bounding box center [1118, 94] width 27 height 27
click at [1121, 100] on button "Copy" at bounding box center [1118, 94] width 27 height 27
click at [1006, 97] on div "Markdown" at bounding box center [1001, 94] width 27 height 27
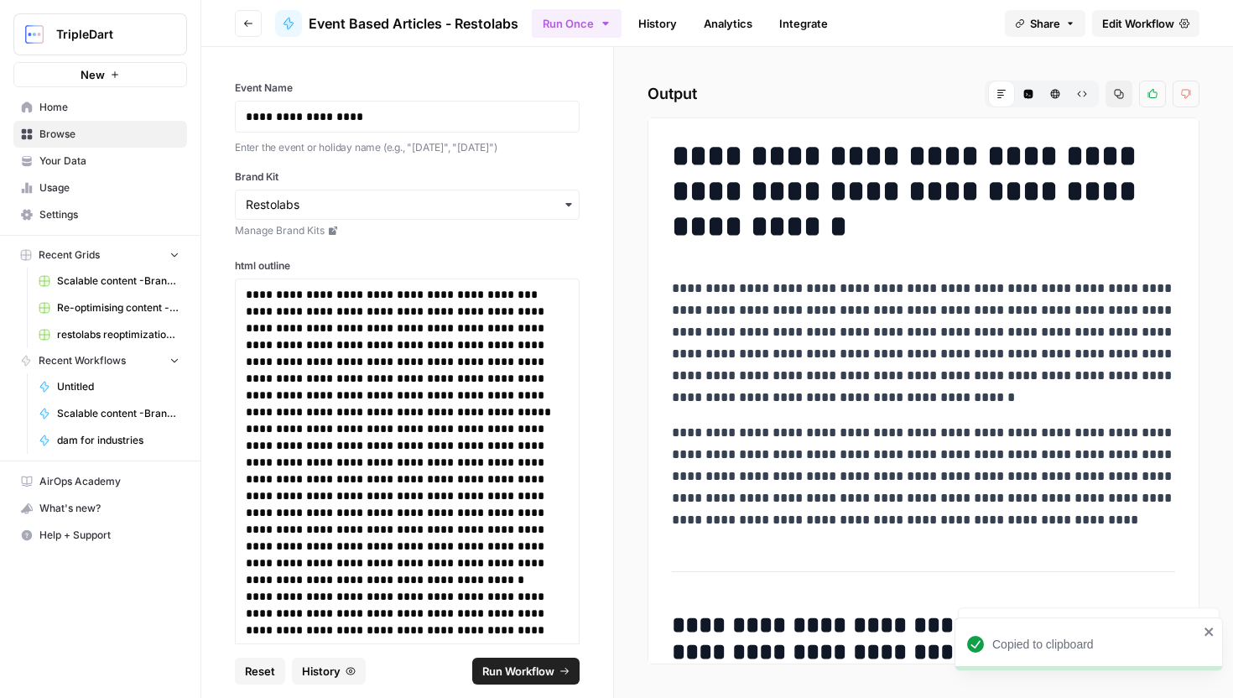
drag, startPoint x: 667, startPoint y: 158, endPoint x: 1155, endPoint y: 549, distance: 625.8
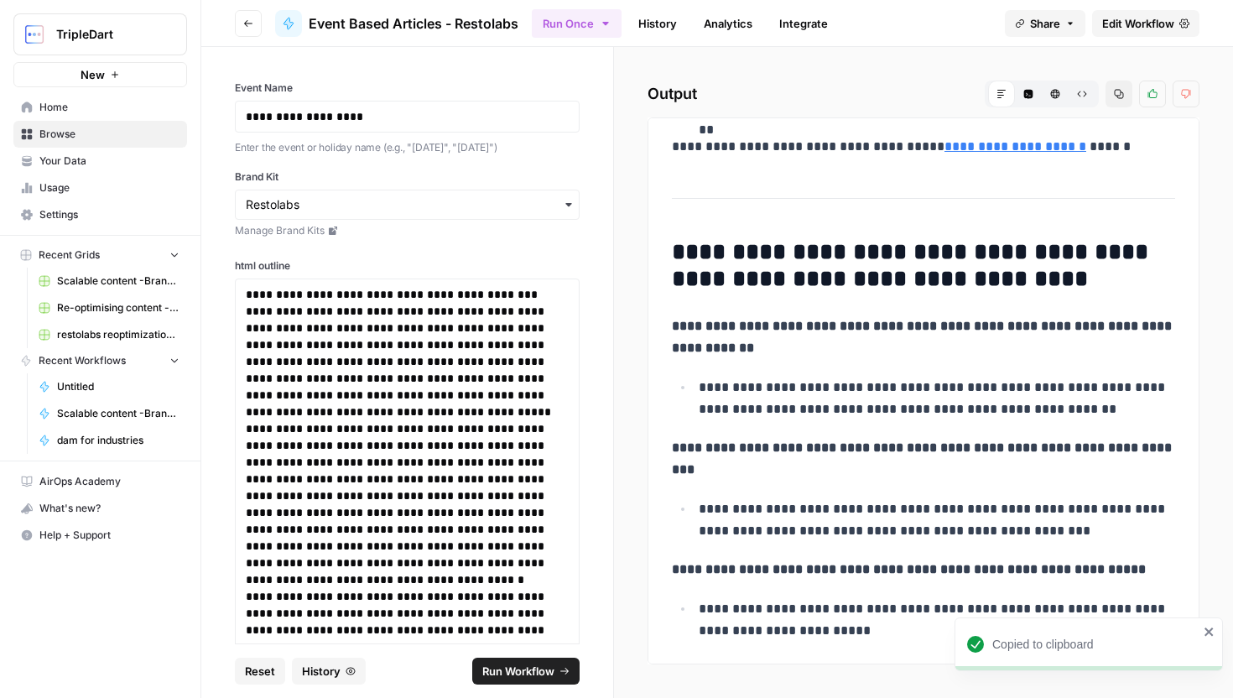
scroll to position [10043, 0]
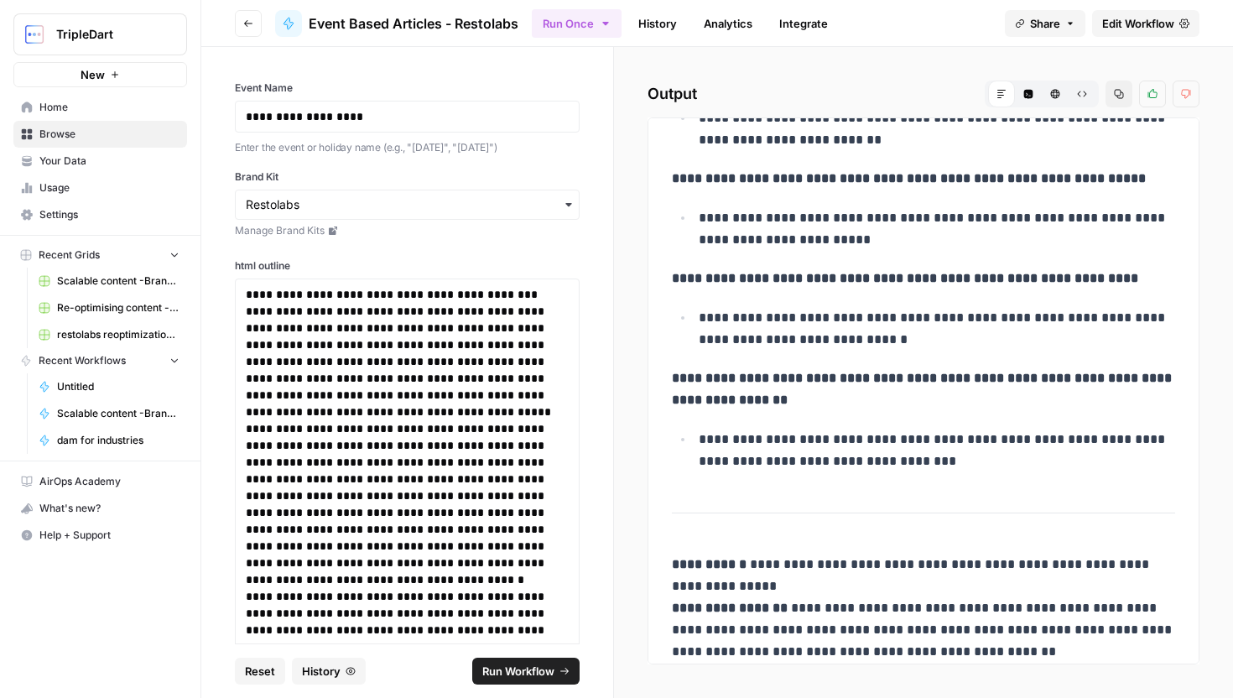
click at [1013, 638] on p "**********" at bounding box center [923, 608] width 503 height 109
copy div "**********"
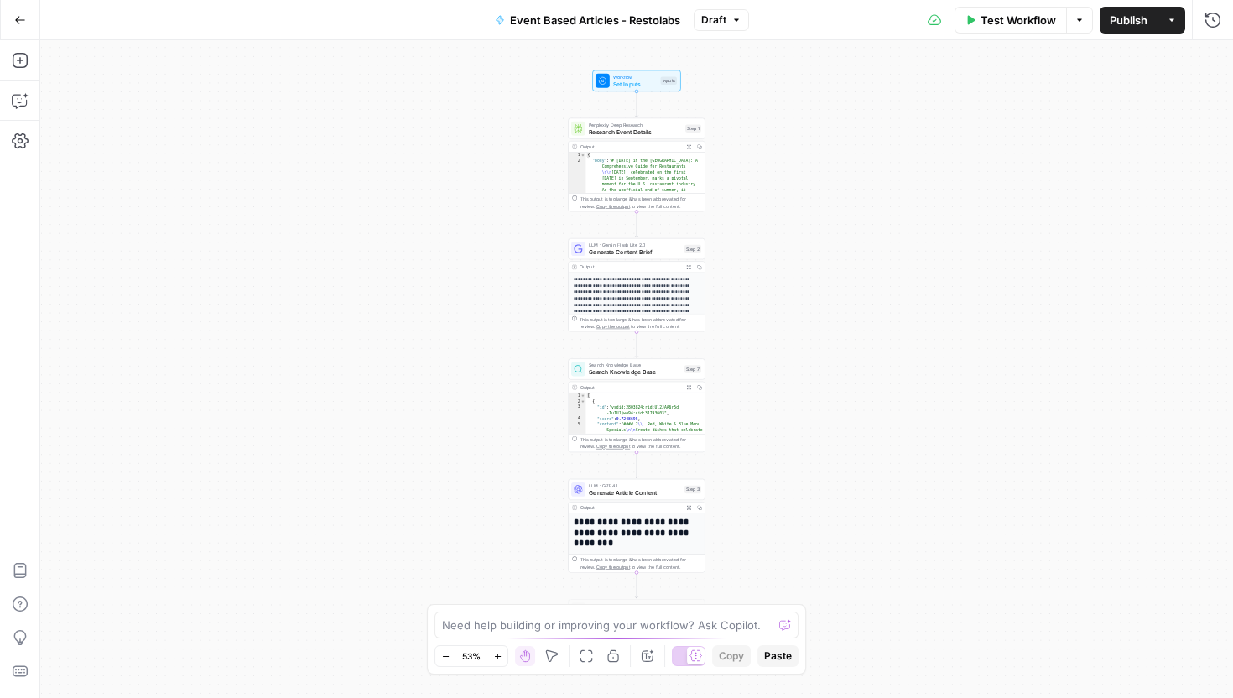
click at [1170, 19] on icon "button" at bounding box center [1171, 19] width 5 height 3
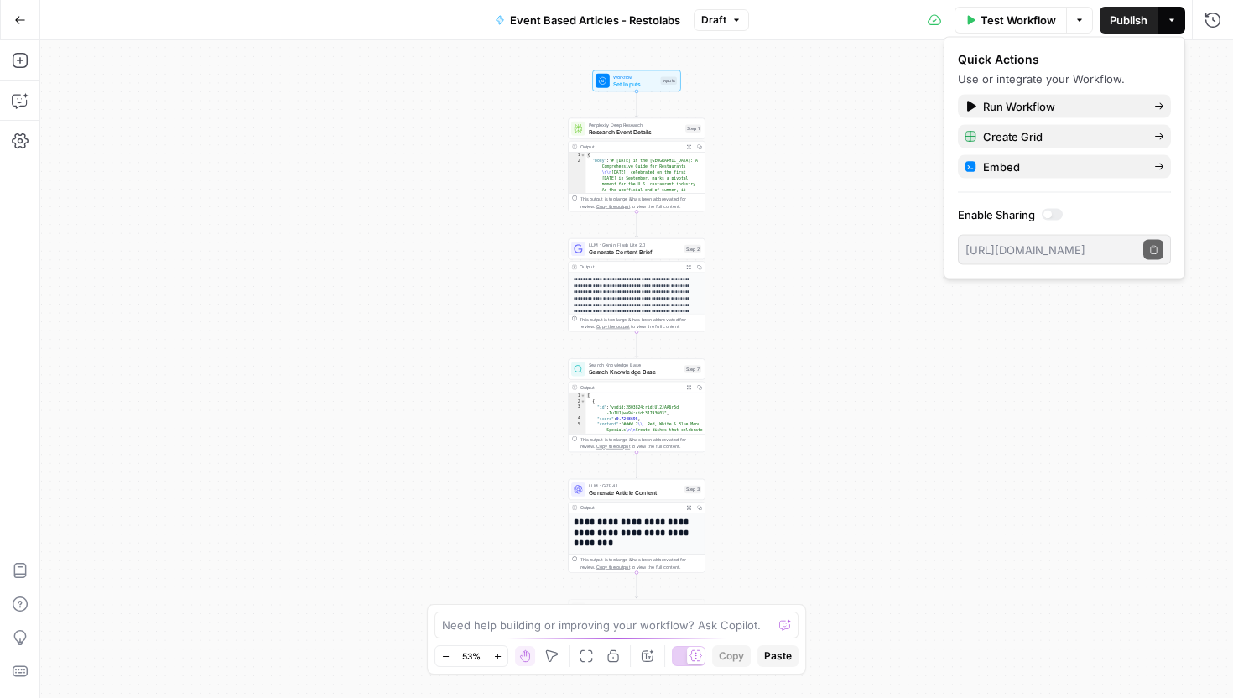
click at [1182, 45] on div "Quick Actions Use or integrate your Workflow. Run Workflow Create Grid Embed En…" at bounding box center [1065, 158] width 242 height 242
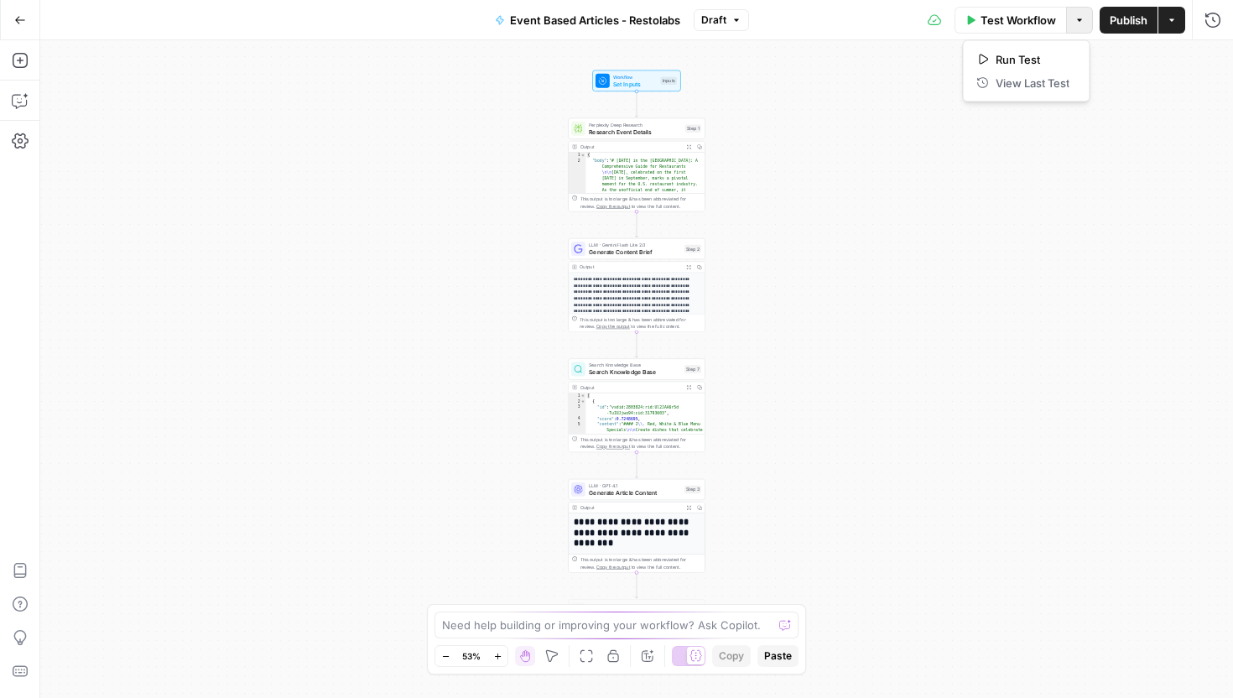
click at [1077, 22] on icon "button" at bounding box center [1079, 20] width 10 height 10
click at [1199, 12] on div "Test Workflow Options Publish Actions Run History" at bounding box center [991, 19] width 485 height 39
click at [1201, 17] on button "Run History" at bounding box center [1212, 20] width 27 height 27
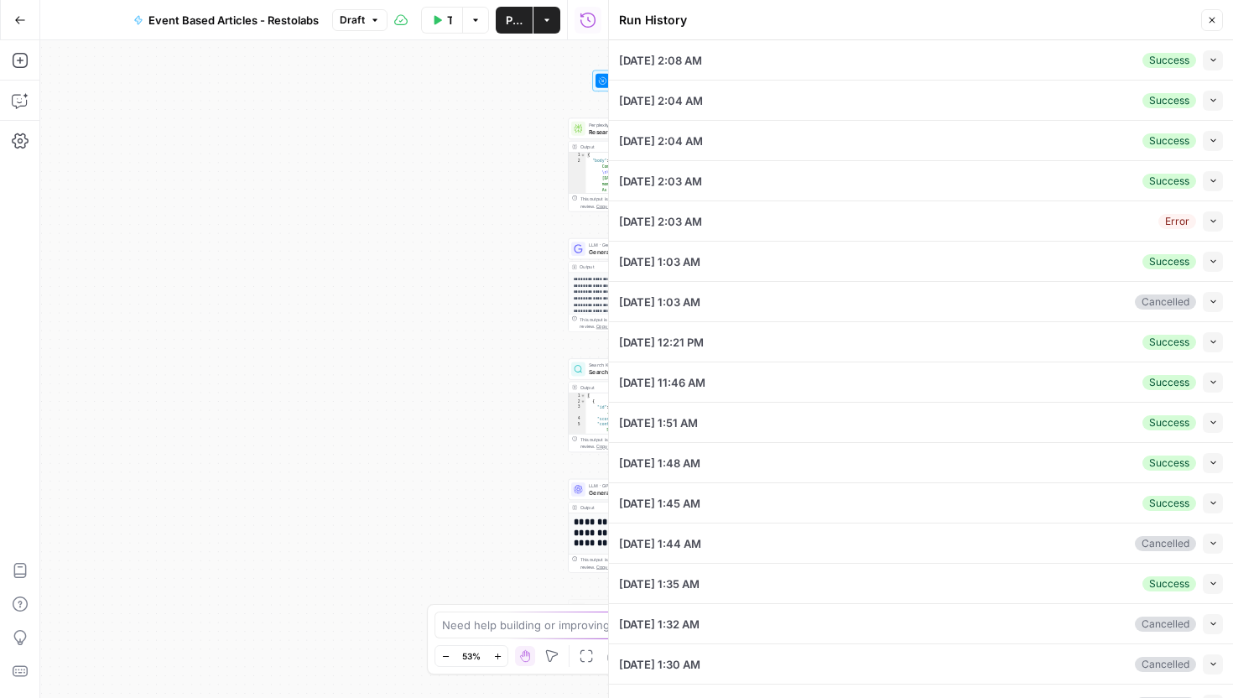
click at [1209, 63] on icon "button" at bounding box center [1213, 59] width 9 height 9
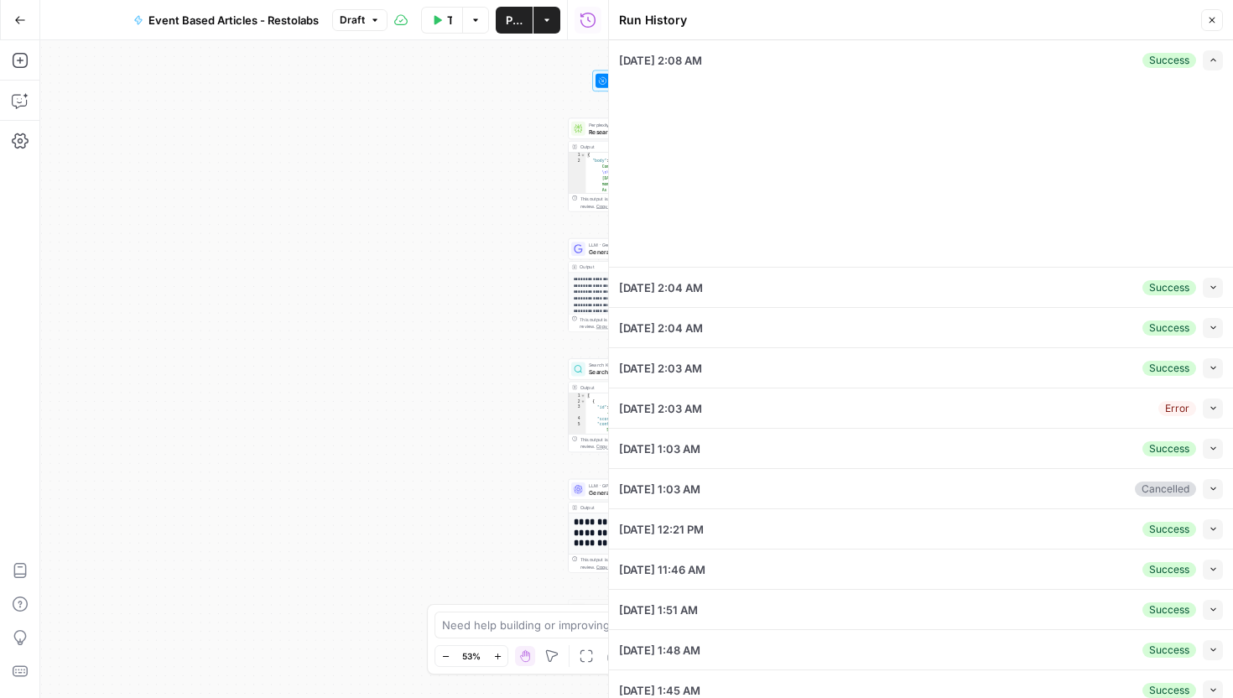
type input "Restolabs"
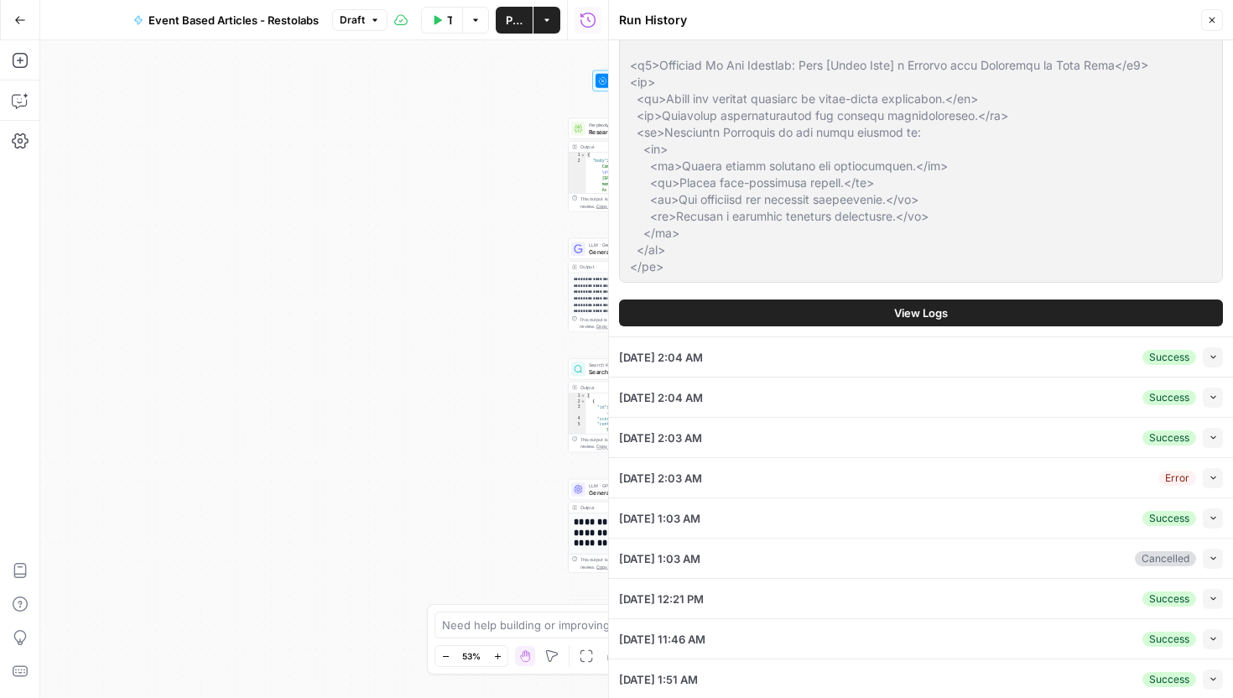
scroll to position [337, 0]
